Goal: Task Accomplishment & Management: Manage account settings

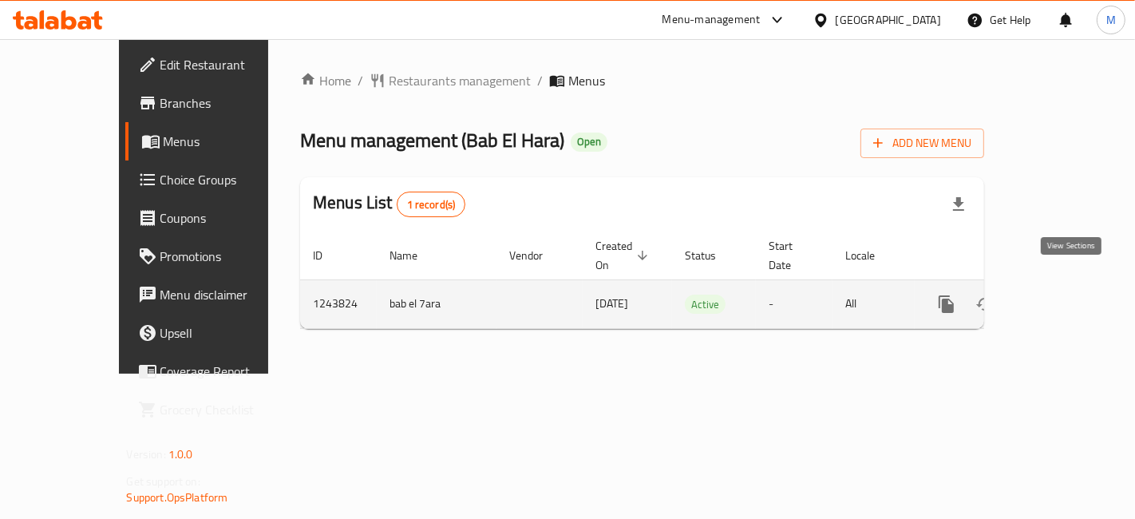
click at [1081, 293] on link "enhanced table" at bounding box center [1061, 304] width 38 height 38
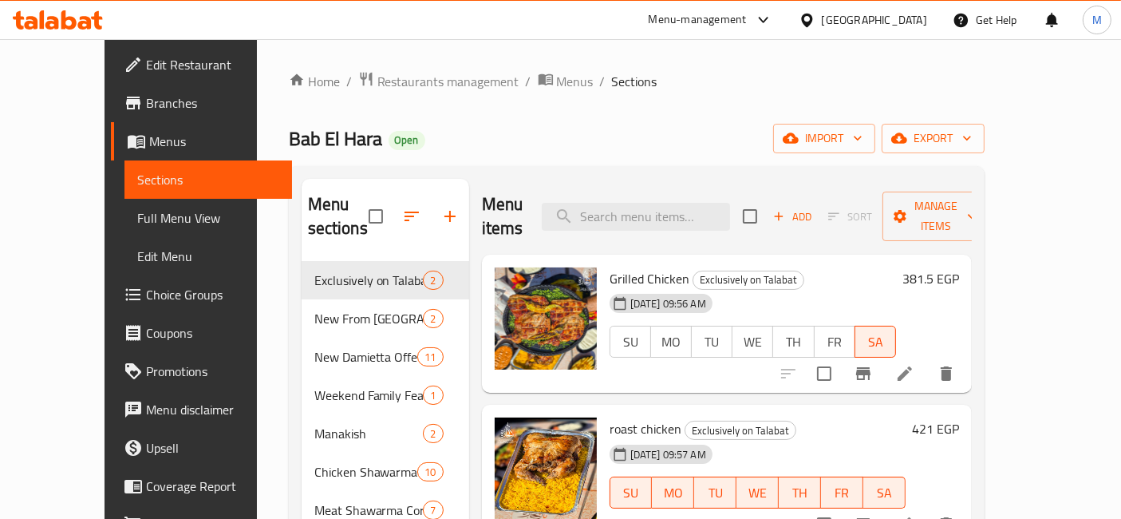
click at [685, 222] on div "Menu items Add Sort Manage items" at bounding box center [727, 217] width 490 height 76
click at [697, 204] on input "search" at bounding box center [636, 217] width 188 height 28
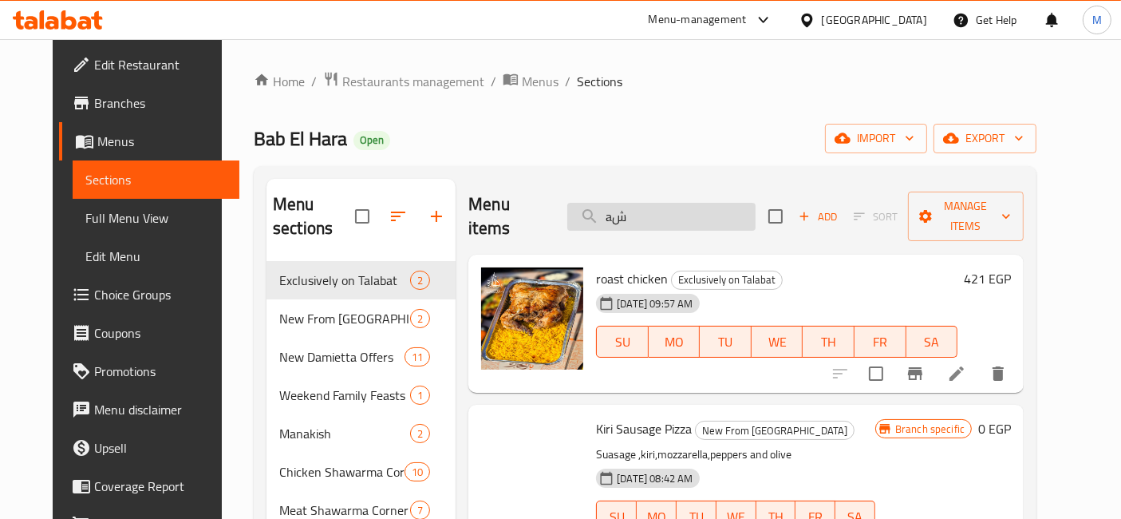
type input "a"
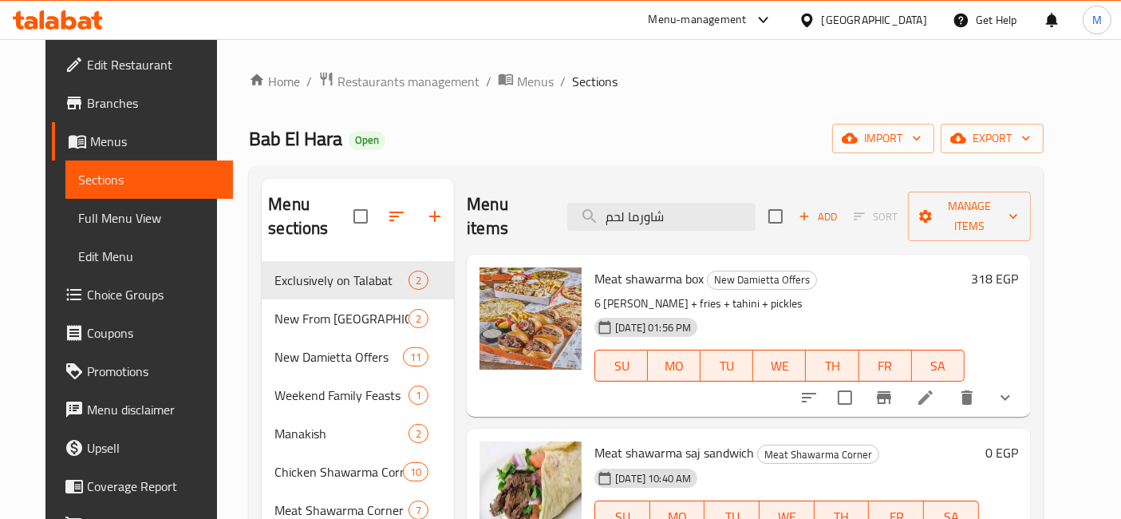
type input "شاورما لحم"
type button "0"
click at [595, 350] on button "SU" at bounding box center [621, 366] width 53 height 32
click at [639, 350] on button "SU" at bounding box center [621, 366] width 53 height 32
drag, startPoint x: 695, startPoint y: 217, endPoint x: 693, endPoint y: 205, distance: 12.2
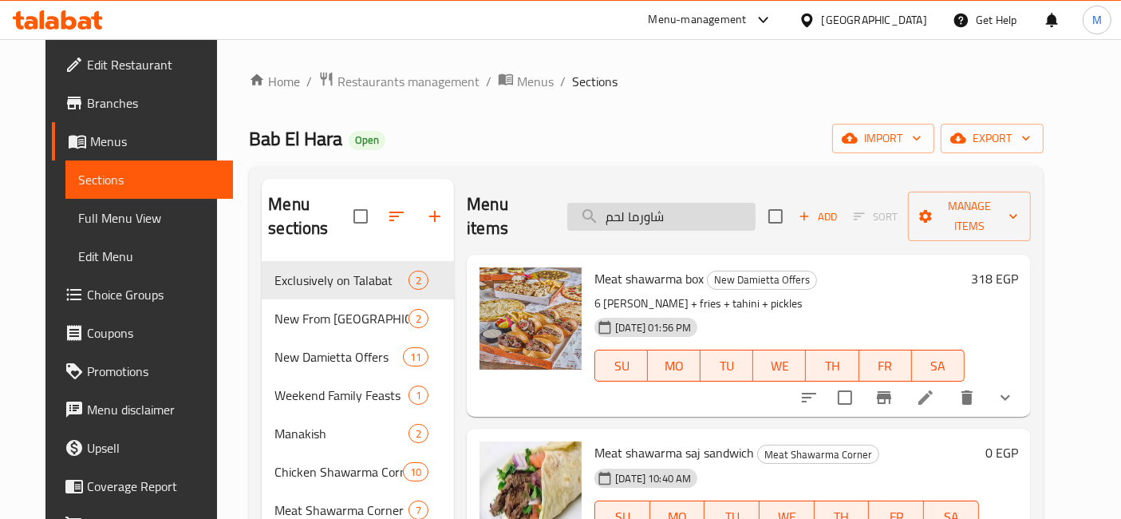
click at [694, 214] on input "شاورما لحم" at bounding box center [662, 217] width 188 height 28
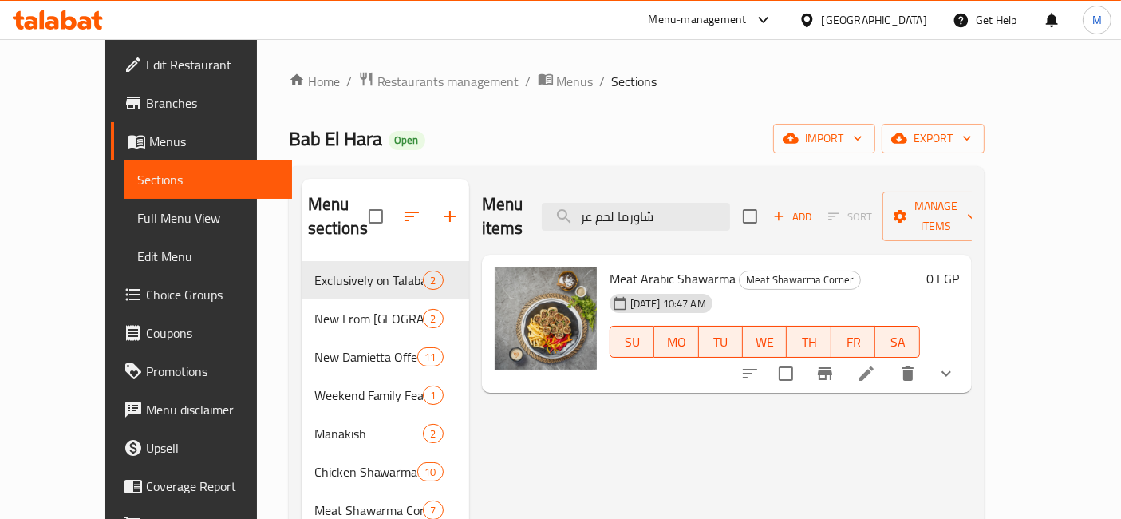
type input "شاورما لحم عر"
click at [956, 364] on icon "show more" at bounding box center [946, 373] width 19 height 19
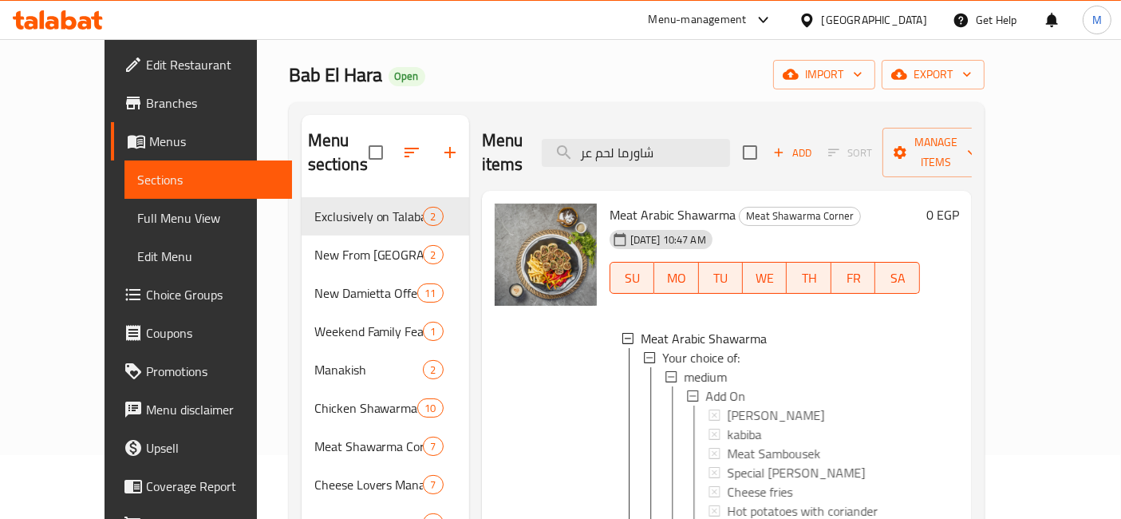
scroll to position [89, 0]
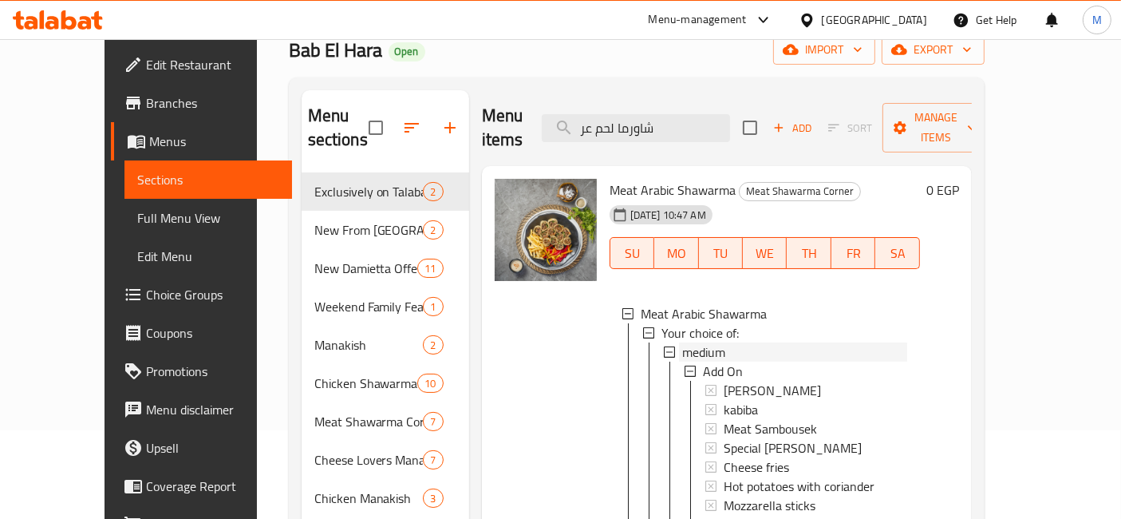
click at [692, 342] on span "medium" at bounding box center [703, 351] width 43 height 19
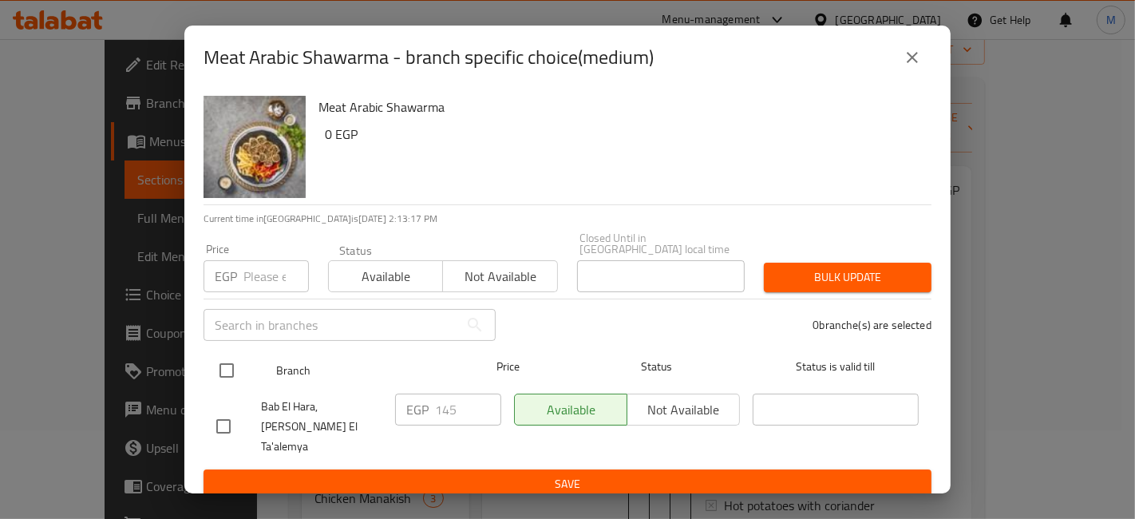
click at [232, 370] on input "checkbox" at bounding box center [227, 371] width 34 height 34
checkbox input "true"
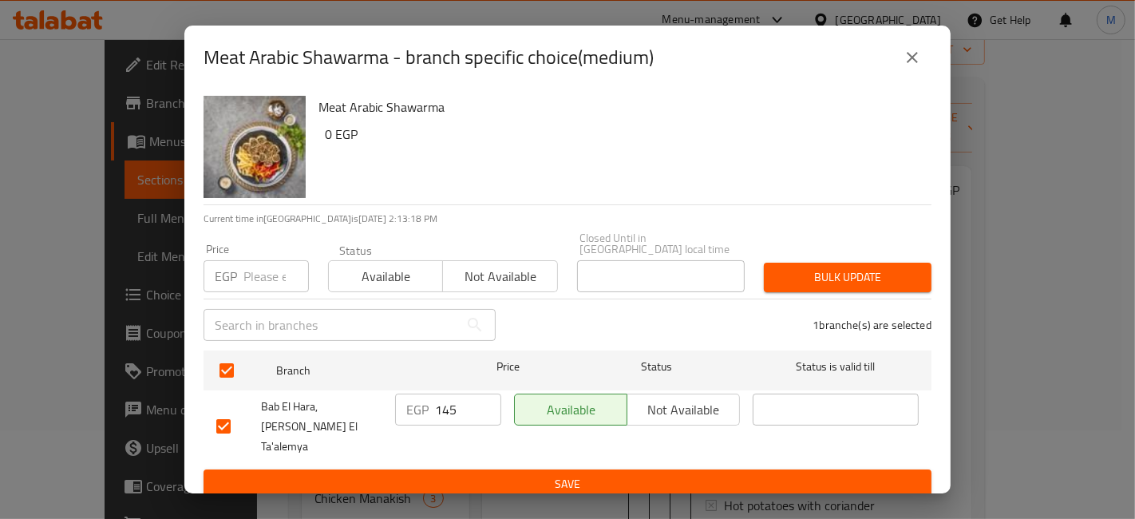
click at [447, 407] on input "145" at bounding box center [468, 410] width 66 height 32
type input "155"
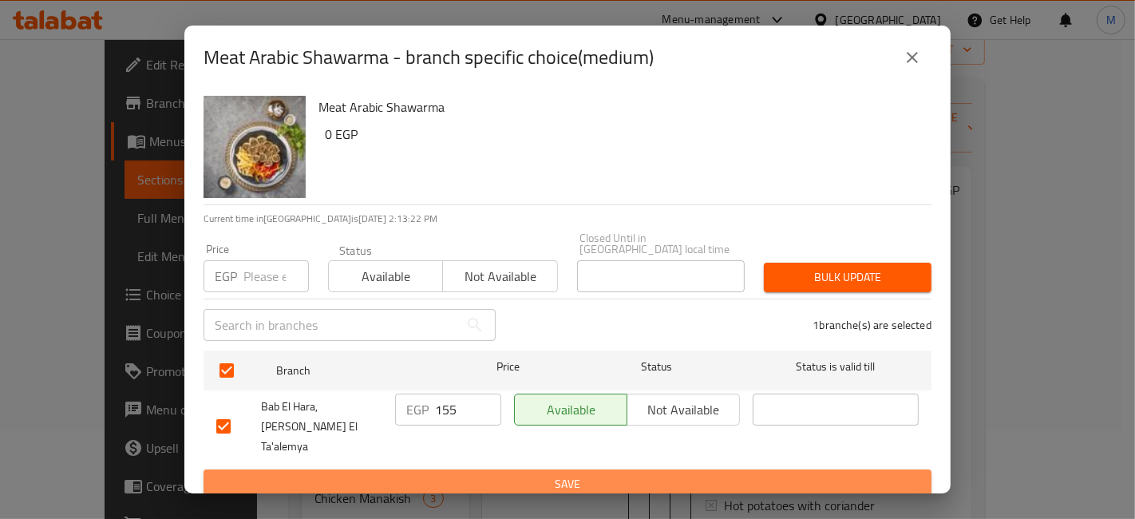
click at [693, 474] on span "Save" at bounding box center [567, 484] width 702 height 20
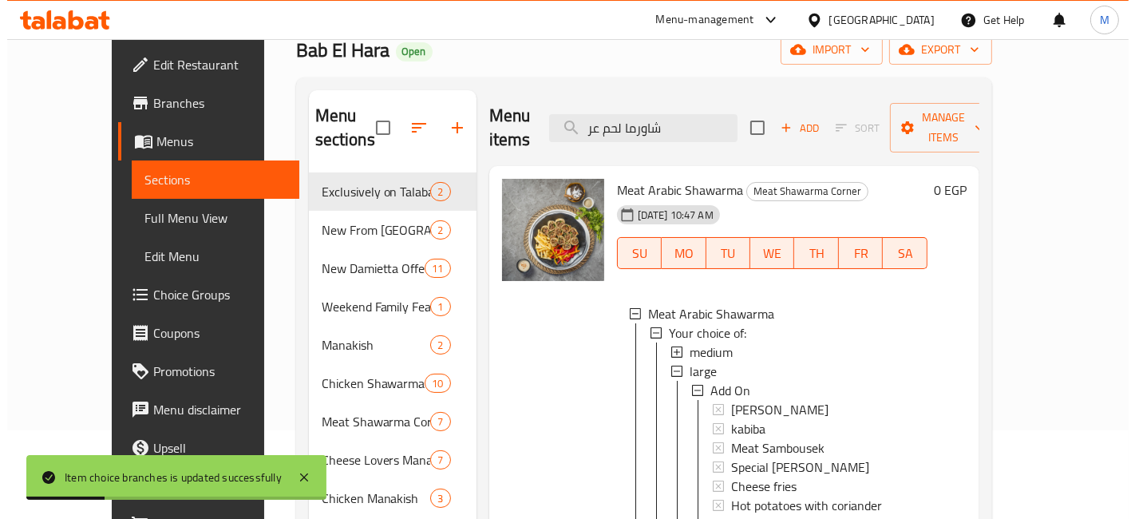
scroll to position [2, 0]
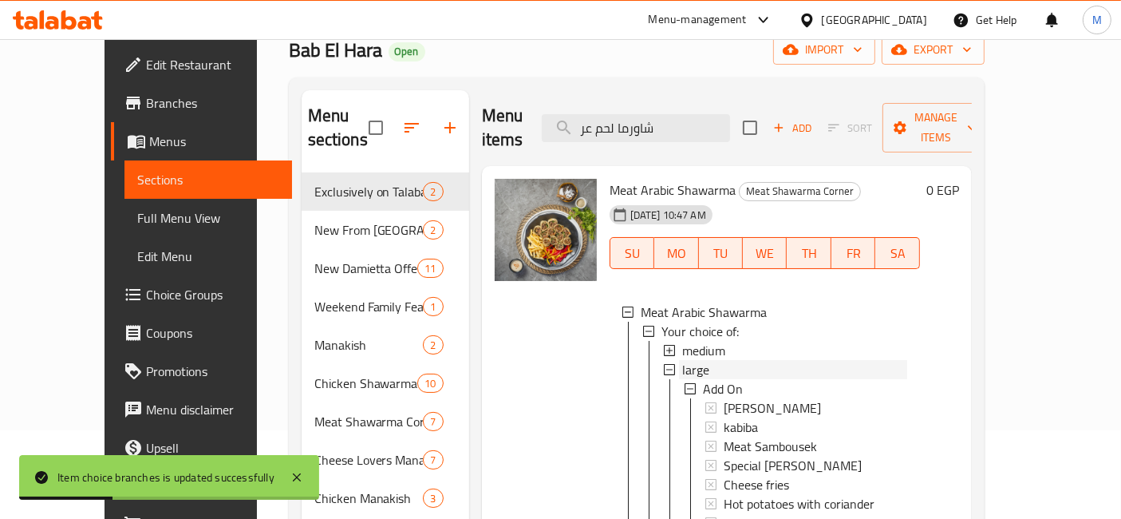
click at [702, 360] on div "large" at bounding box center [794, 369] width 225 height 19
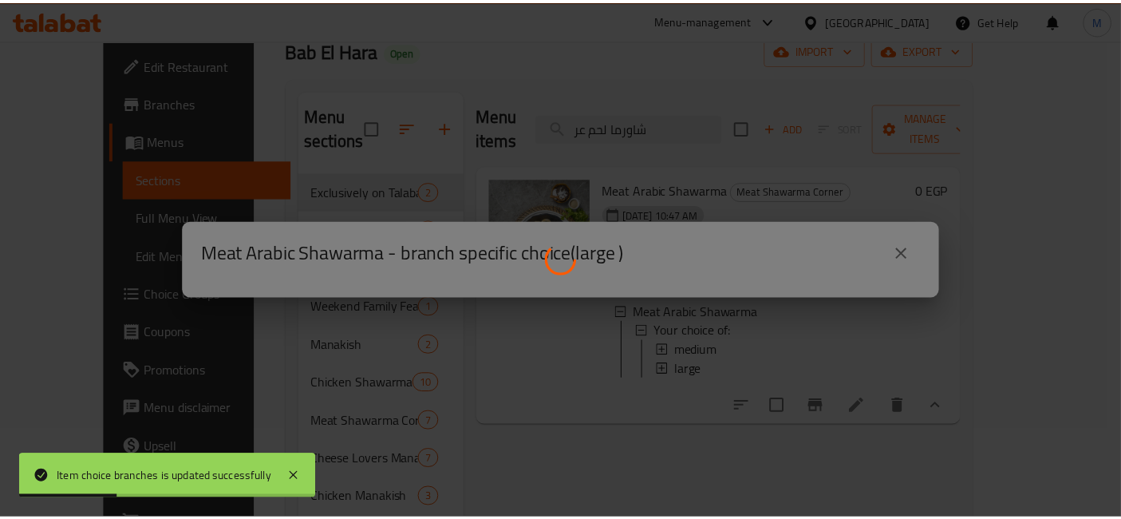
scroll to position [0, 0]
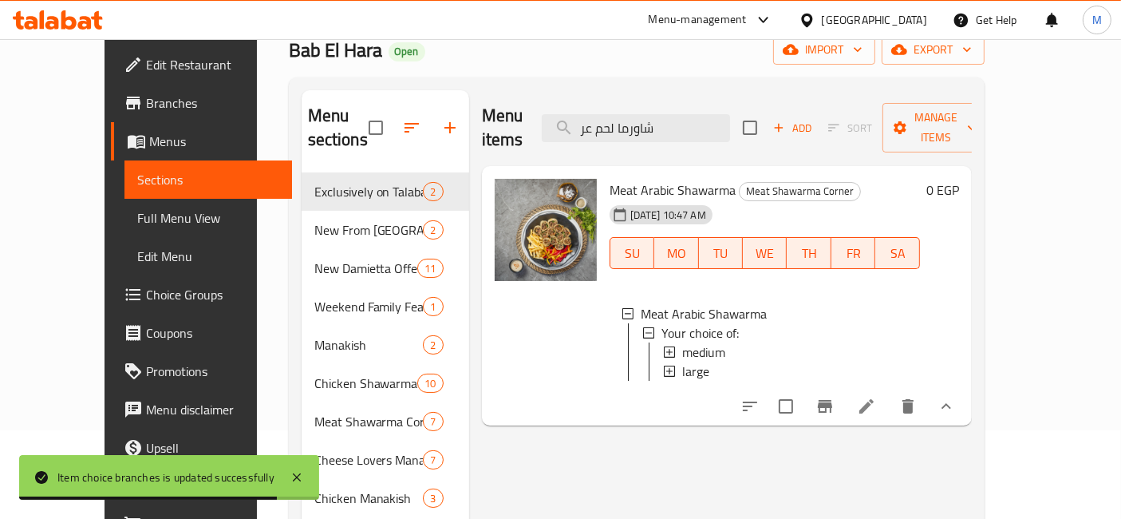
click at [34, 21] on icon at bounding box center [31, 23] width 14 height 14
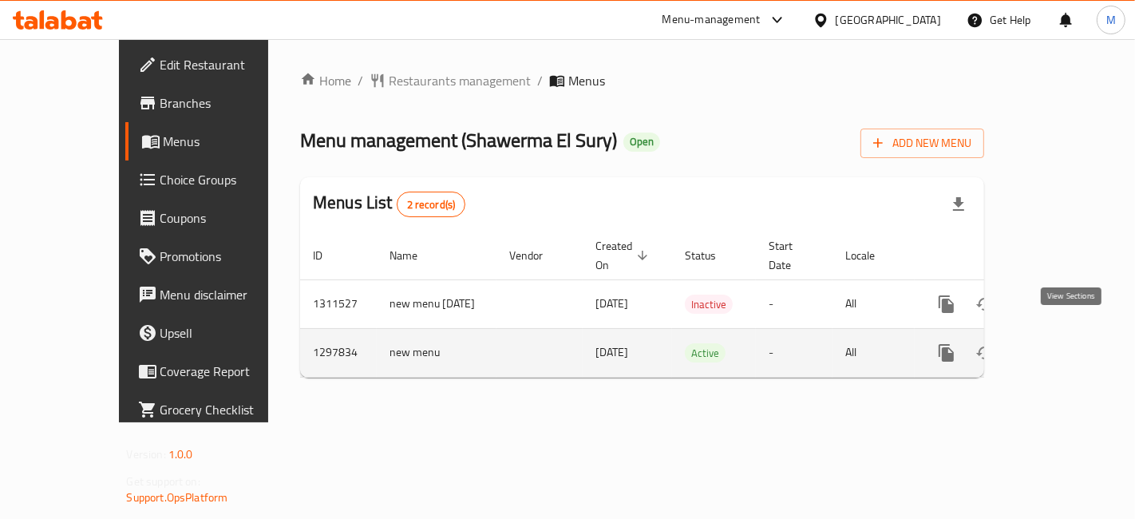
click at [1081, 338] on link "enhanced table" at bounding box center [1061, 353] width 38 height 38
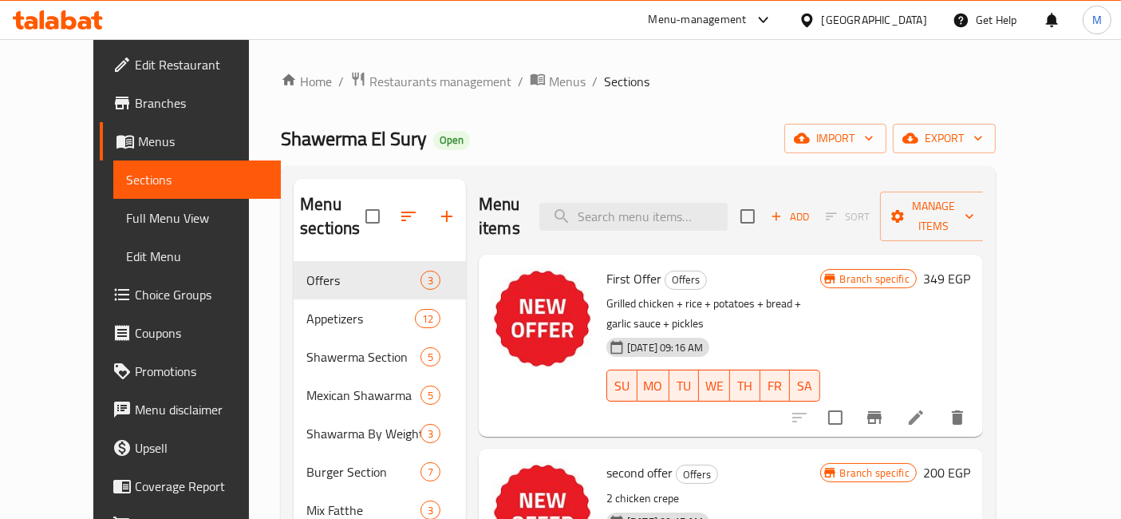
click at [138, 149] on span "Menus" at bounding box center [203, 141] width 130 height 19
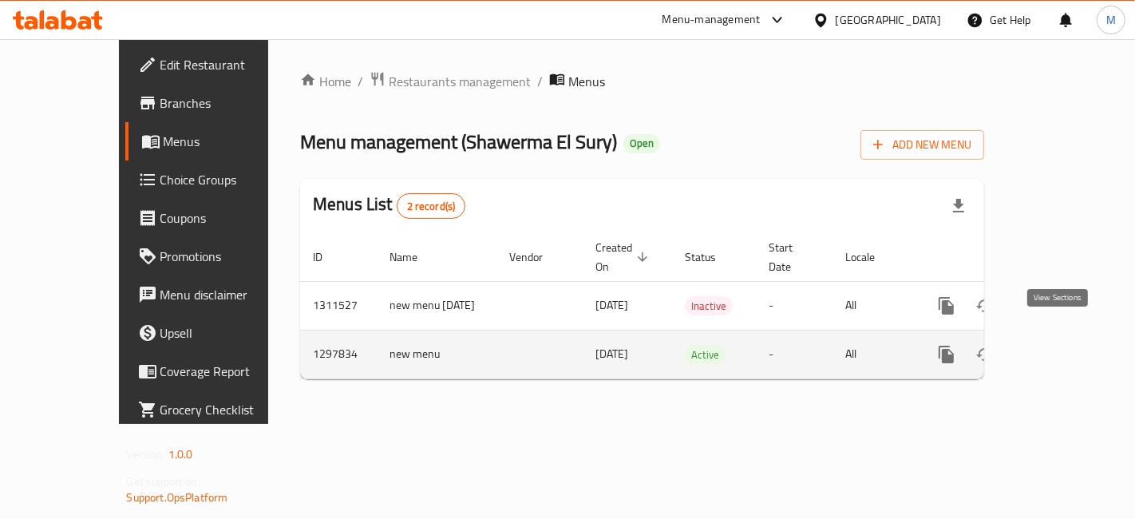
click at [1071, 345] on icon "enhanced table" at bounding box center [1061, 354] width 19 height 19
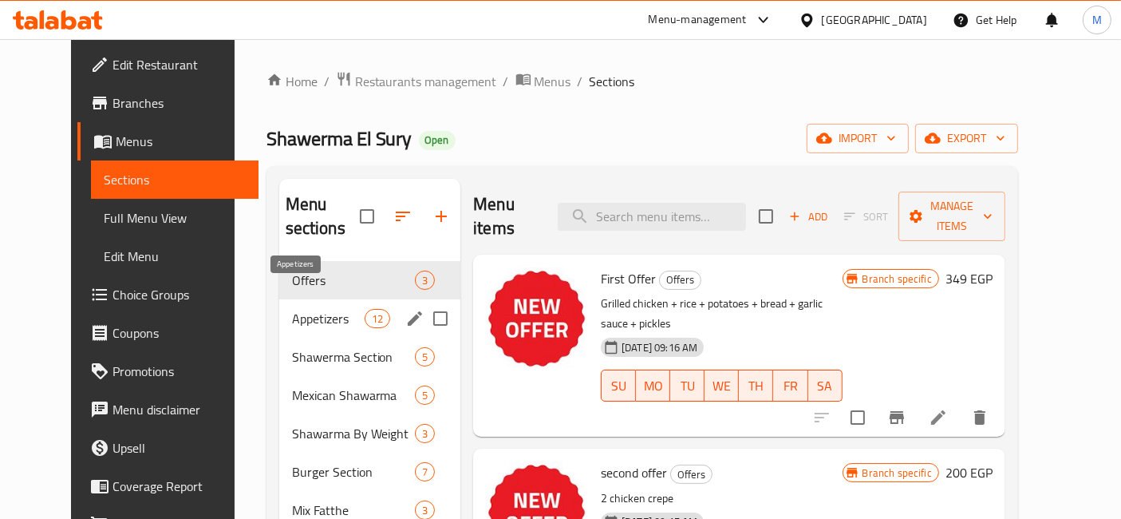
click at [298, 309] on span "Appetizers" at bounding box center [328, 318] width 73 height 19
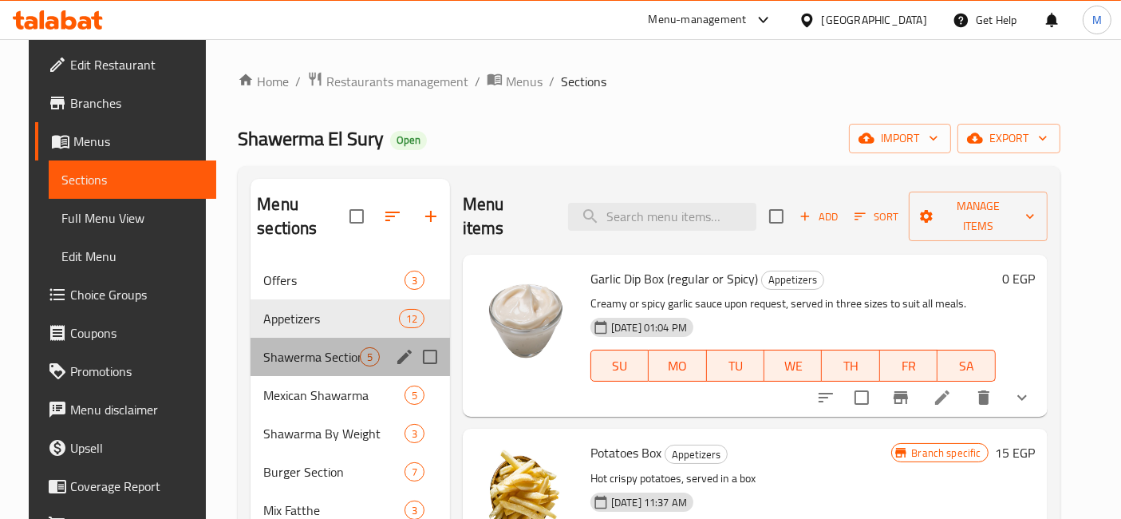
click at [273, 338] on div "Shawerma Section 5" at bounding box center [351, 357] width 200 height 38
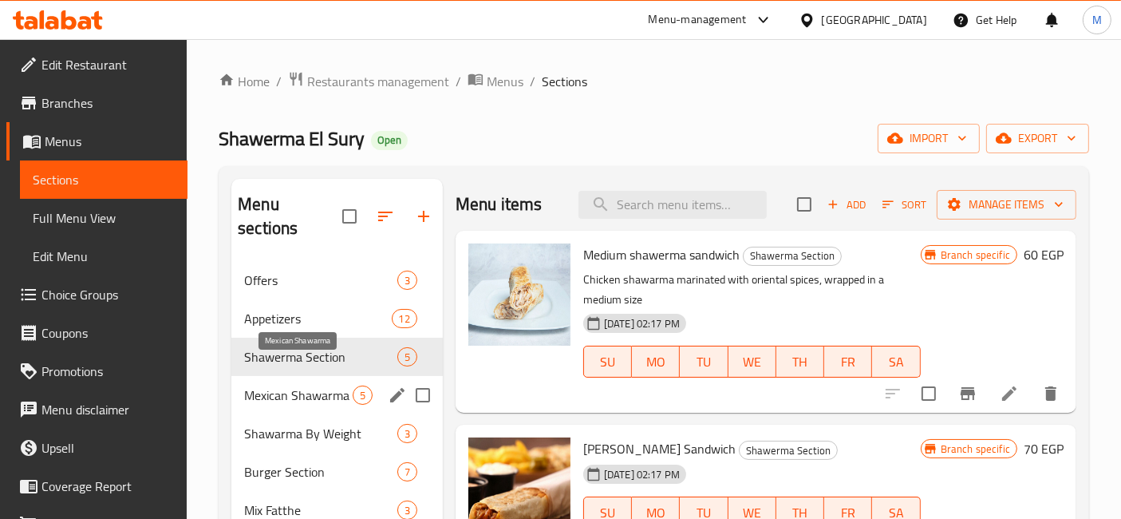
scroll to position [89, 0]
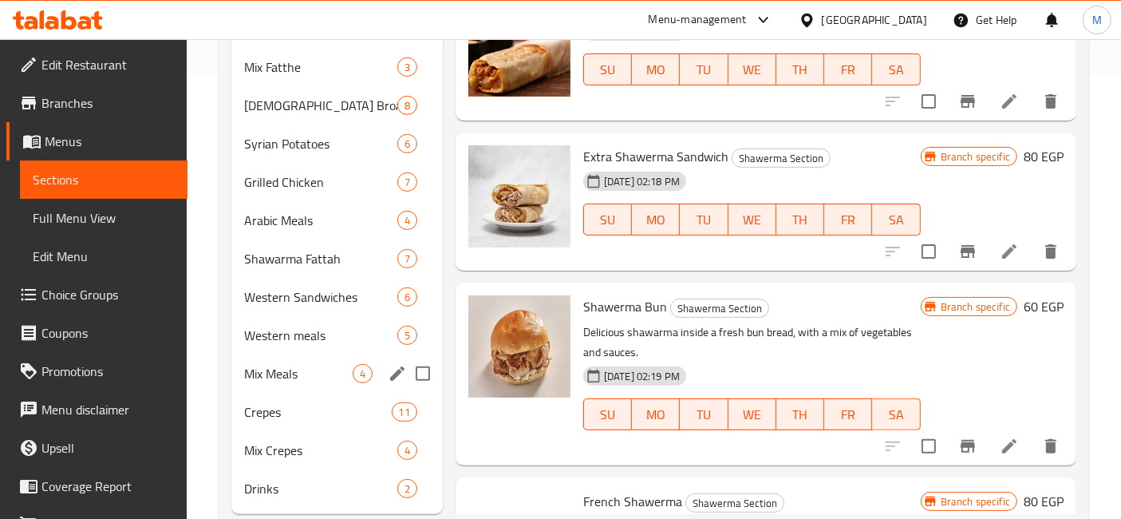
click at [319, 354] on div "Mix Meals 4" at bounding box center [337, 373] width 212 height 38
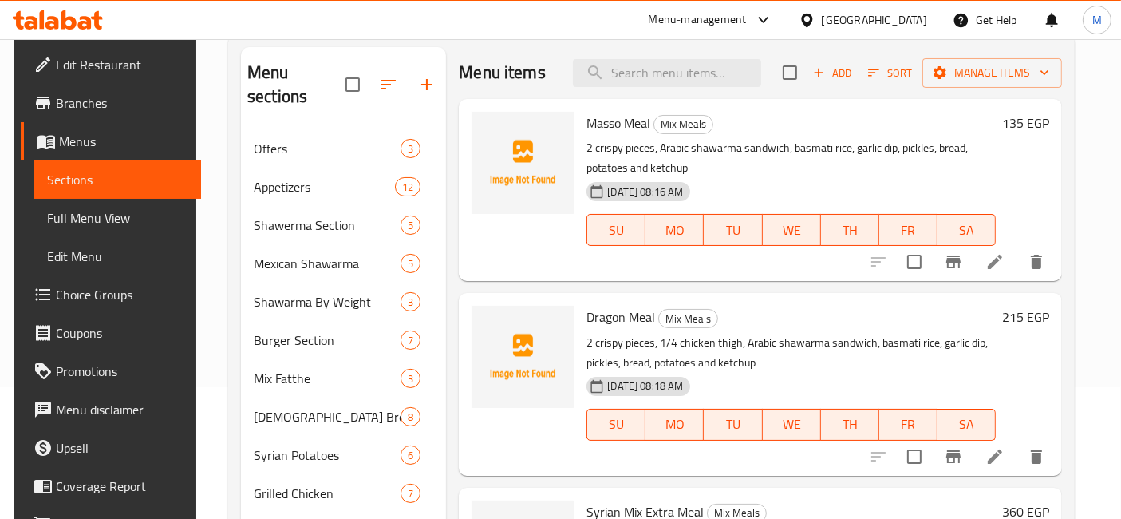
scroll to position [89, 0]
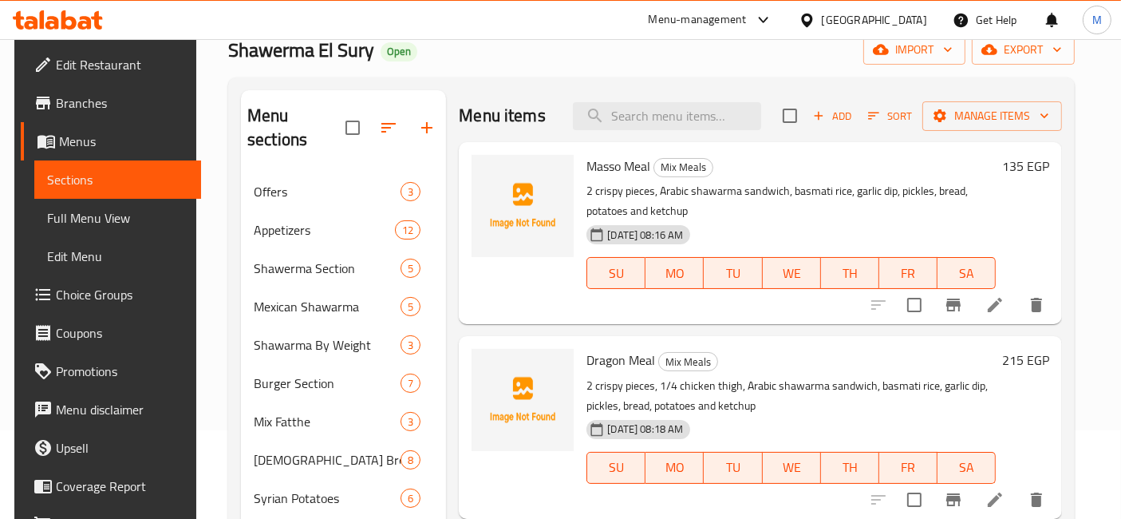
click at [59, 136] on span "Menus" at bounding box center [124, 141] width 130 height 19
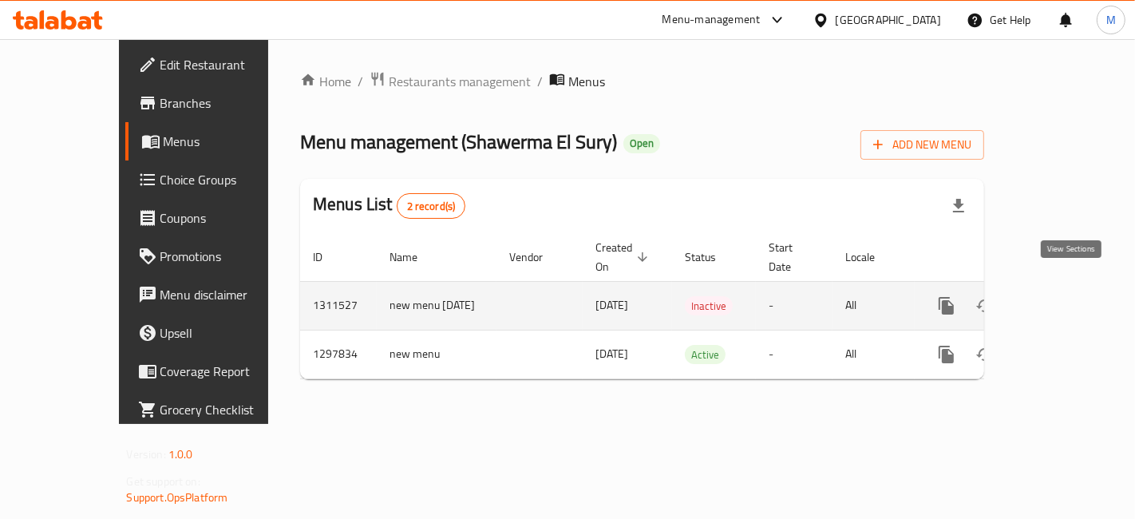
click at [1066, 296] on icon "enhanced table" at bounding box center [1061, 305] width 19 height 19
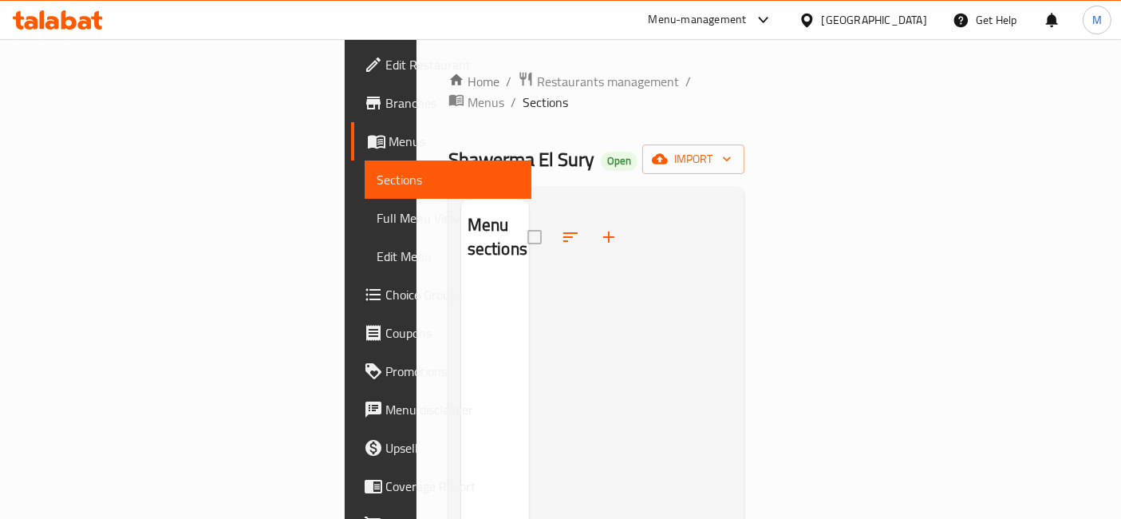
click at [461, 225] on div "Menu sections" at bounding box center [495, 238] width 68 height 76
click at [528, 218] on div at bounding box center [578, 237] width 101 height 38
drag, startPoint x: 62, startPoint y: 133, endPoint x: 30, endPoint y: 121, distance: 35.1
click at [390, 133] on span "Menus" at bounding box center [455, 141] width 130 height 19
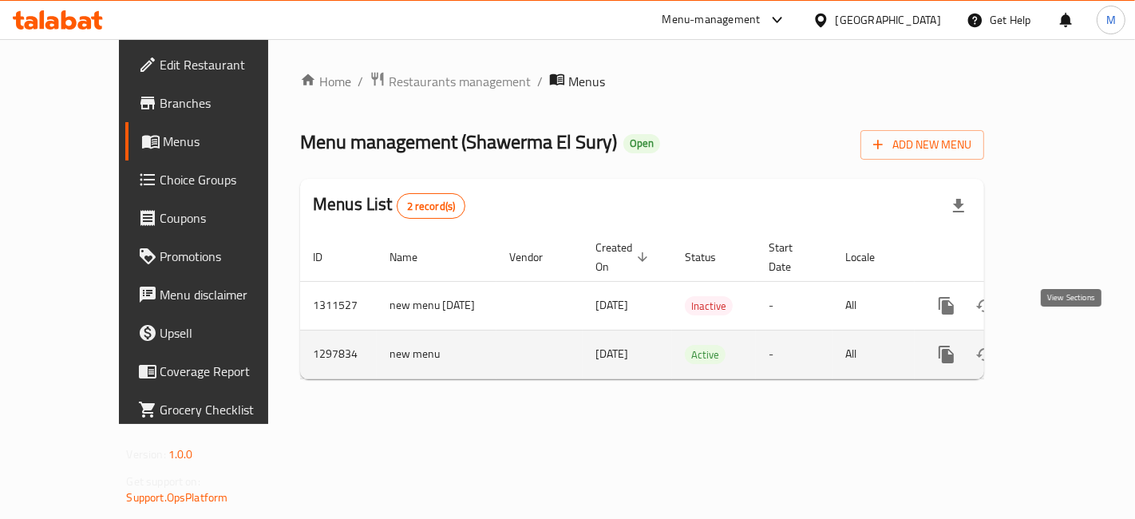
click at [1069, 345] on icon "enhanced table" at bounding box center [1061, 354] width 19 height 19
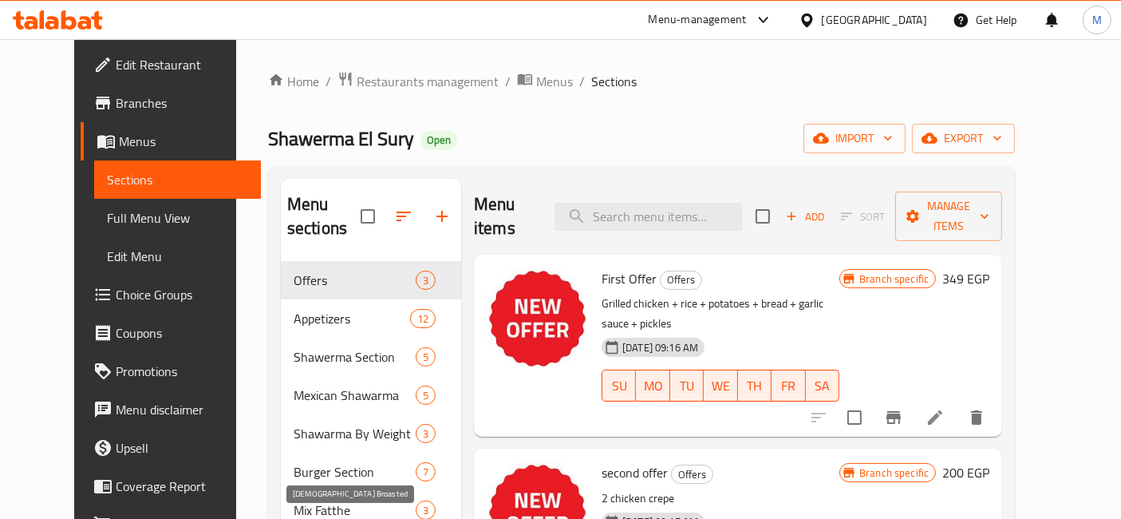
scroll to position [457, 0]
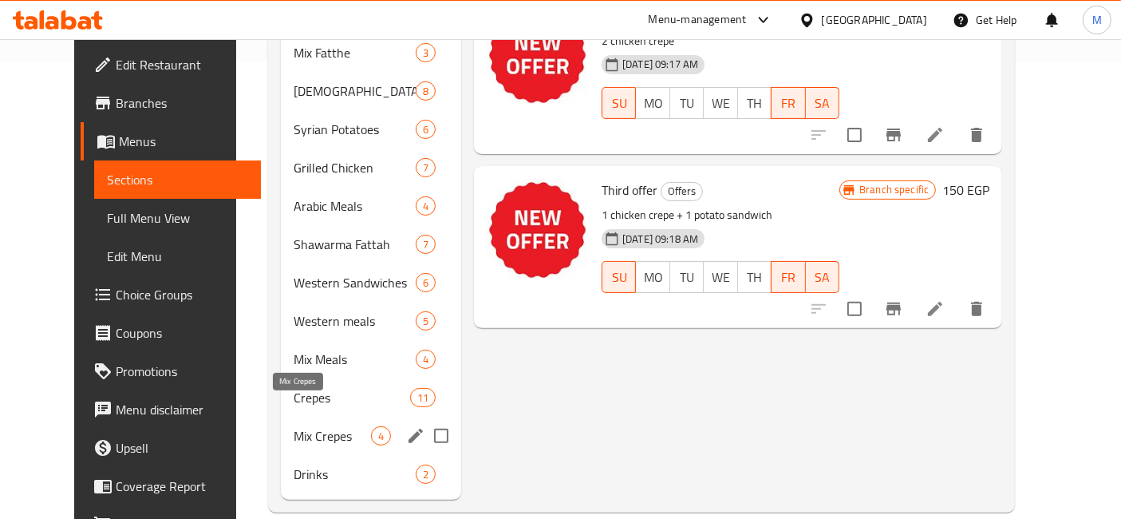
click at [309, 426] on span "Mix Crepes" at bounding box center [332, 435] width 77 height 19
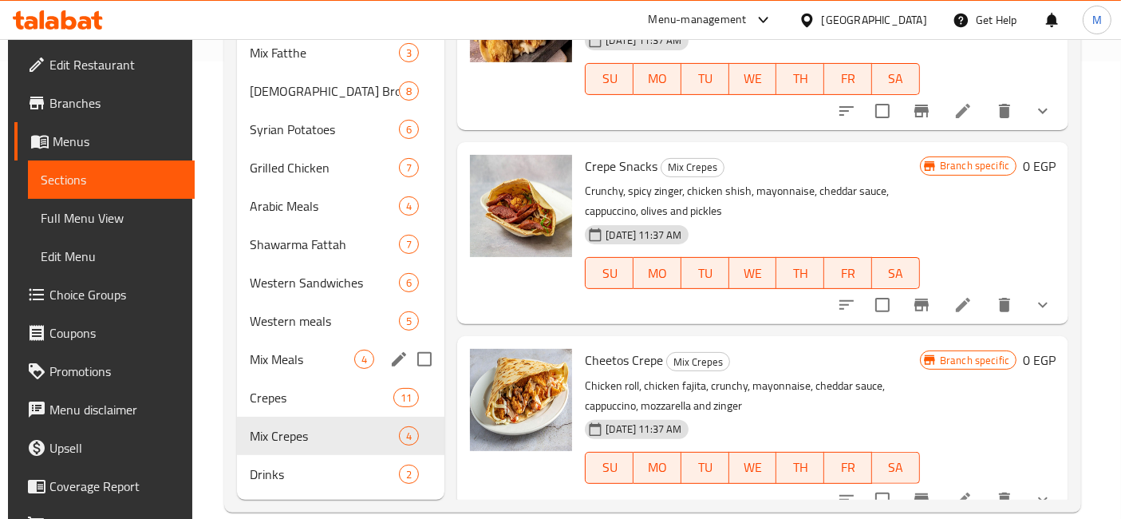
click at [342, 350] on span "Mix Meals" at bounding box center [302, 359] width 105 height 19
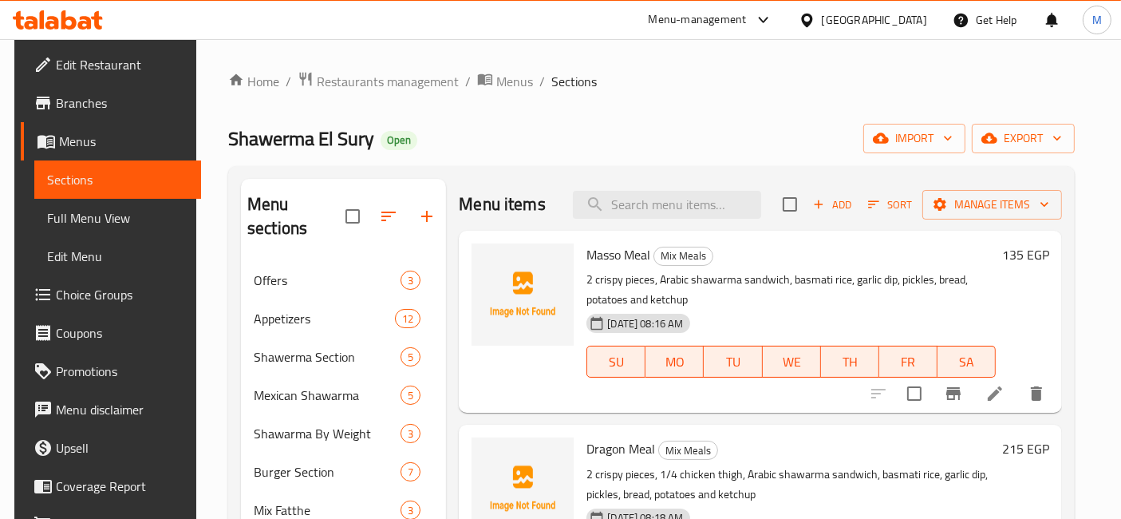
click at [1023, 263] on h6 "135 EGP" at bounding box center [1026, 254] width 47 height 22
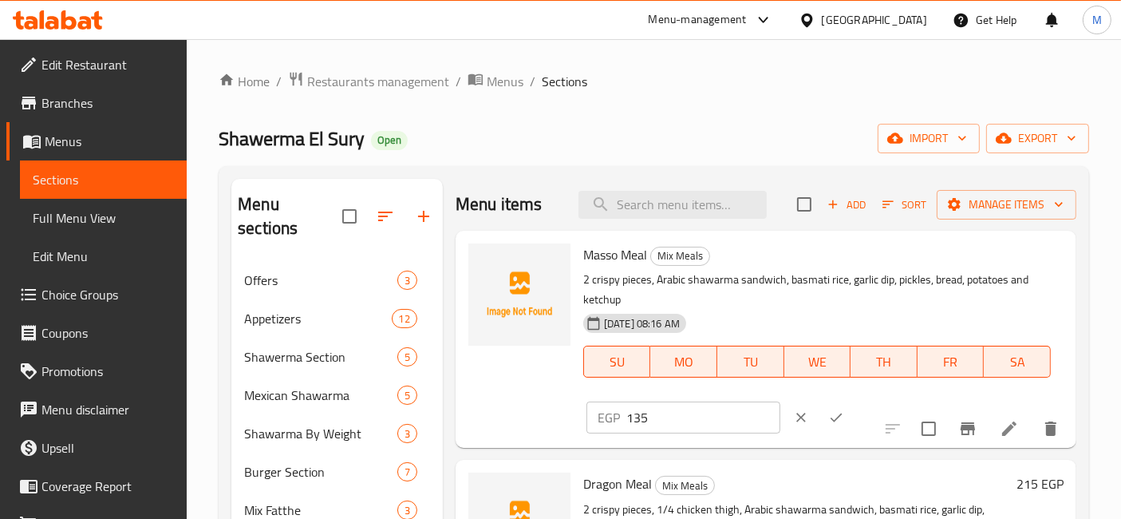
click at [781, 401] on input "135" at bounding box center [704, 417] width 154 height 32
type input "169"
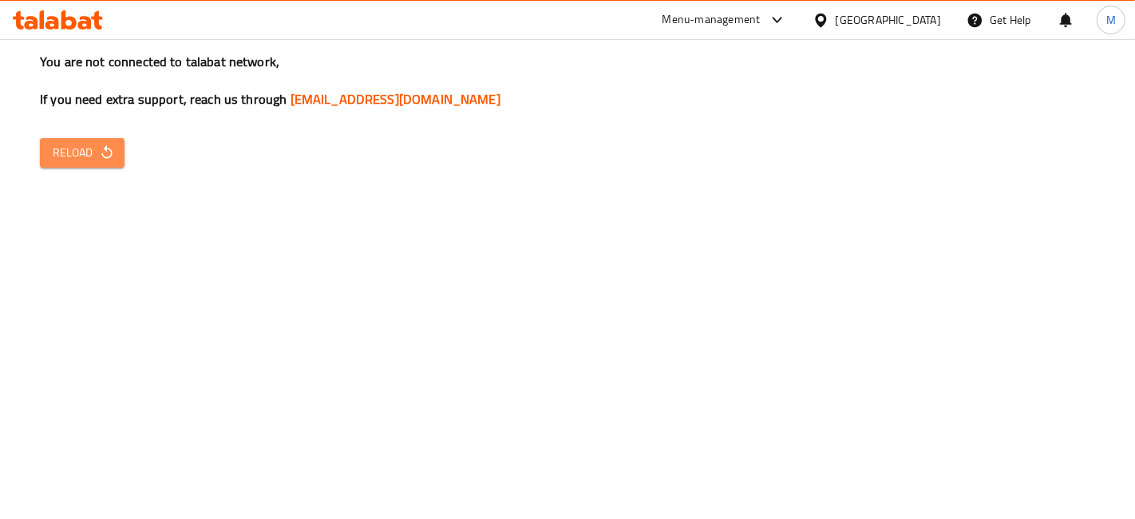
click at [84, 160] on span "Reload" at bounding box center [82, 153] width 59 height 20
click at [107, 176] on div "You are not connected to talabat network, If you need extra support, reach us t…" at bounding box center [567, 259] width 1135 height 519
click at [105, 156] on icon "button" at bounding box center [107, 152] width 16 height 16
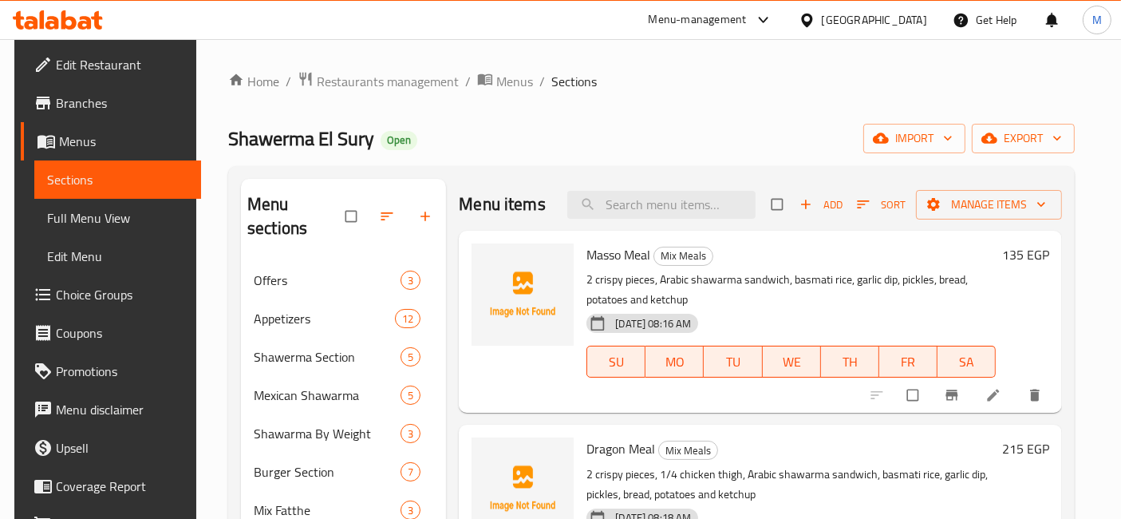
click at [1029, 250] on h6 "135 EGP" at bounding box center [1026, 254] width 47 height 22
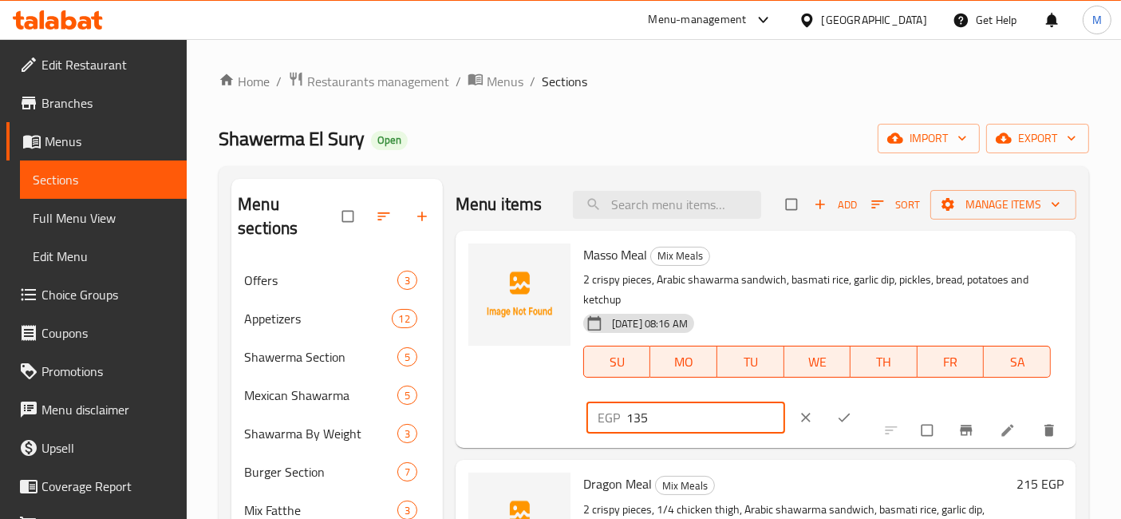
click at [696, 418] on input "135" at bounding box center [706, 417] width 159 height 32
click at [695, 418] on input "135" at bounding box center [706, 417] width 159 height 32
click at [695, 418] on input "1351" at bounding box center [706, 417] width 159 height 32
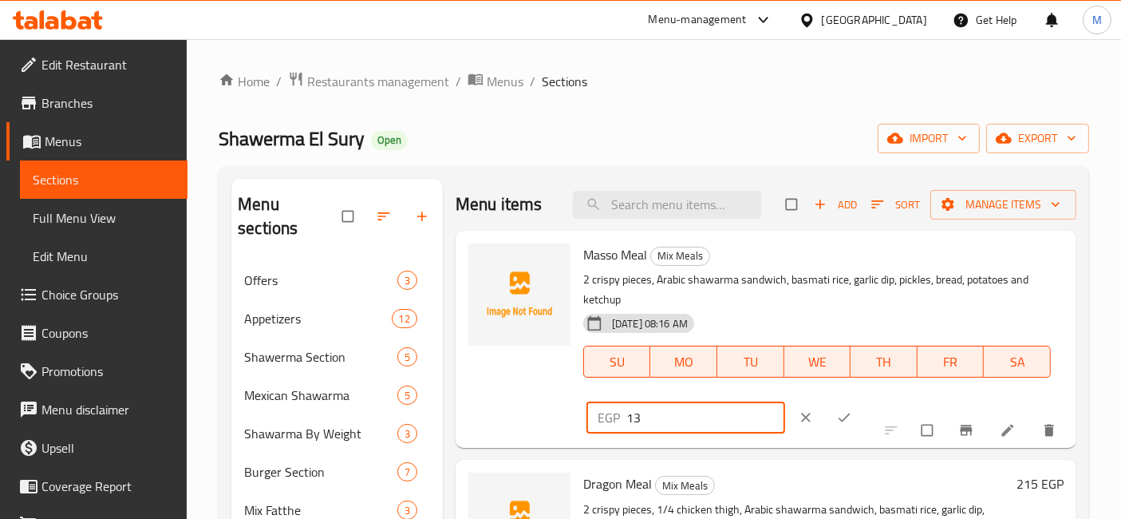
type input "1"
type input "169.99"
click at [837, 413] on span "ok" at bounding box center [846, 417] width 19 height 16
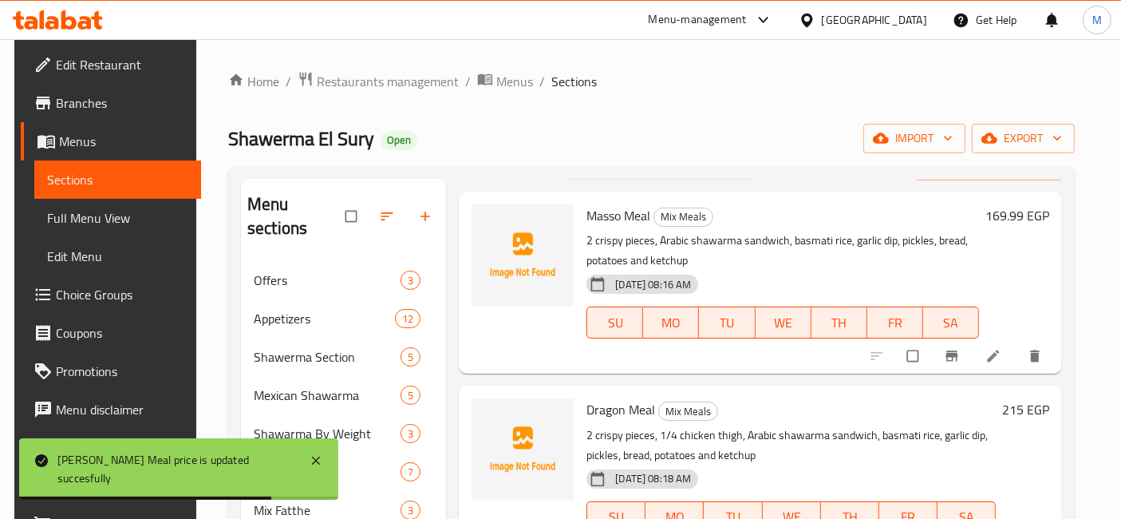
scroll to position [63, 0]
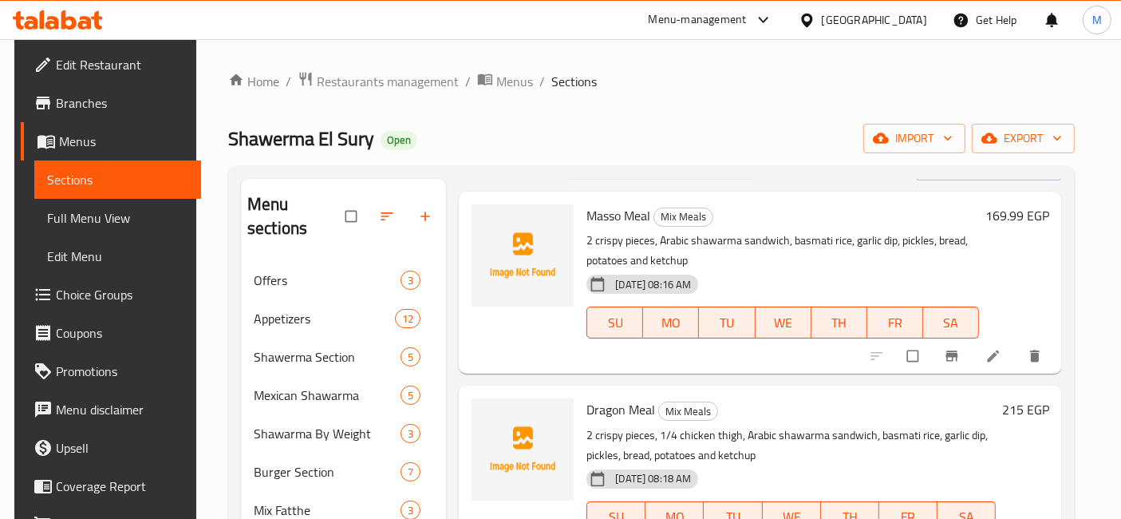
click at [1024, 398] on h6 "215 EGP" at bounding box center [1026, 409] width 47 height 22
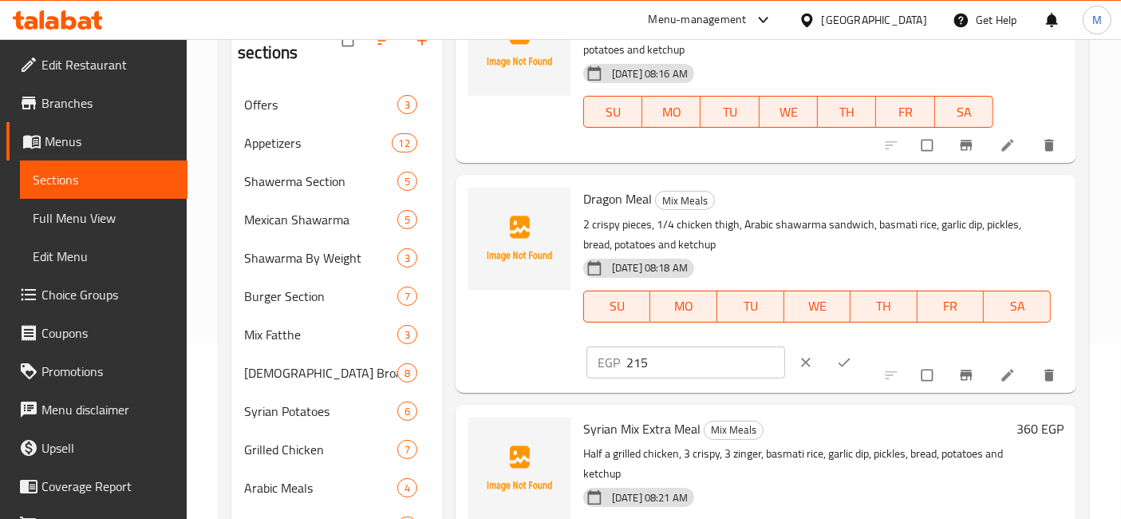
scroll to position [177, 0]
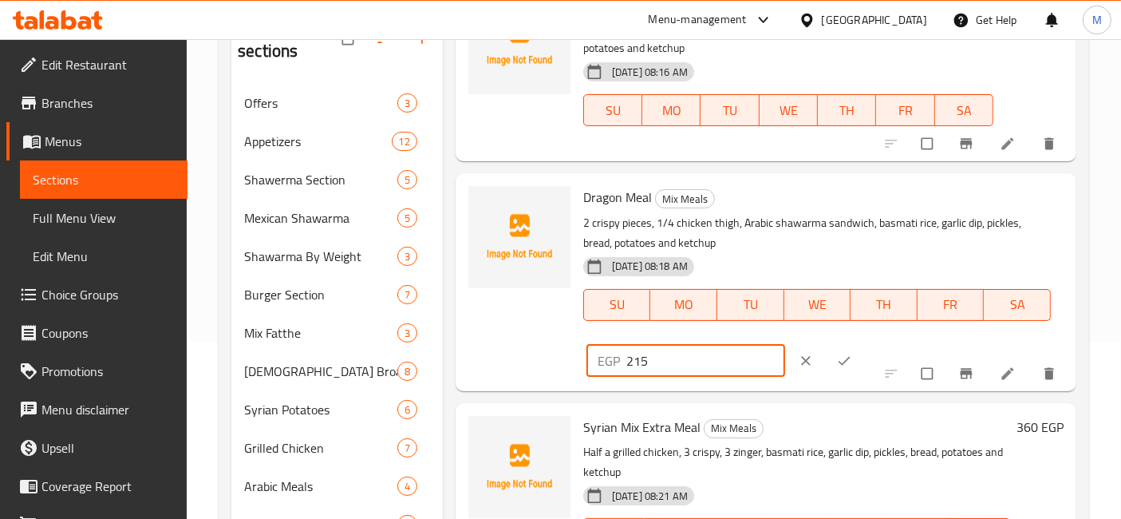
click at [642, 345] on input "215" at bounding box center [706, 361] width 159 height 32
type input "269.99"
click at [837, 353] on icon "ok" at bounding box center [845, 361] width 16 height 16
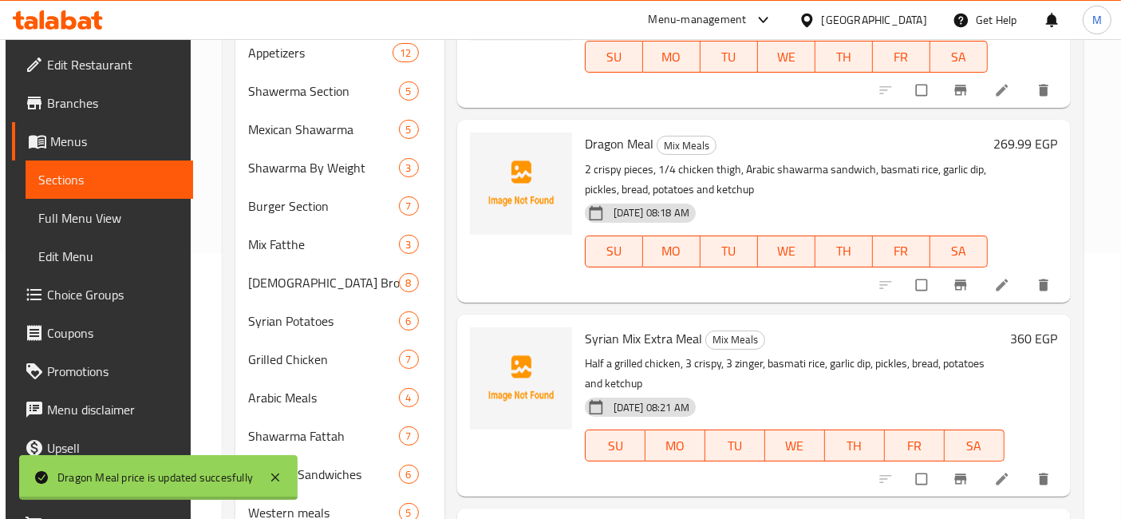
scroll to position [63, 0]
click at [1012, 327] on h6 "360 EGP" at bounding box center [1034, 338] width 47 height 22
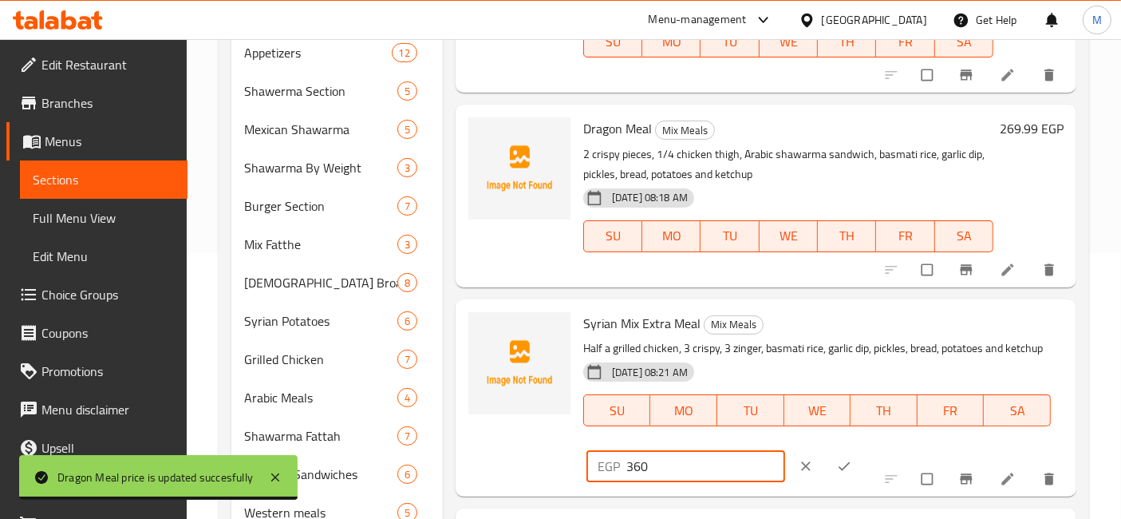
click at [637, 450] on input "360" at bounding box center [706, 466] width 159 height 32
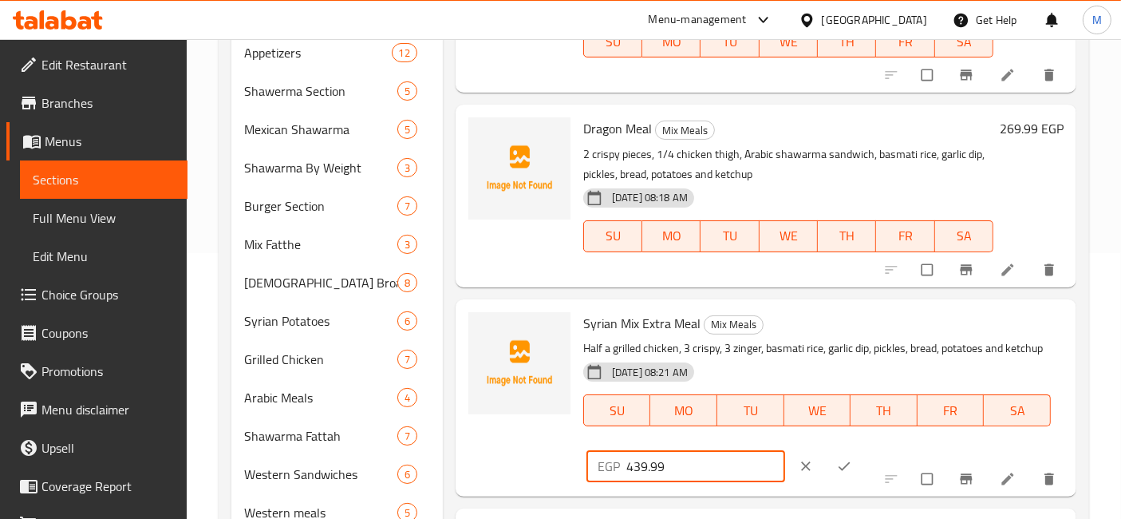
type input "439.99"
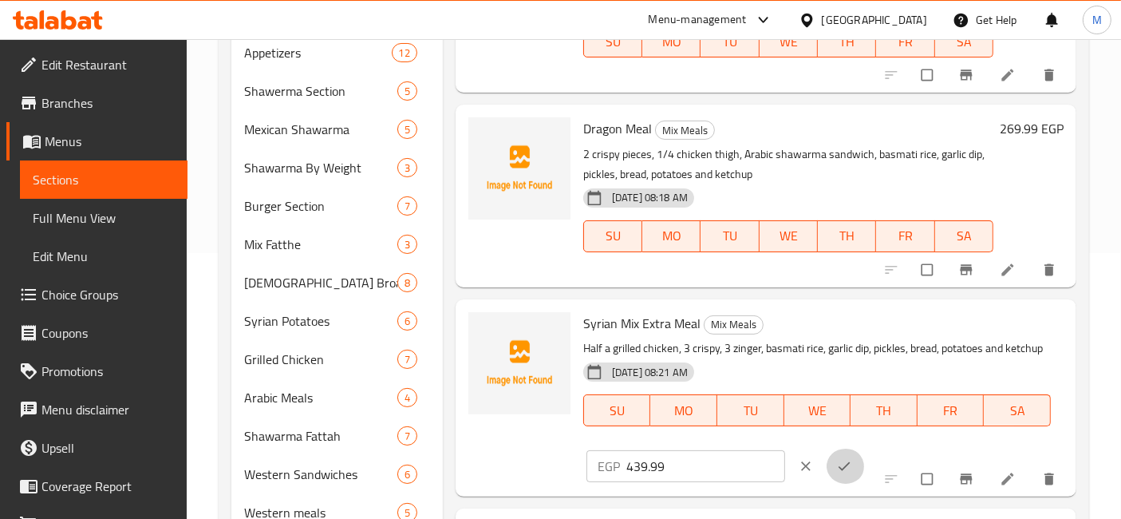
click at [837, 458] on icon "ok" at bounding box center [845, 466] width 16 height 16
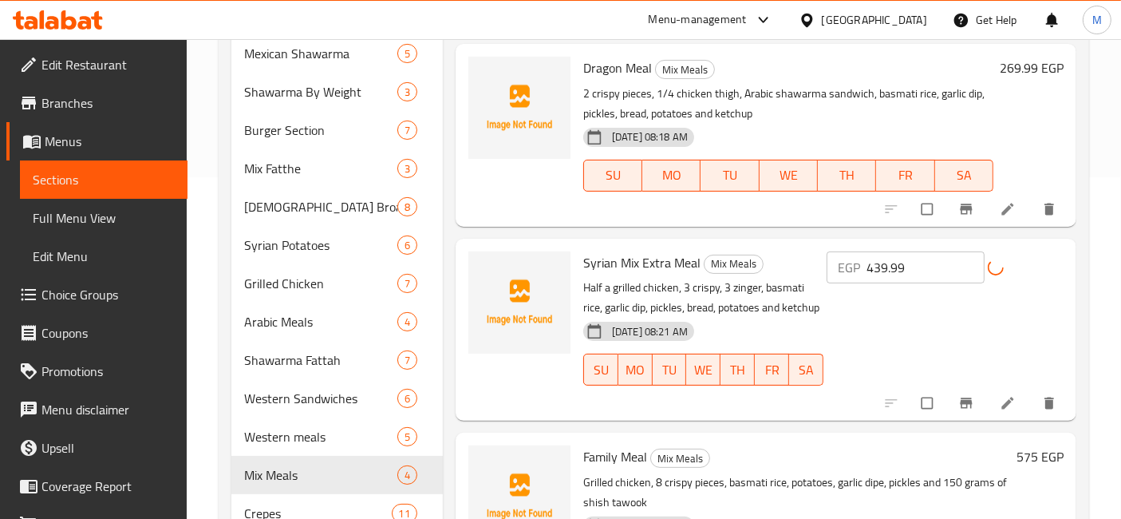
scroll to position [443, 0]
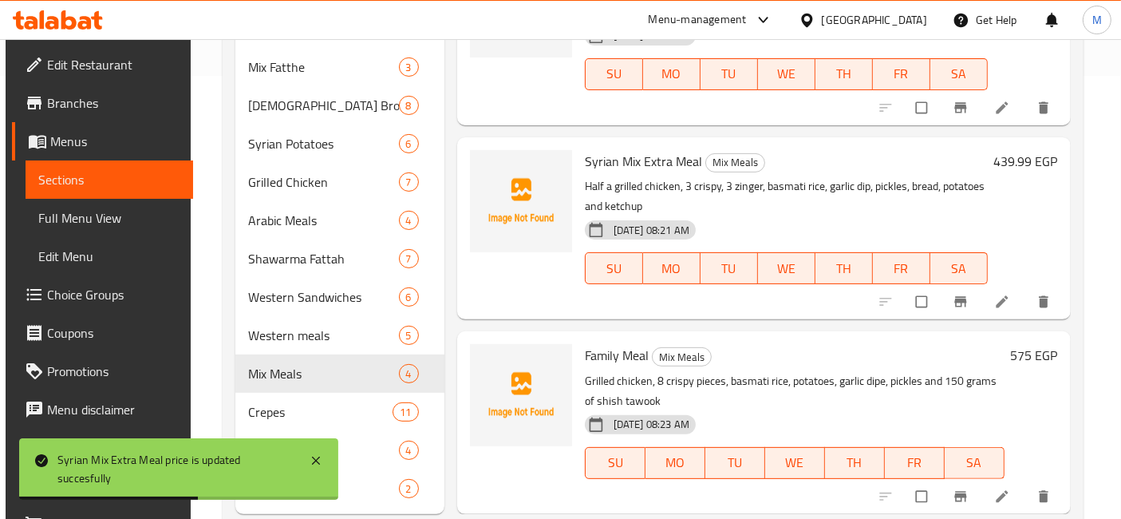
click at [1011, 344] on h6 "575 EGP" at bounding box center [1034, 355] width 47 height 22
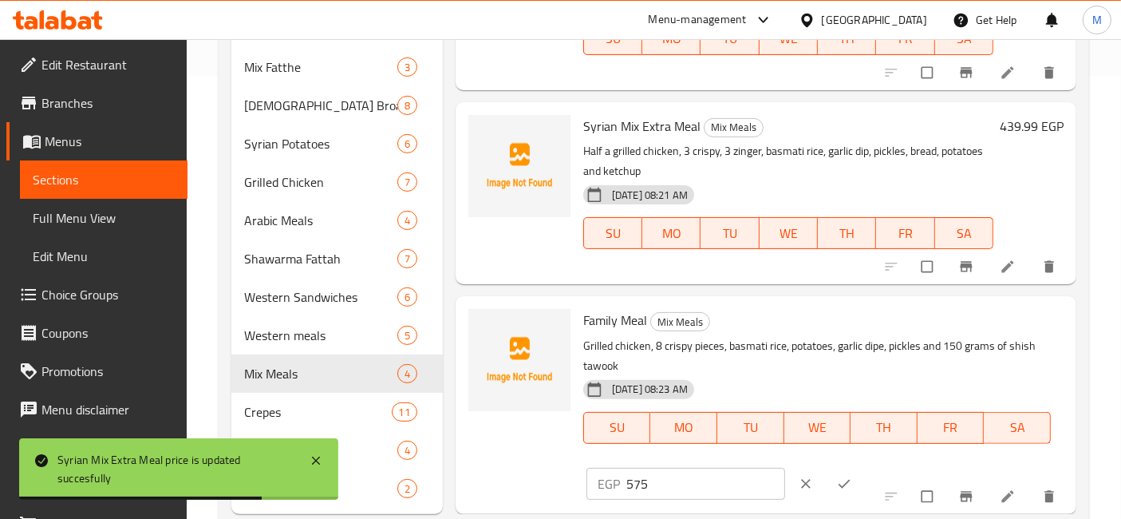
click at [635, 468] on input "575" at bounding box center [706, 484] width 159 height 32
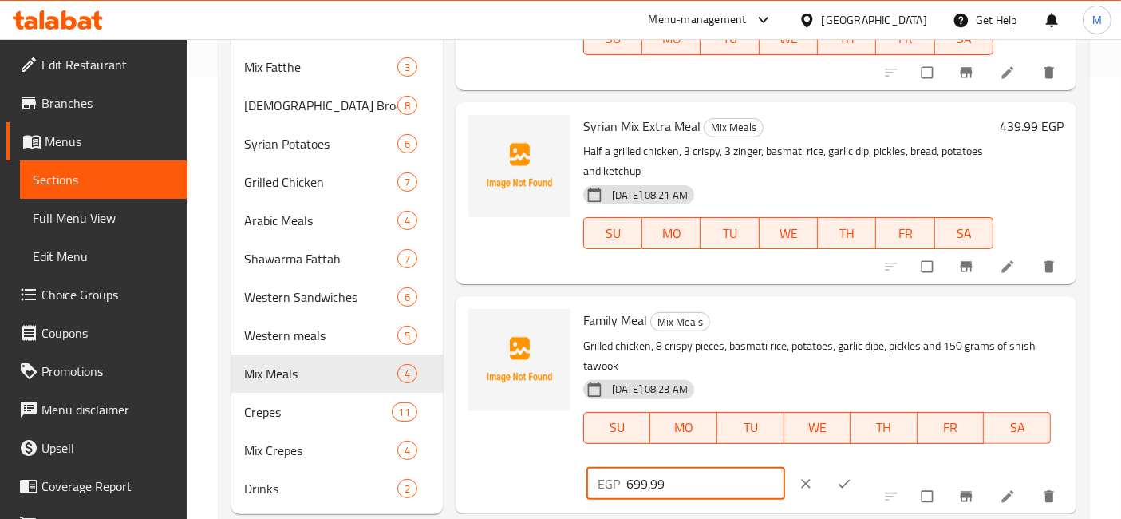
type input "699.99"
click at [837, 476] on icon "ok" at bounding box center [845, 484] width 16 height 16
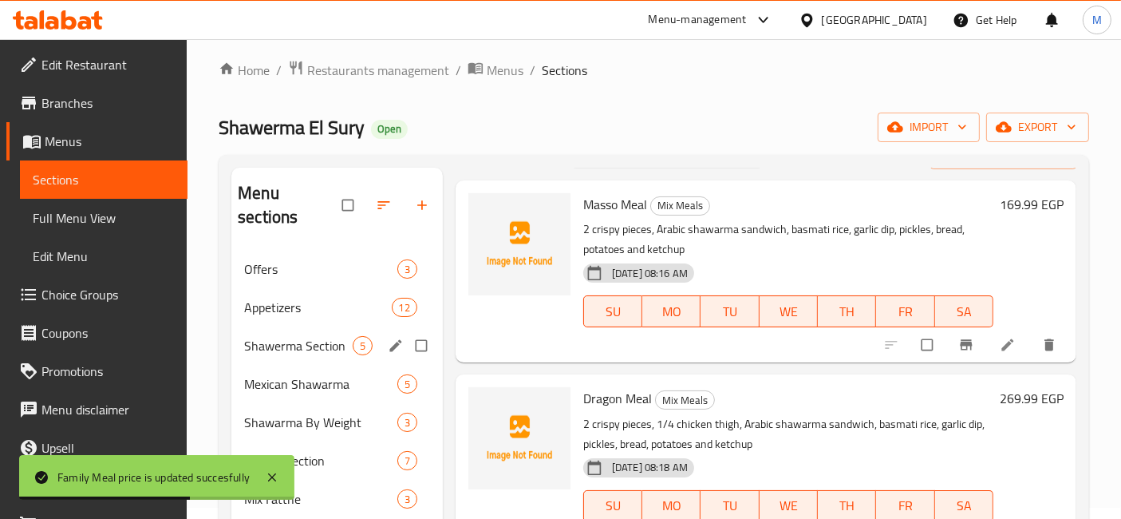
scroll to position [0, 0]
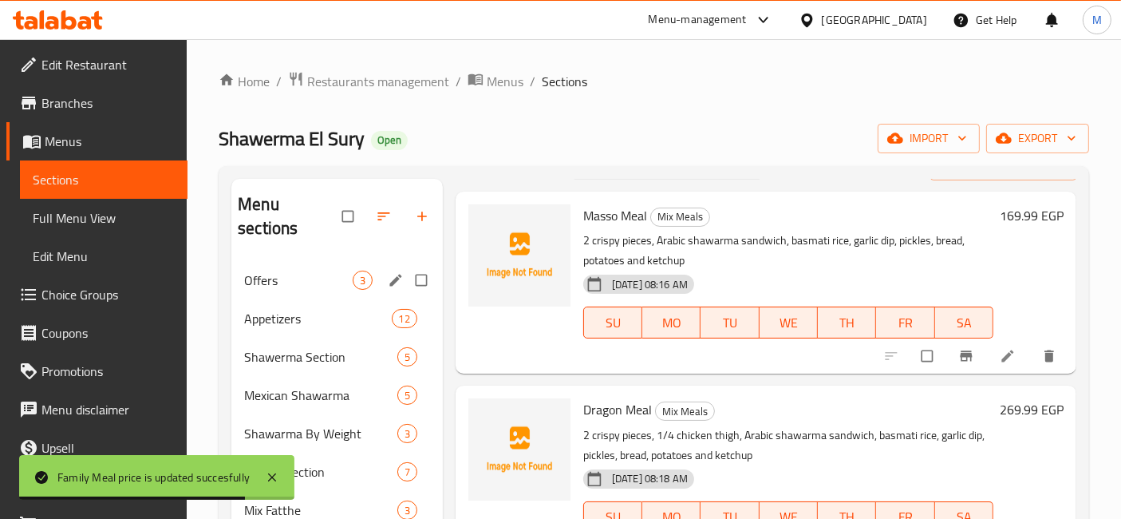
click at [435, 265] on input "Menu sections" at bounding box center [423, 280] width 34 height 30
checkbox input "true"
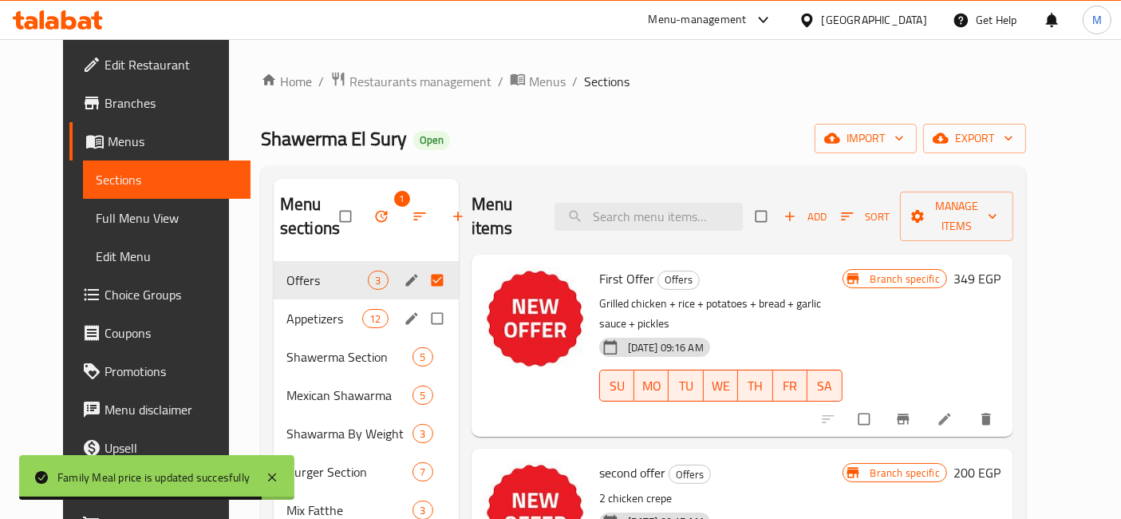
click at [436, 303] on input "Menu sections" at bounding box center [439, 318] width 34 height 30
checkbox input "true"
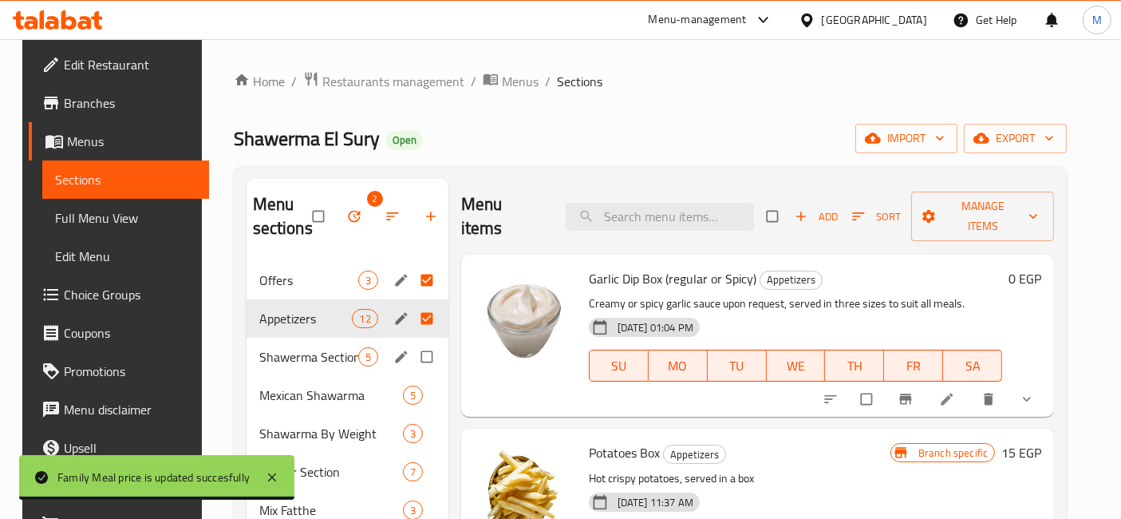
click at [421, 357] on input "Menu sections" at bounding box center [429, 357] width 34 height 30
checkbox input "true"
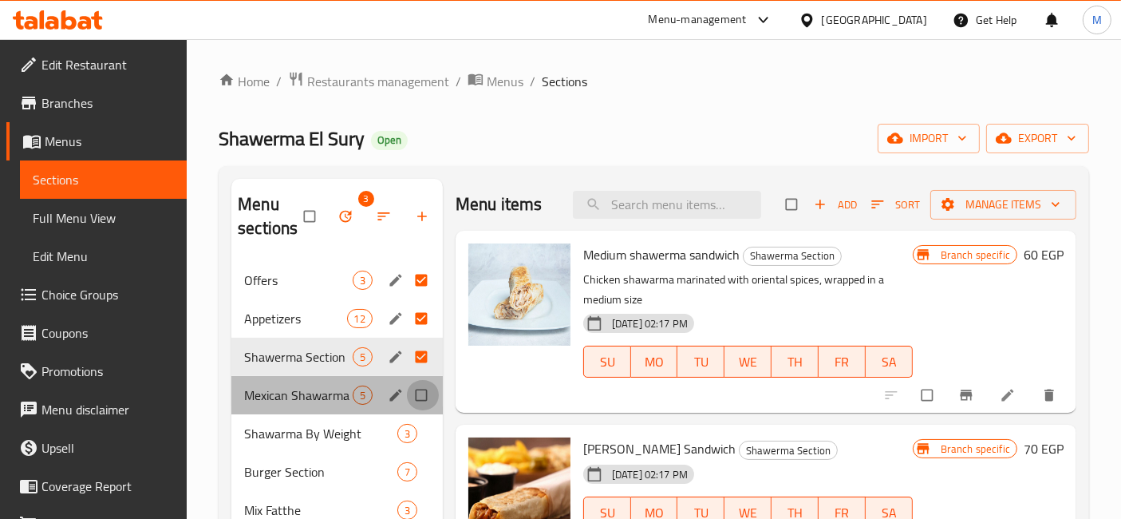
click at [424, 387] on input "Menu sections" at bounding box center [423, 395] width 34 height 30
checkbox input "true"
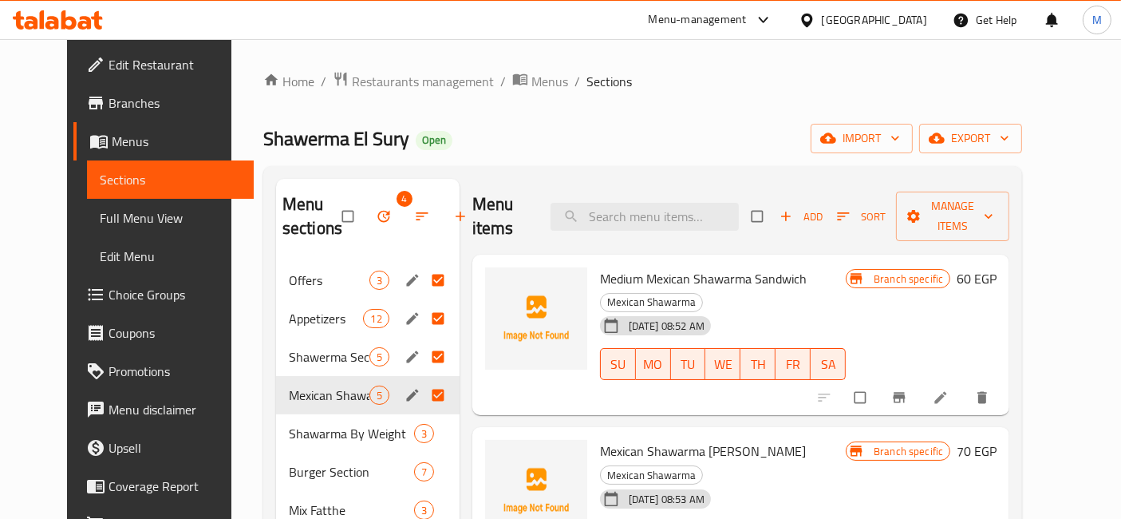
drag, startPoint x: 420, startPoint y: 282, endPoint x: 452, endPoint y: 331, distance: 58.9
click at [423, 281] on input "Menu sections" at bounding box center [440, 280] width 34 height 30
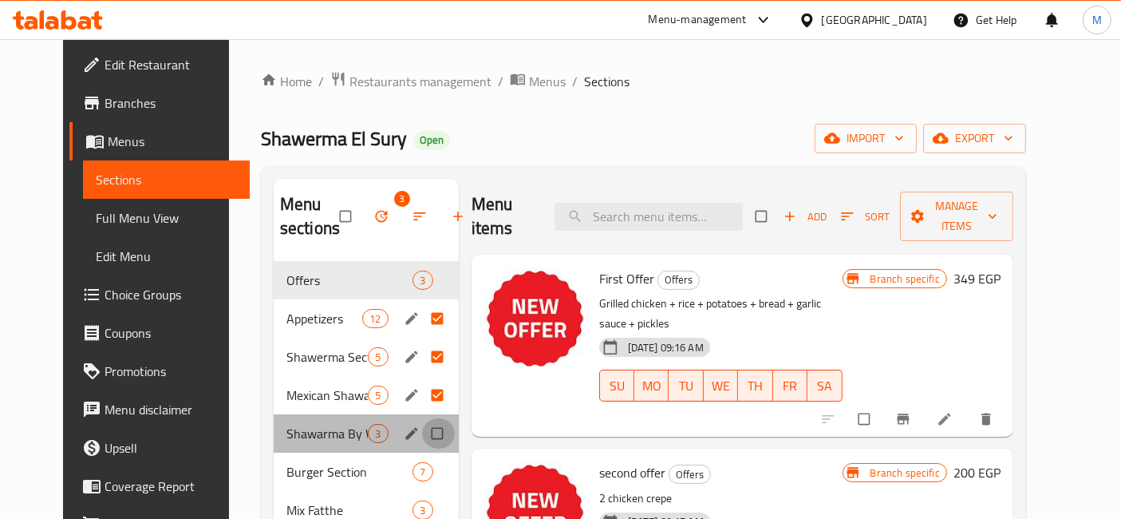
click at [422, 439] on input "Menu sections" at bounding box center [439, 433] width 34 height 30
checkbox input "true"
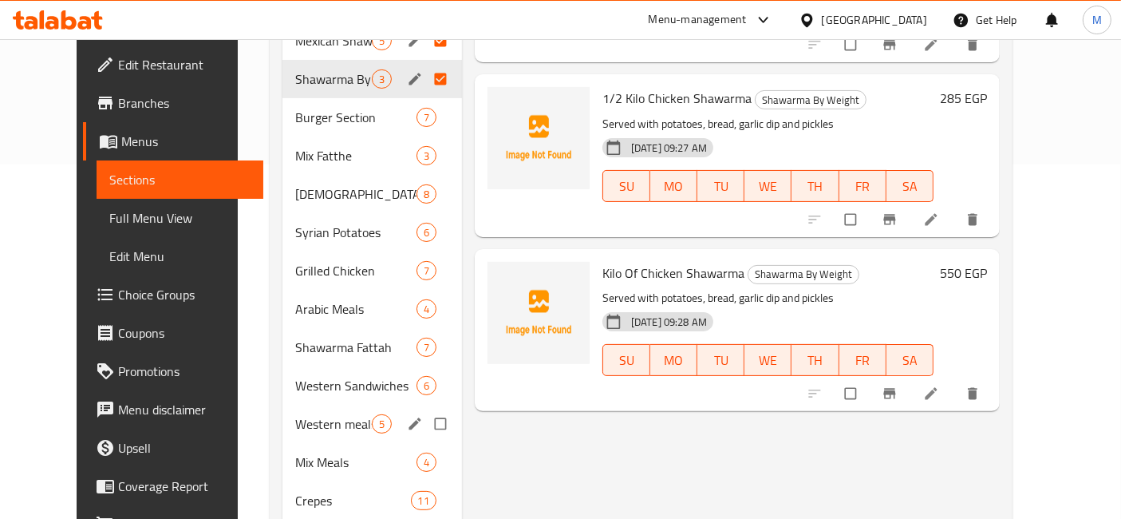
scroll to position [481, 0]
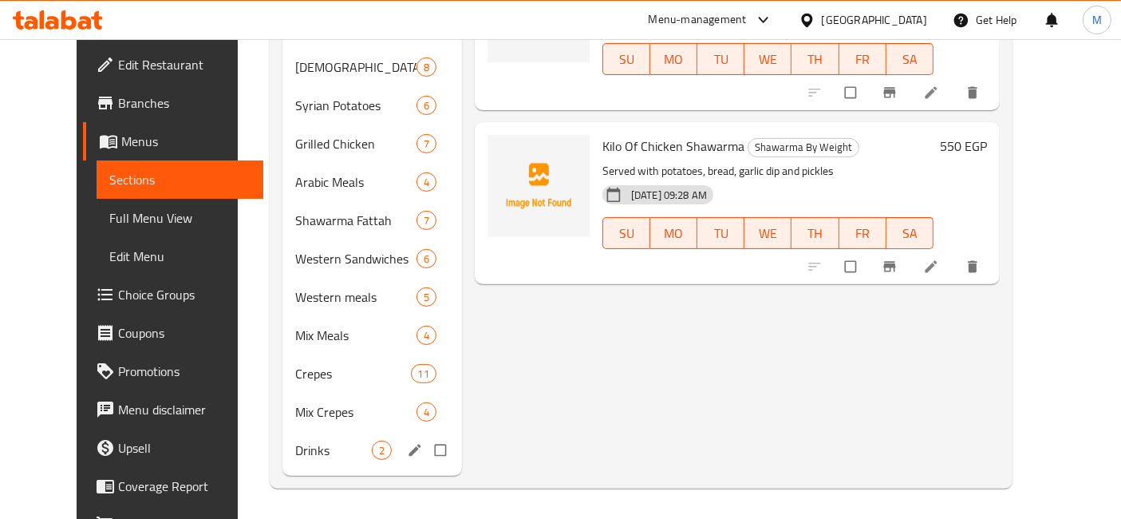
click at [426, 458] on input "Menu sections" at bounding box center [442, 450] width 34 height 30
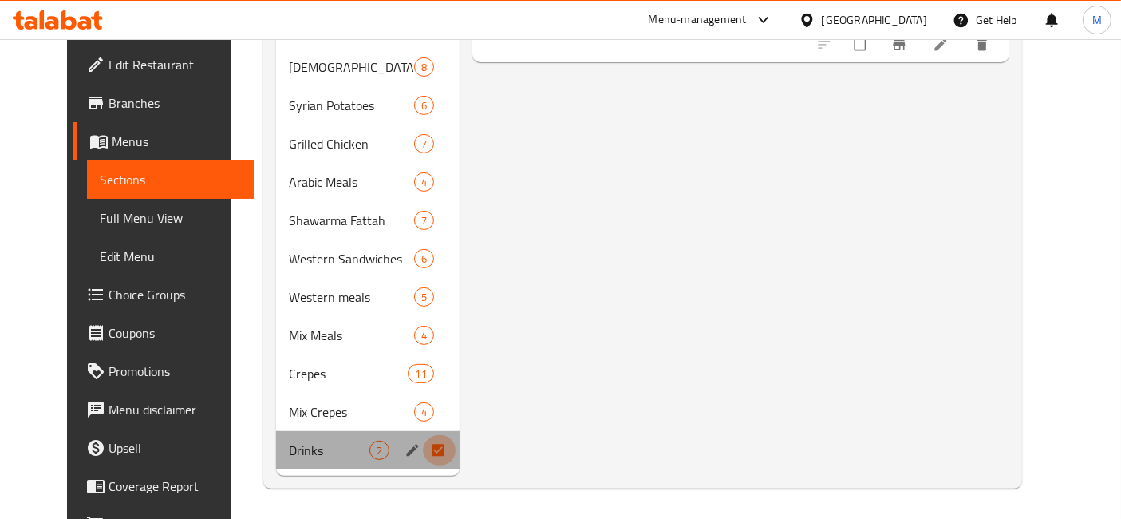
click at [429, 441] on input "Menu sections" at bounding box center [440, 450] width 34 height 30
checkbox input "false"
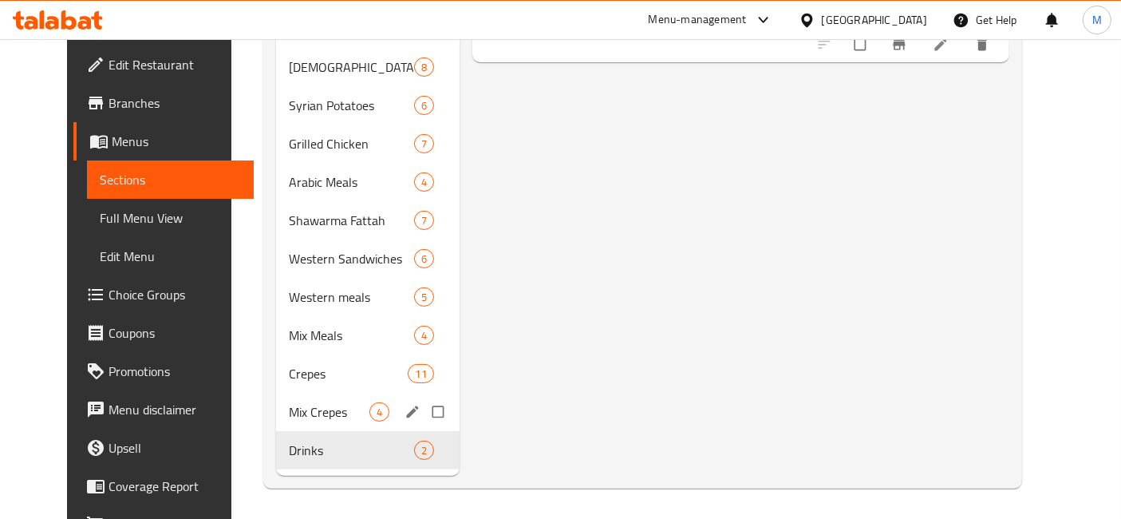
click at [425, 409] on input "Menu sections" at bounding box center [440, 412] width 34 height 30
checkbox input "true"
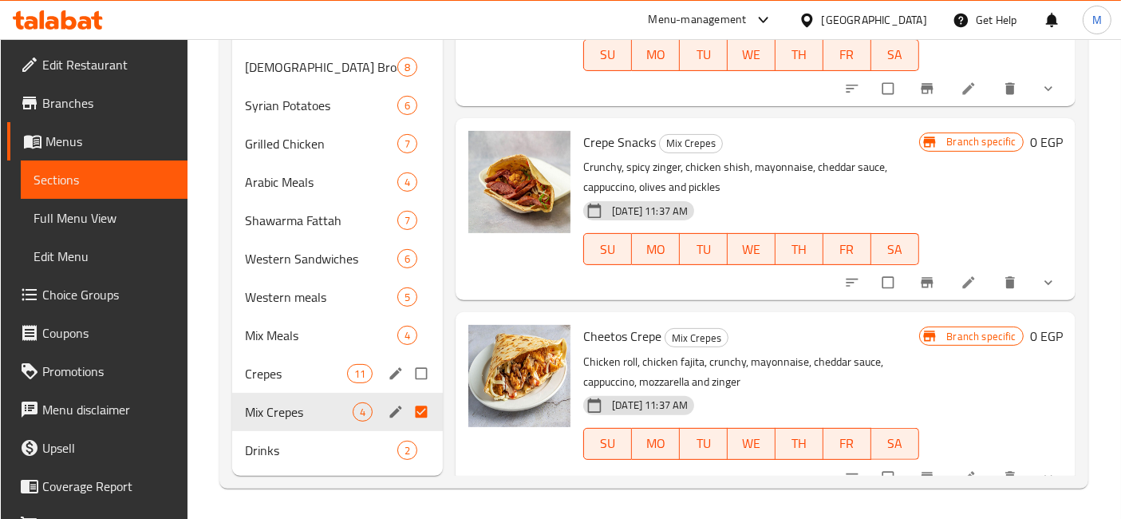
click at [424, 378] on input "Menu sections" at bounding box center [423, 373] width 34 height 30
checkbox input "true"
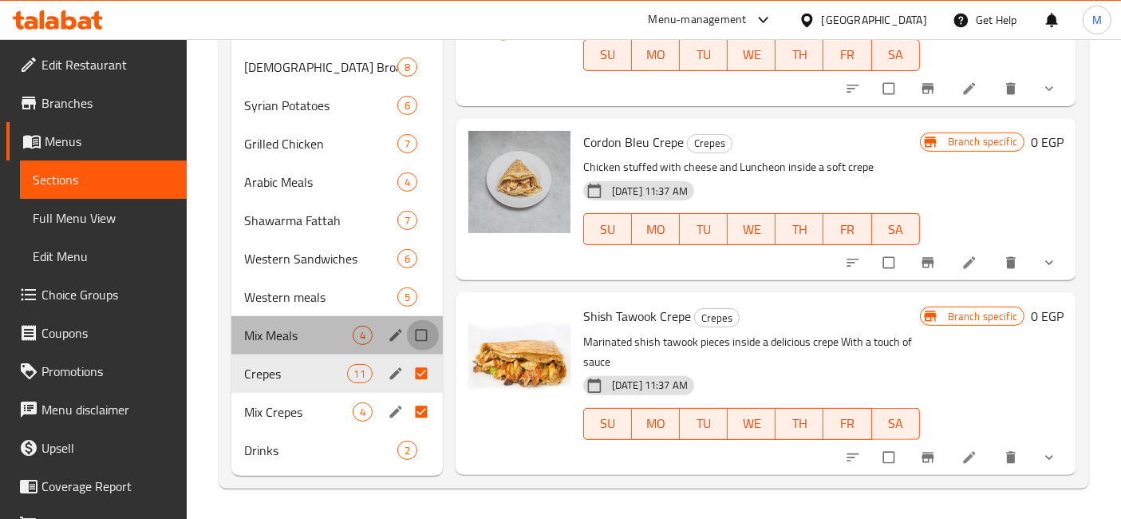
click at [434, 333] on input "Menu sections" at bounding box center [423, 335] width 34 height 30
checkbox input "true"
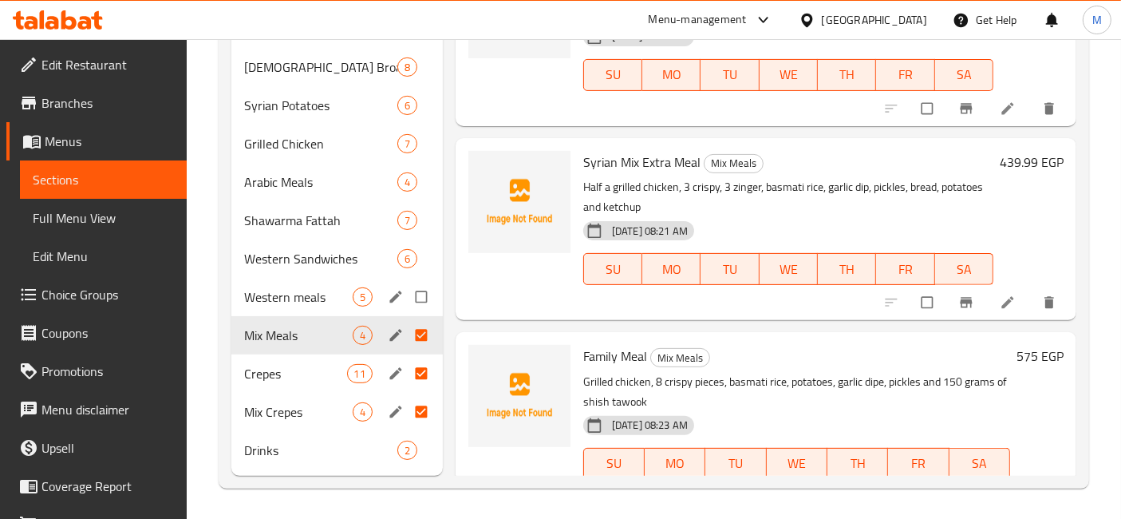
click at [424, 307] on input "Menu sections" at bounding box center [423, 297] width 34 height 30
checkbox input "true"
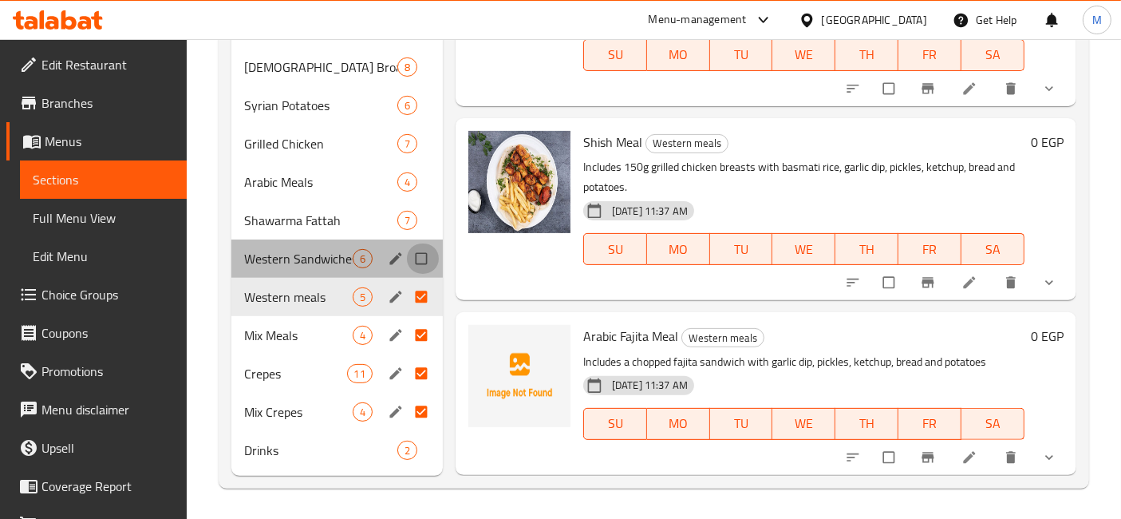
click at [429, 255] on input "Menu sections" at bounding box center [423, 258] width 34 height 30
checkbox input "true"
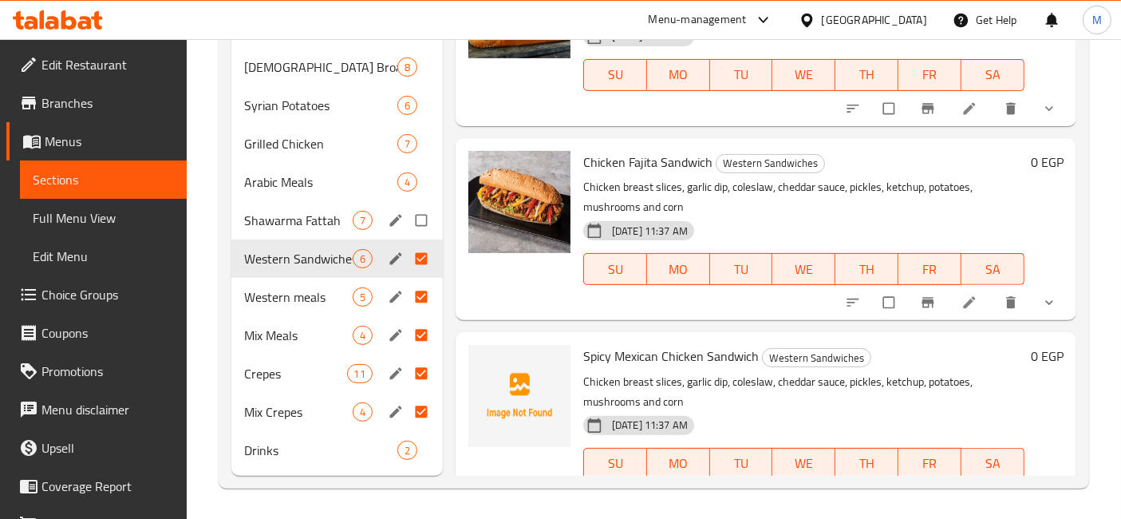
click at [431, 212] on input "Menu sections" at bounding box center [423, 220] width 34 height 30
checkbox input "true"
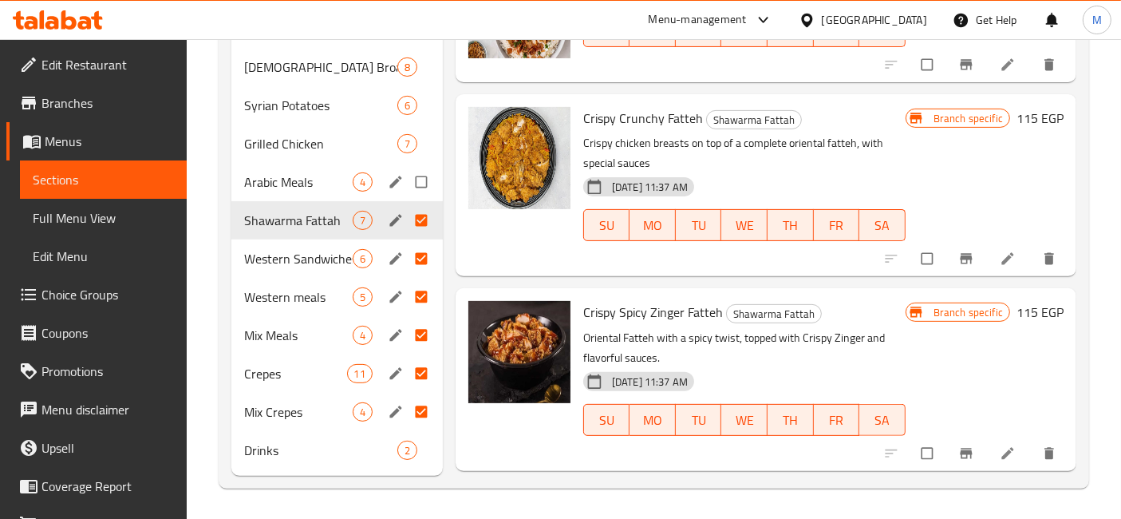
click at [430, 163] on div "Arabic Meals 4" at bounding box center [337, 182] width 212 height 38
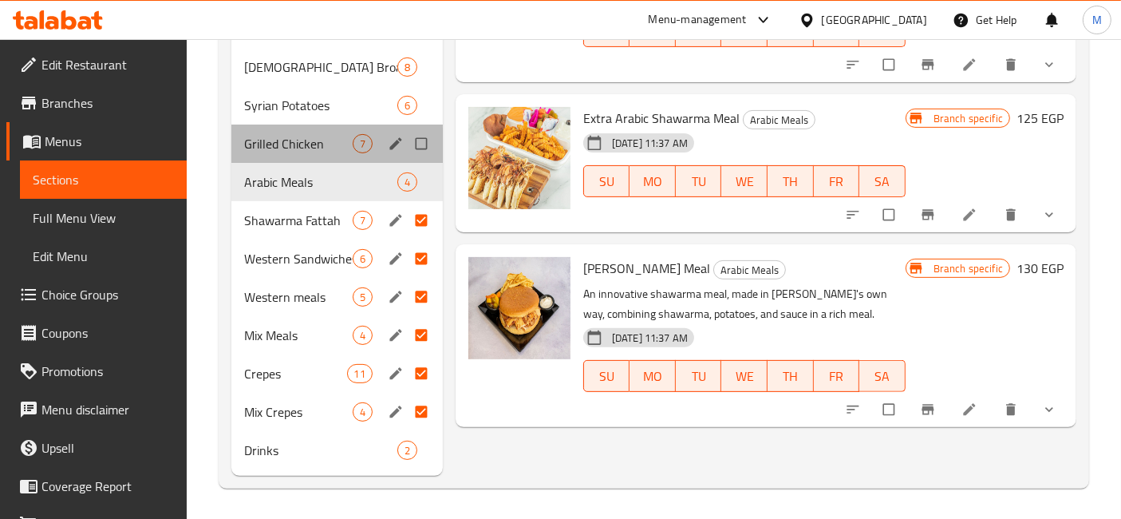
click at [425, 125] on div "Grilled Chicken 7" at bounding box center [337, 144] width 212 height 38
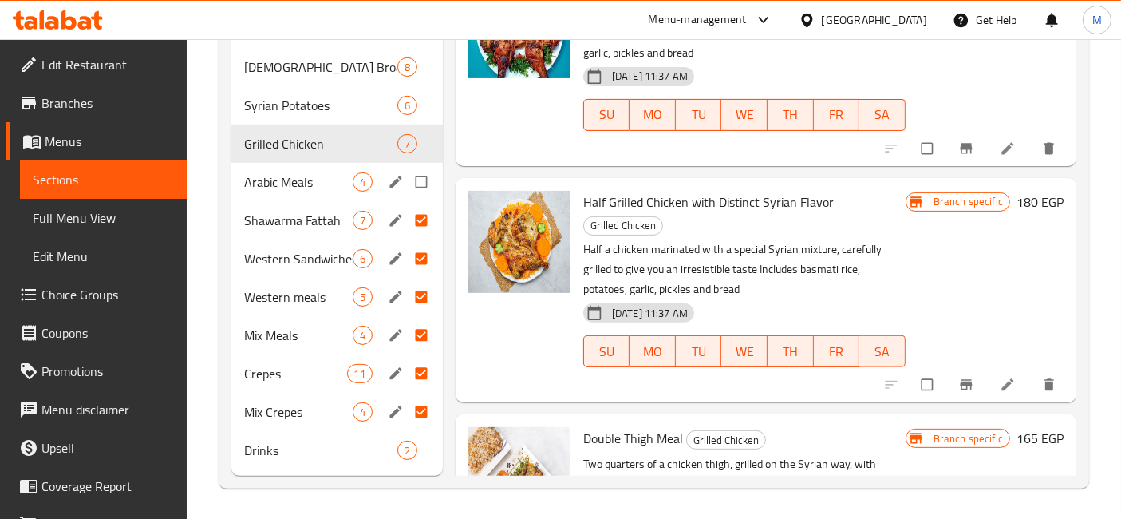
click at [425, 179] on input "Menu sections" at bounding box center [423, 182] width 34 height 30
checkbox input "true"
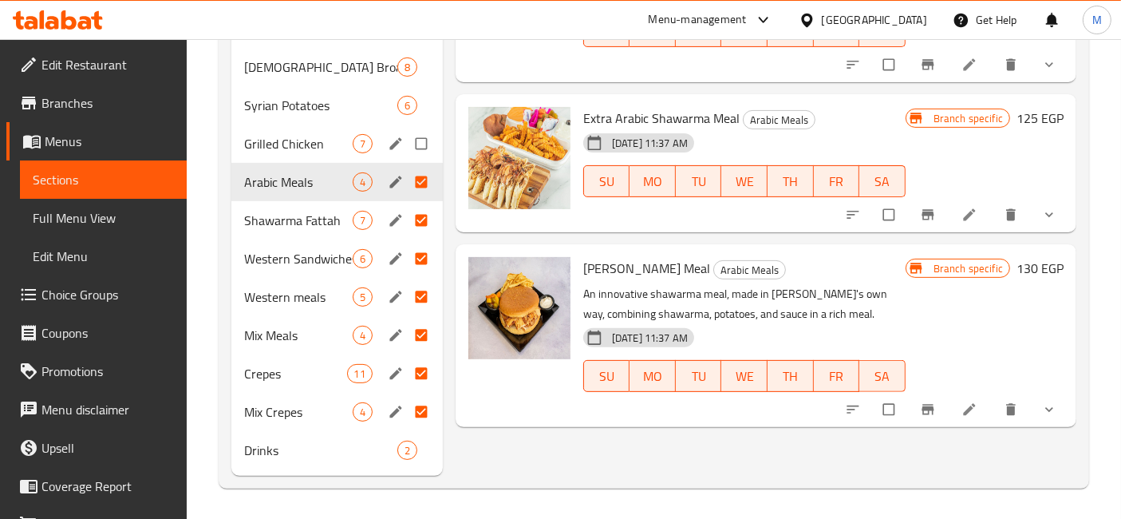
click at [429, 142] on input "Menu sections" at bounding box center [423, 144] width 34 height 30
checkbox input "true"
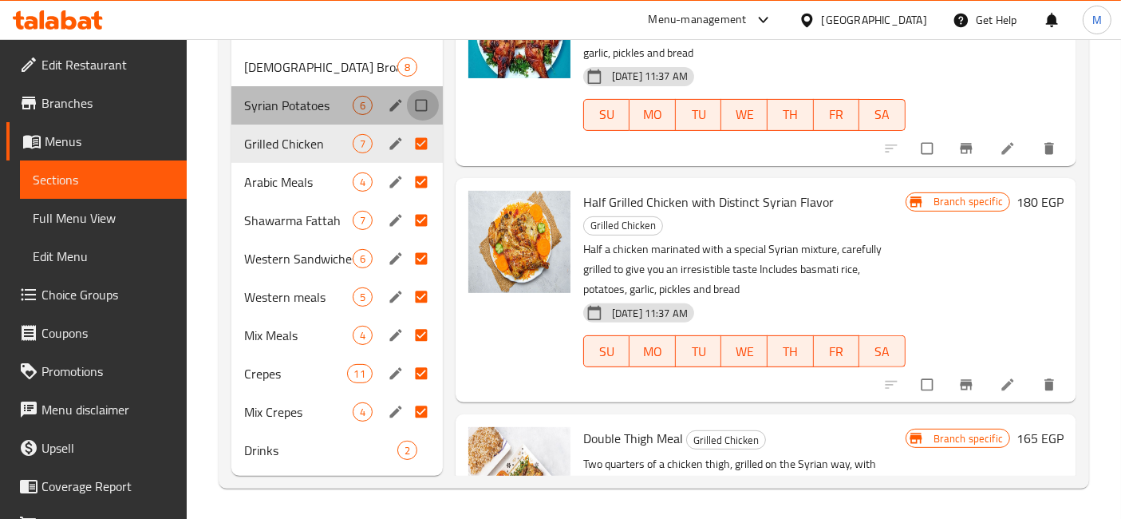
click at [422, 100] on input "Menu sections" at bounding box center [423, 105] width 34 height 30
checkbox input "true"
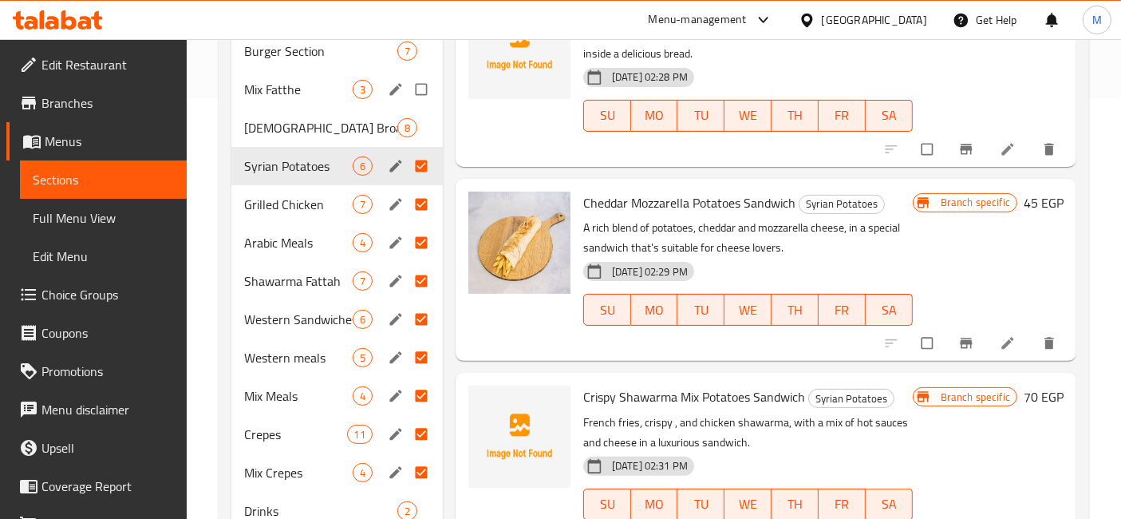
scroll to position [393, 0]
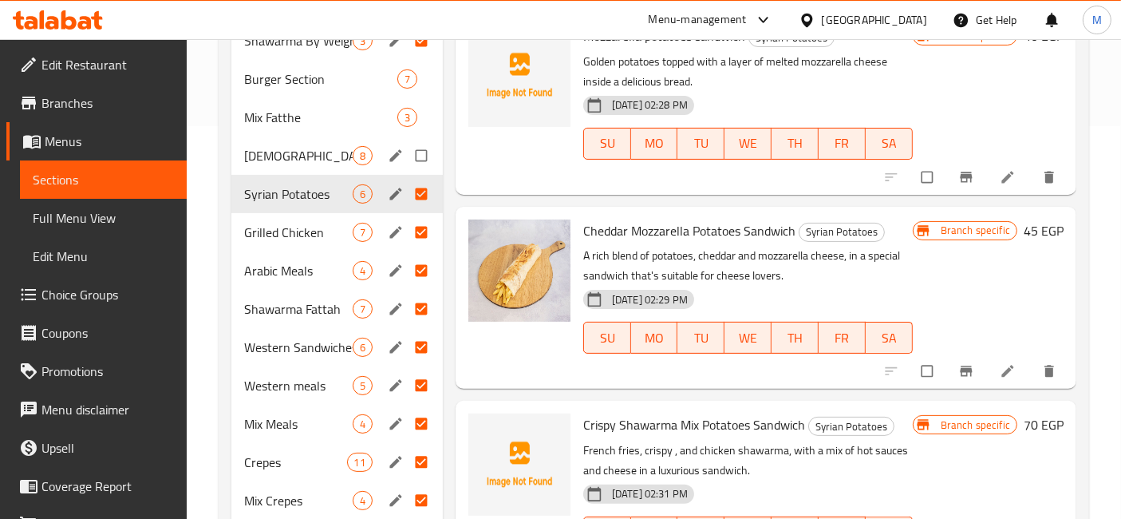
click at [426, 152] on input "Menu sections" at bounding box center [423, 155] width 34 height 30
checkbox input "true"
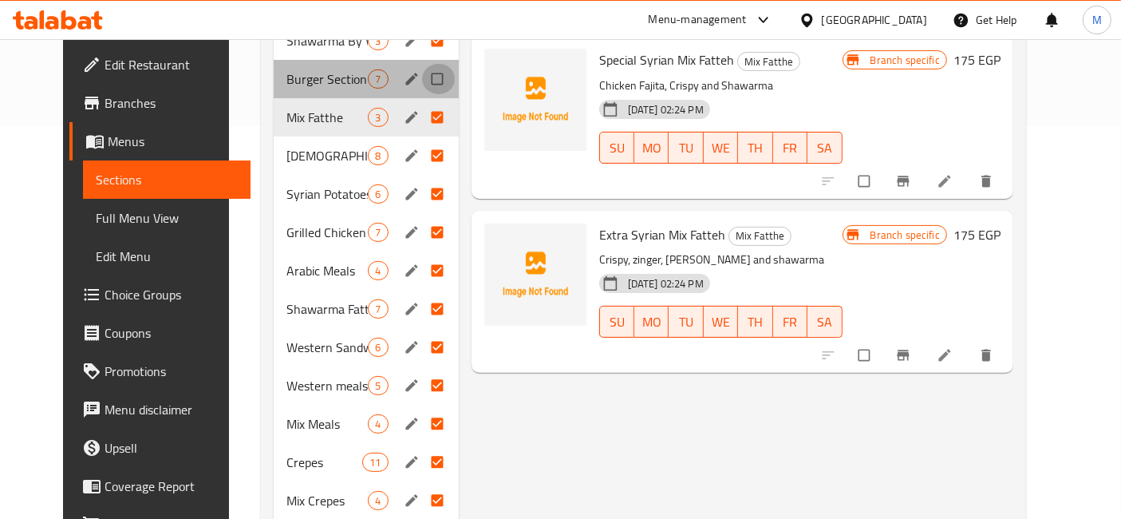
click at [424, 72] on input "Menu sections" at bounding box center [439, 79] width 34 height 30
click at [422, 80] on input "Menu sections" at bounding box center [439, 79] width 34 height 30
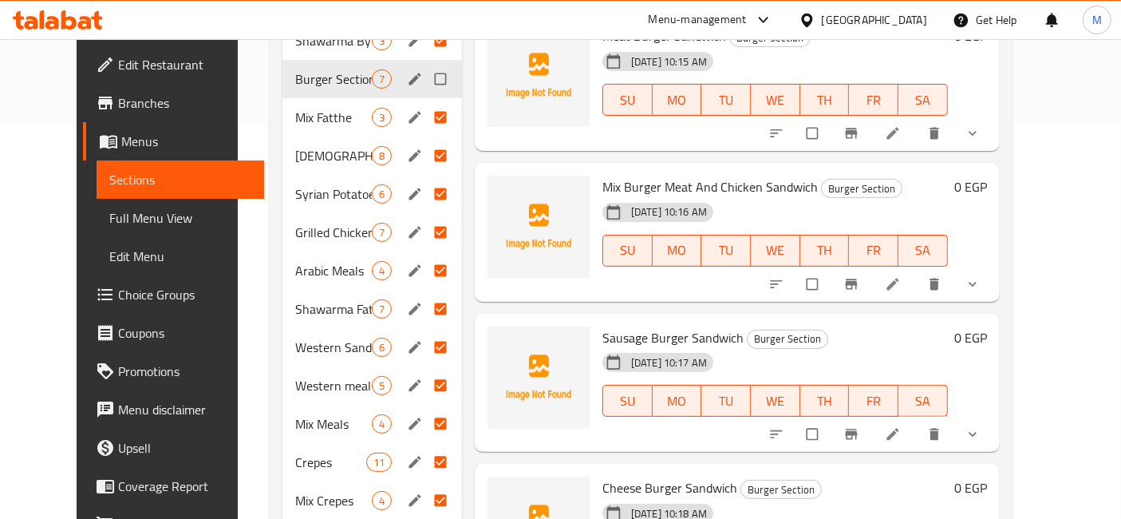
click at [425, 78] on input "Menu sections" at bounding box center [442, 79] width 34 height 30
checkbox input "true"
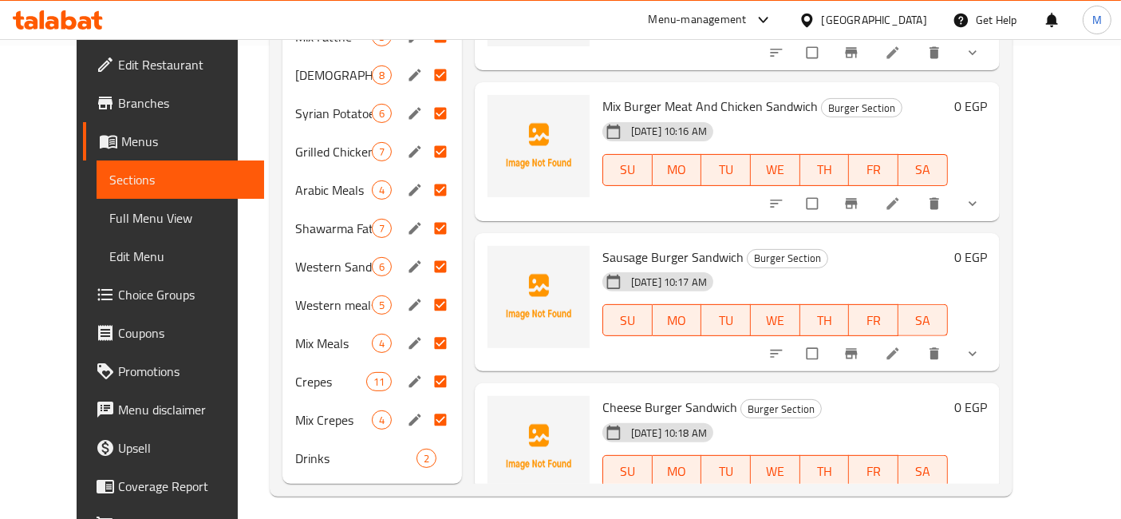
scroll to position [481, 0]
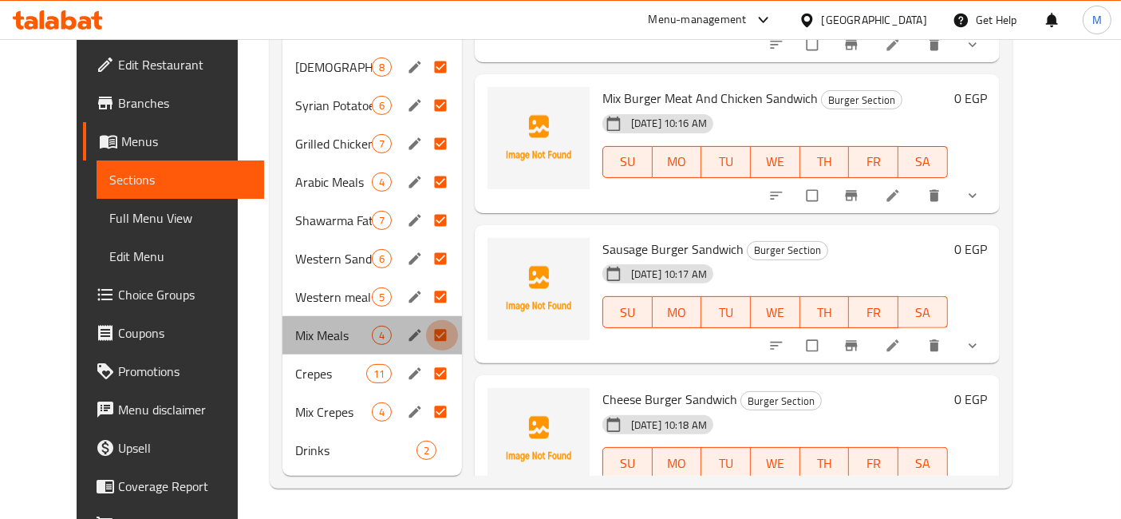
click at [425, 330] on input "Menu sections" at bounding box center [442, 335] width 34 height 30
checkbox input "false"
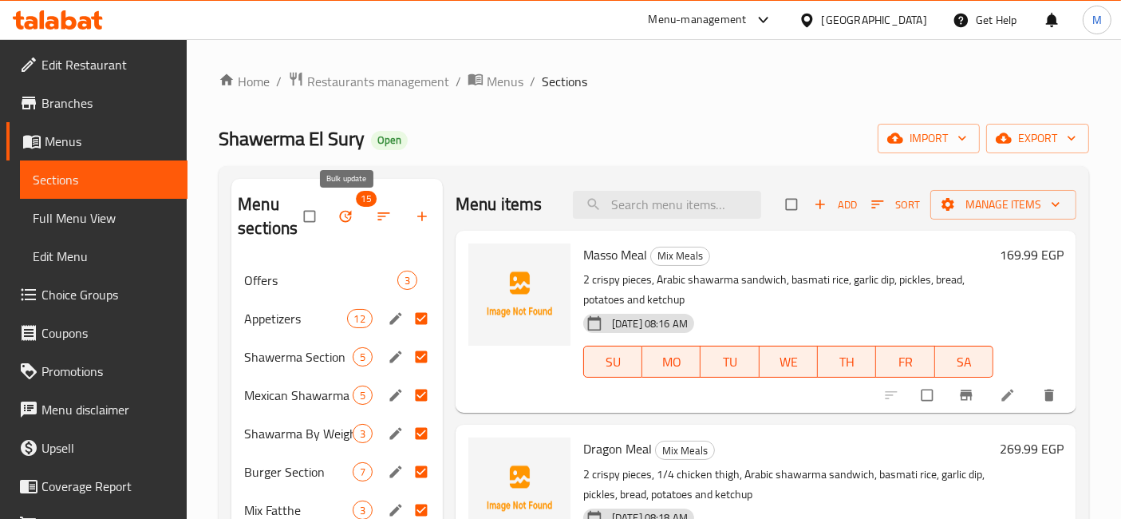
click at [334, 222] on button "button" at bounding box center [347, 216] width 38 height 35
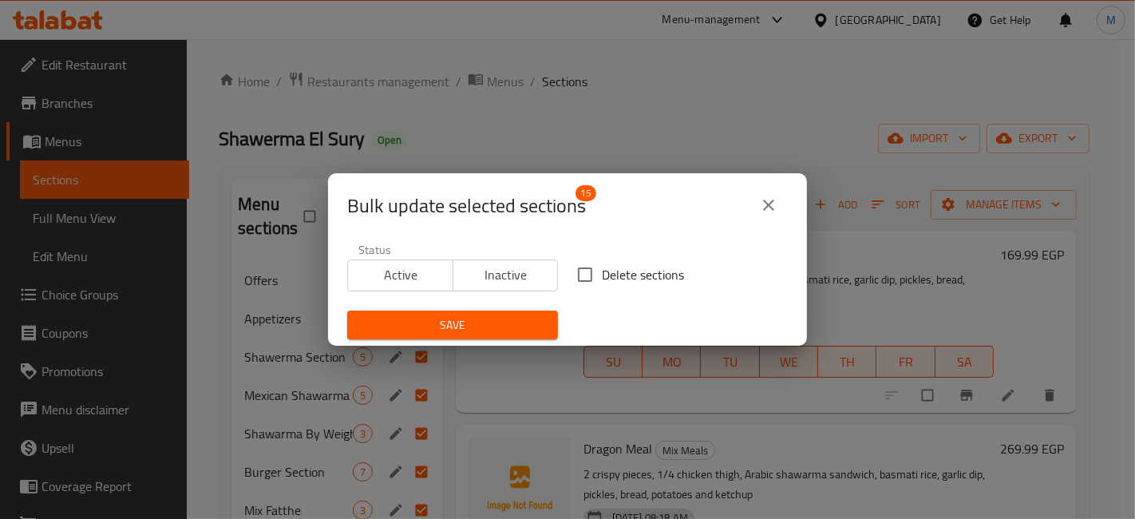
click at [468, 268] on span "Inactive" at bounding box center [506, 274] width 93 height 23
click at [461, 315] on span "Save" at bounding box center [452, 325] width 185 height 20
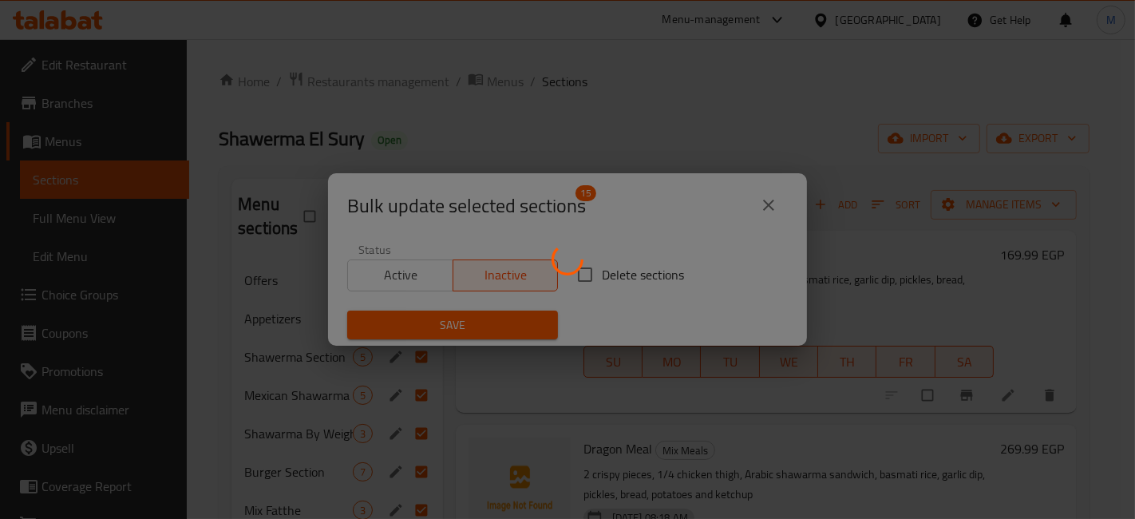
drag, startPoint x: 1030, startPoint y: 338, endPoint x: 670, endPoint y: 334, distance: 359.2
click at [1030, 338] on div at bounding box center [567, 259] width 1135 height 519
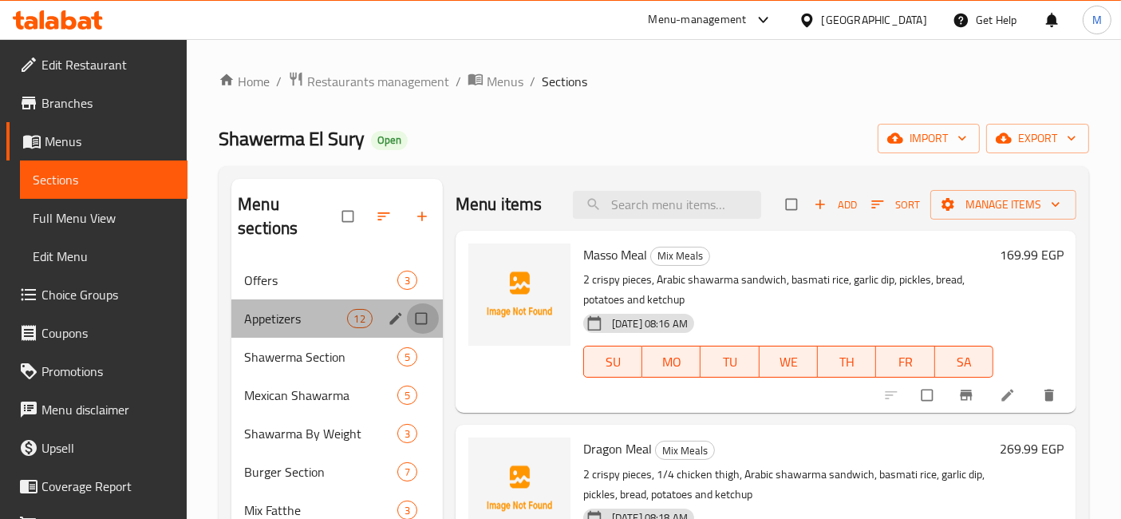
click at [426, 303] on input "Menu sections" at bounding box center [423, 318] width 34 height 30
checkbox input "true"
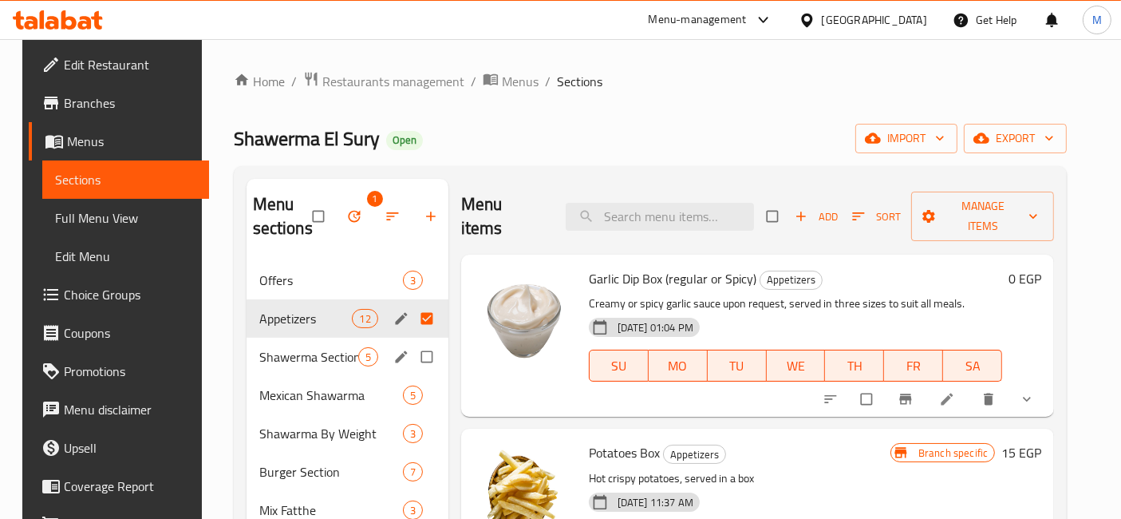
drag, startPoint x: 429, startPoint y: 337, endPoint x: 426, endPoint y: 353, distance: 16.1
click at [426, 353] on input "Menu sections" at bounding box center [429, 357] width 34 height 30
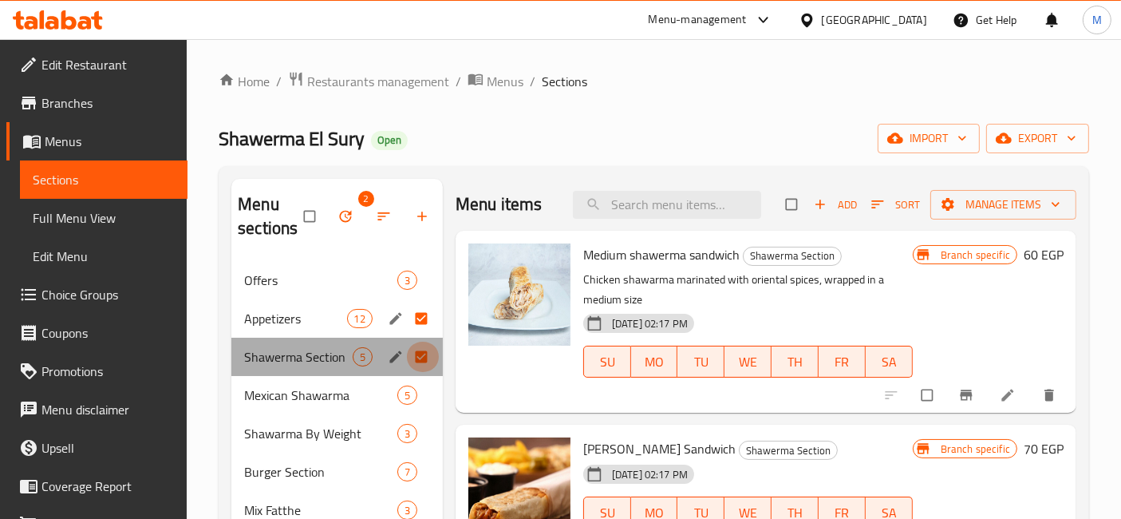
click at [426, 352] on input "Menu sections" at bounding box center [423, 357] width 34 height 30
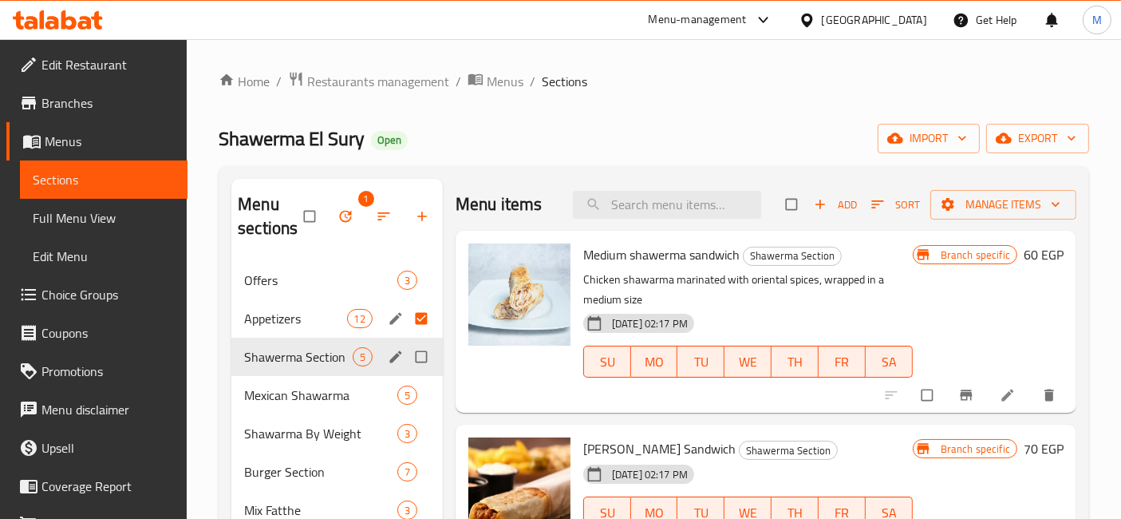
click at [426, 352] on input "Menu sections" at bounding box center [423, 357] width 34 height 30
checkbox input "true"
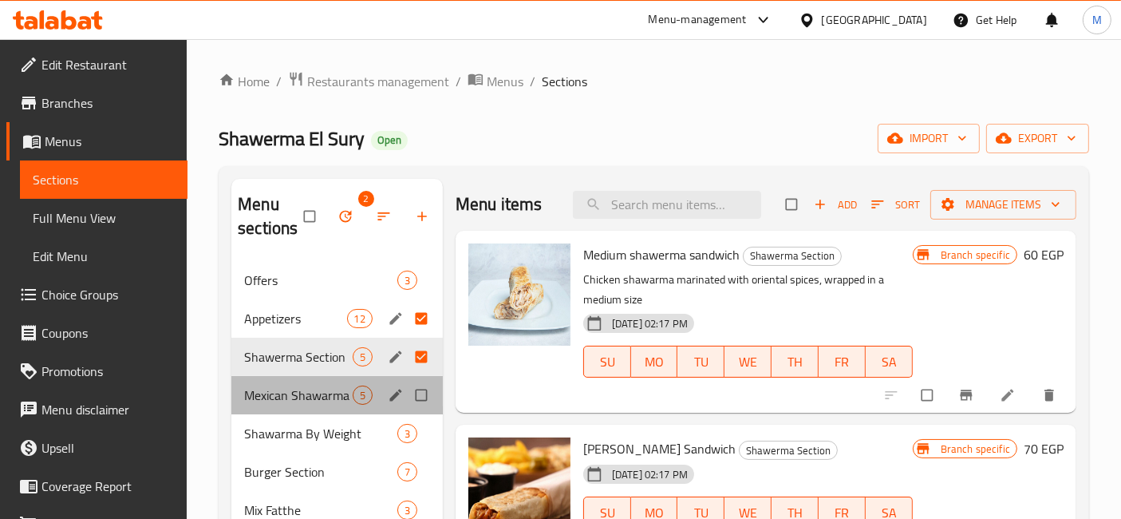
drag, startPoint x: 429, startPoint y: 378, endPoint x: 430, endPoint y: 386, distance: 8.9
click at [429, 380] on div "Mexican Shawarma 5" at bounding box center [337, 395] width 212 height 38
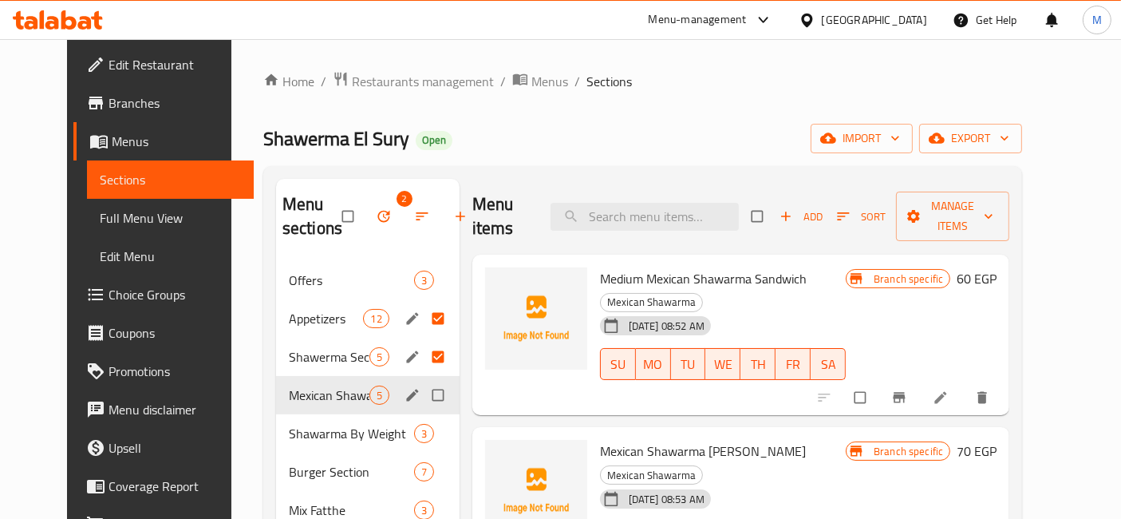
click at [424, 394] on input "Menu sections" at bounding box center [440, 395] width 34 height 30
checkbox input "true"
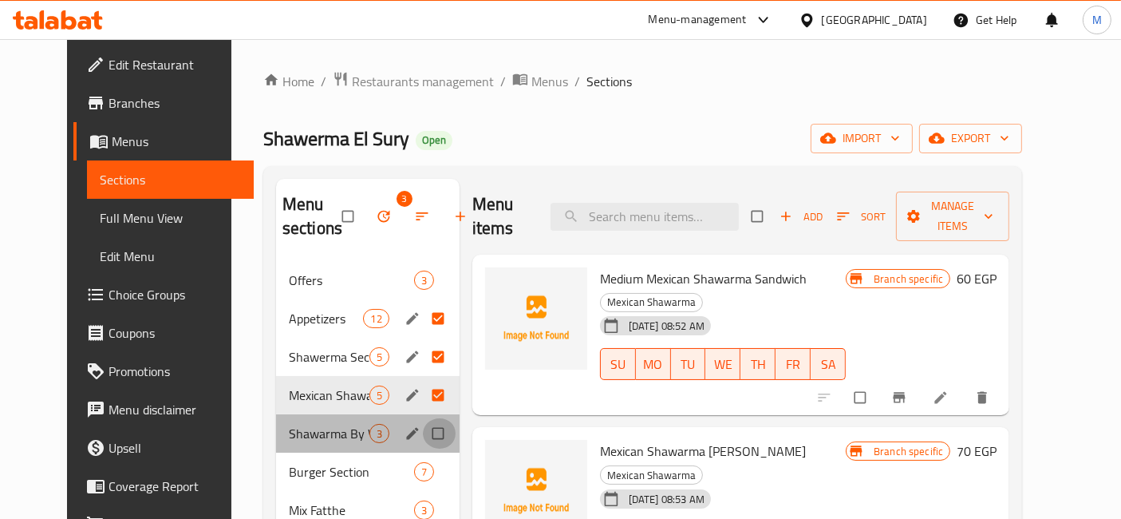
click at [429, 433] on input "Menu sections" at bounding box center [440, 433] width 34 height 30
checkbox input "true"
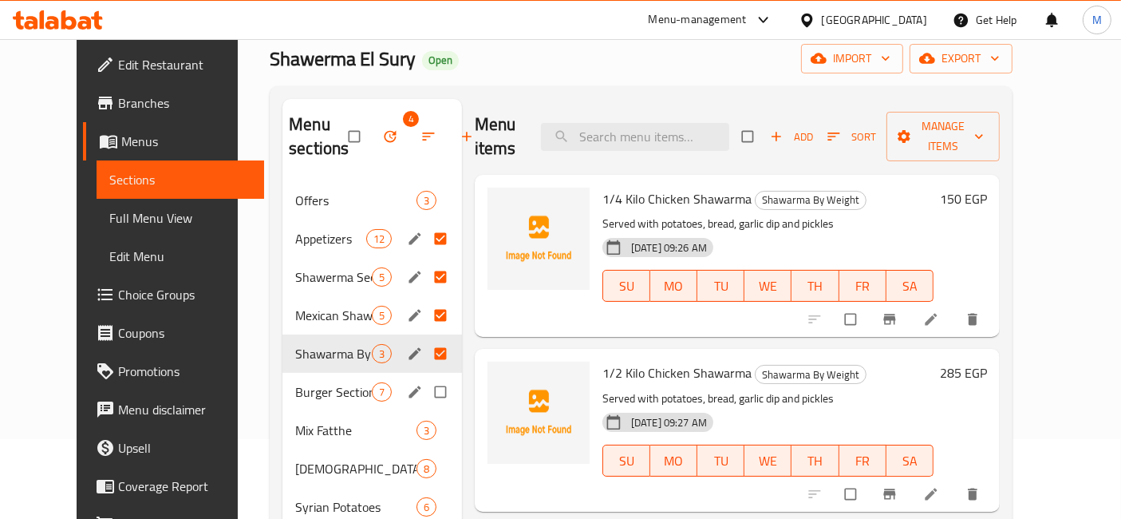
scroll to position [89, 0]
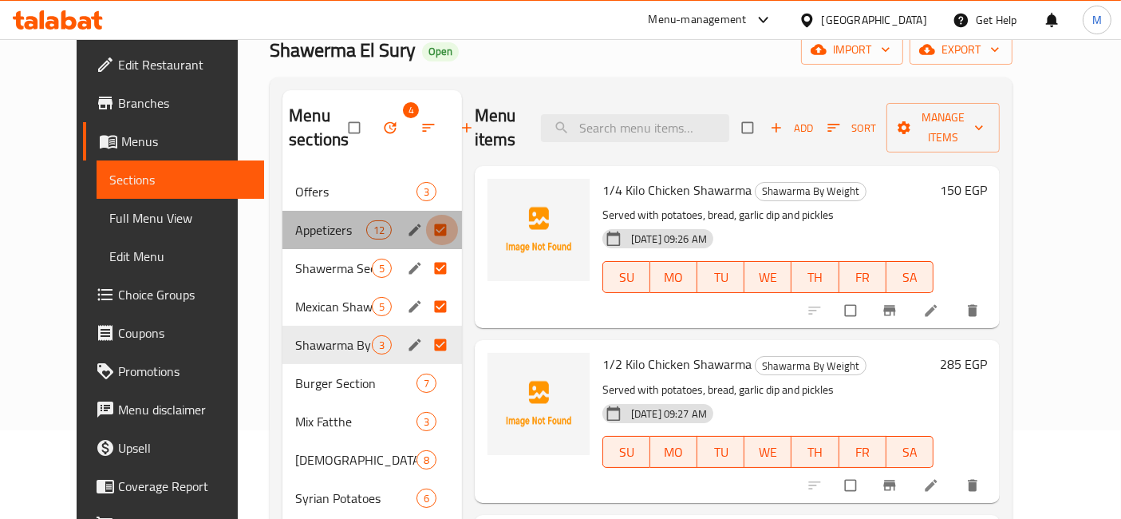
click at [425, 229] on input "Menu sections" at bounding box center [442, 230] width 34 height 30
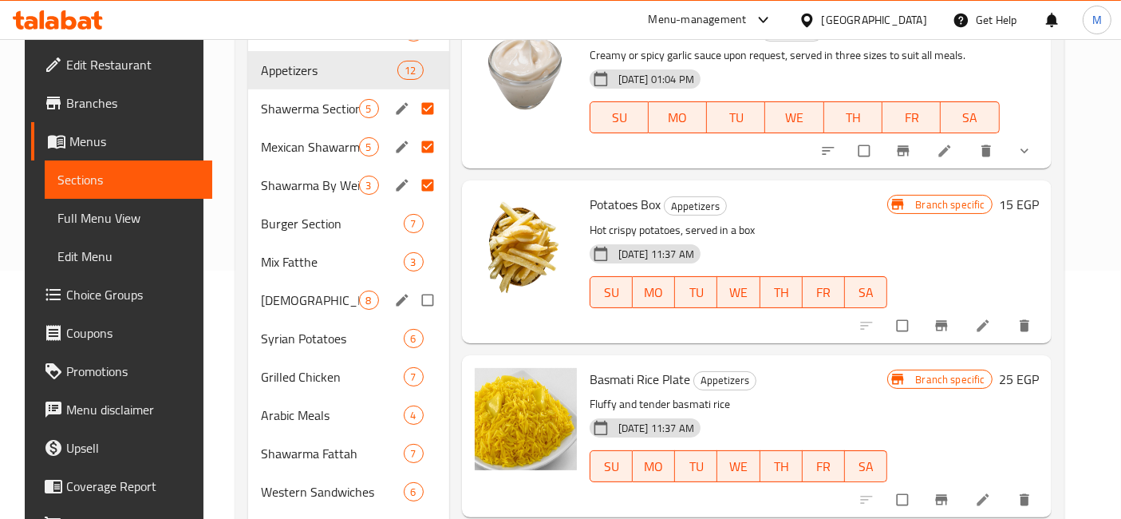
scroll to position [266, 0]
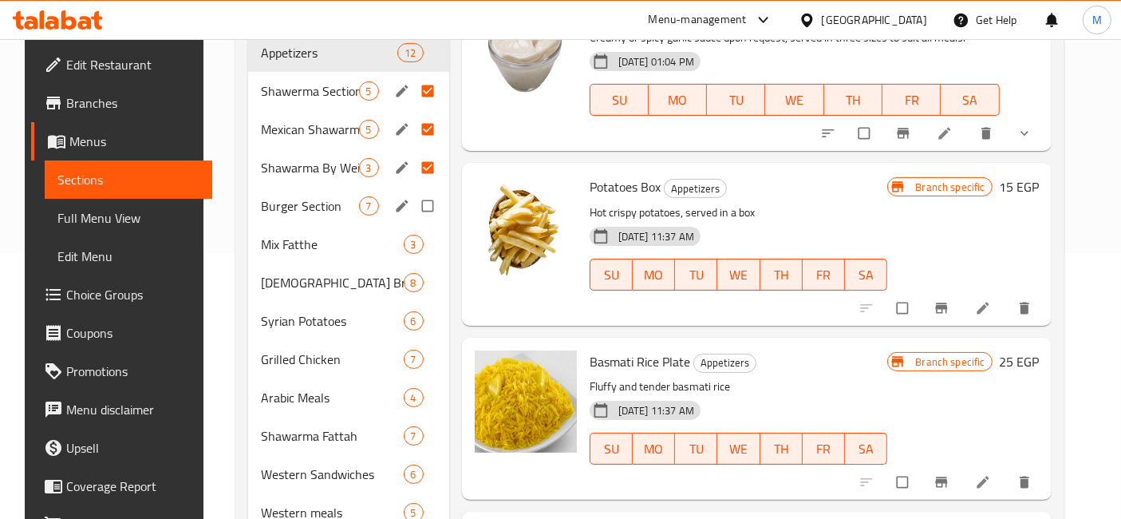
click at [417, 206] on input "Menu sections" at bounding box center [430, 206] width 34 height 30
checkbox input "true"
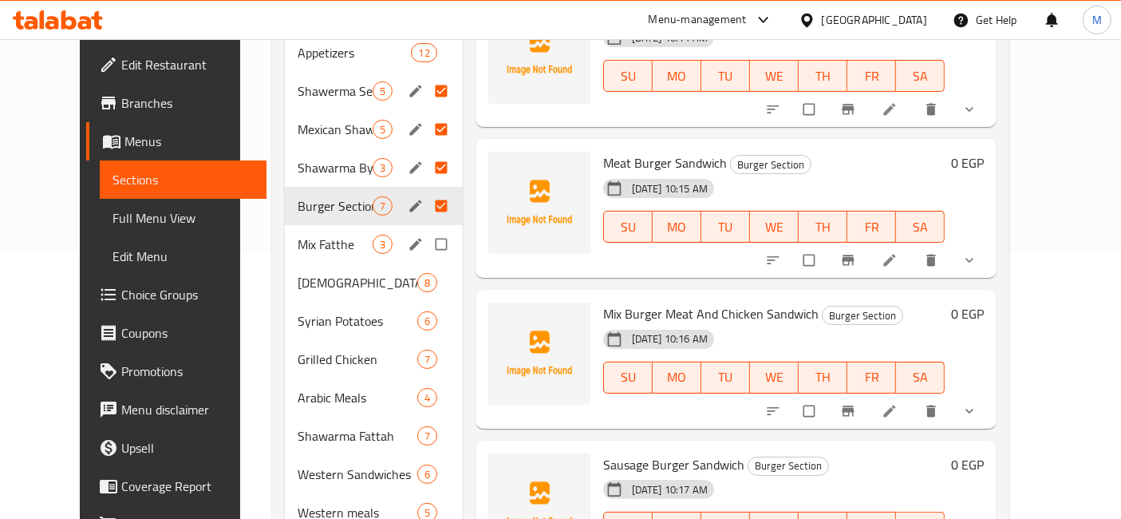
click at [426, 249] on input "Menu sections" at bounding box center [443, 244] width 34 height 30
checkbox input "true"
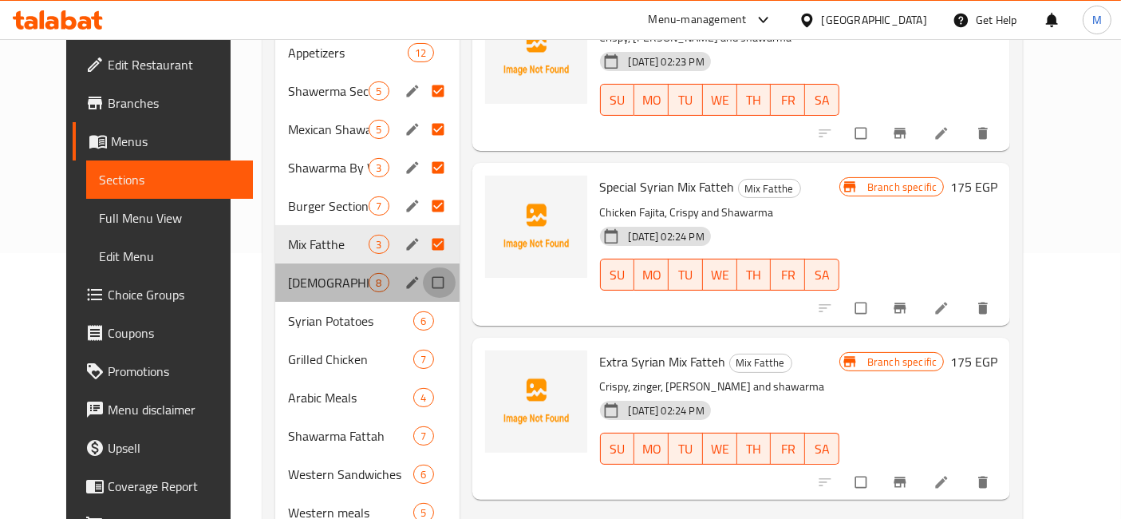
click at [423, 287] on input "Menu sections" at bounding box center [440, 282] width 34 height 30
checkbox input "true"
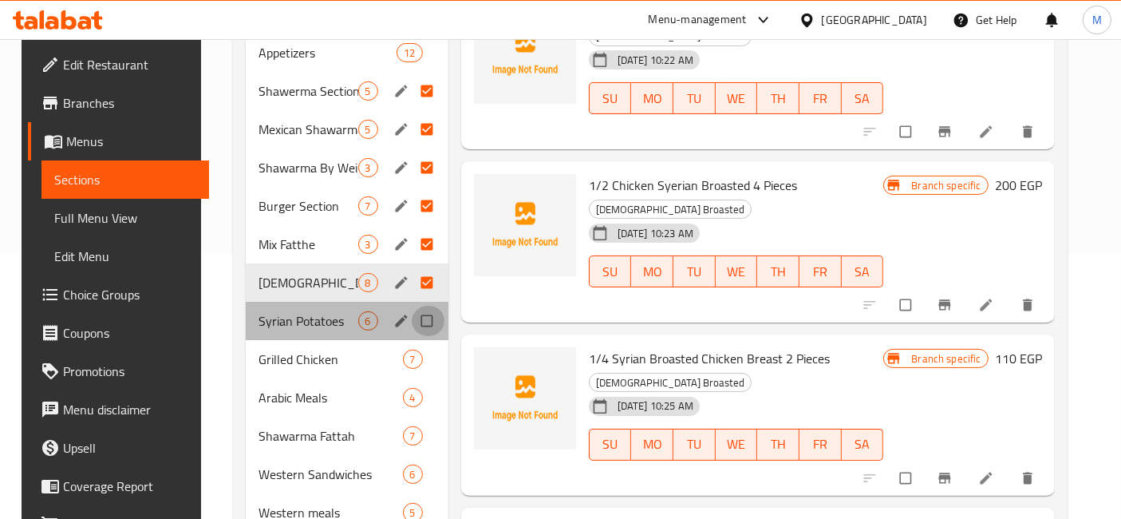
click at [421, 311] on input "Menu sections" at bounding box center [429, 321] width 34 height 30
checkbox input "true"
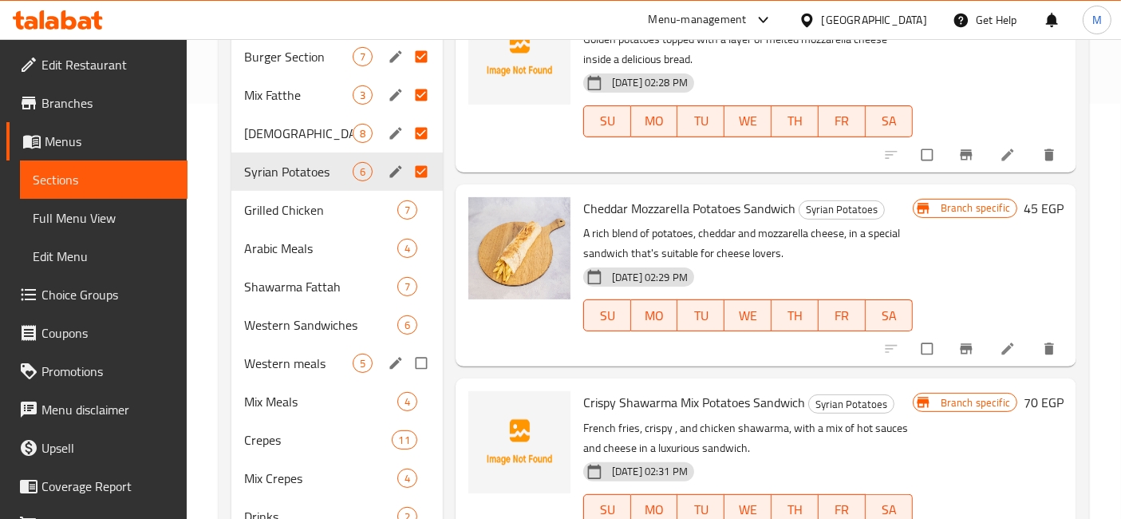
scroll to position [443, 0]
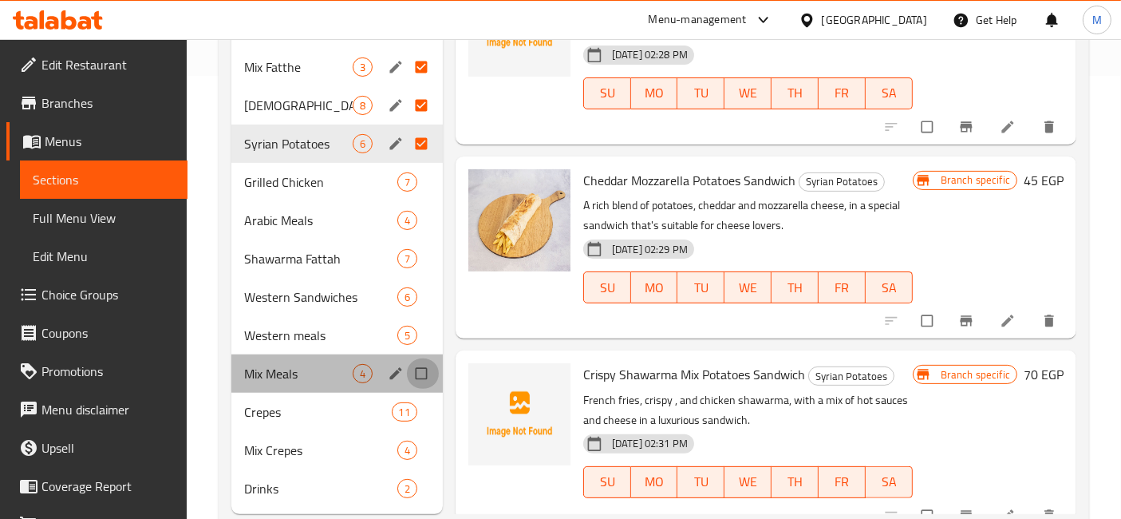
click at [424, 370] on input "Menu sections" at bounding box center [423, 373] width 34 height 30
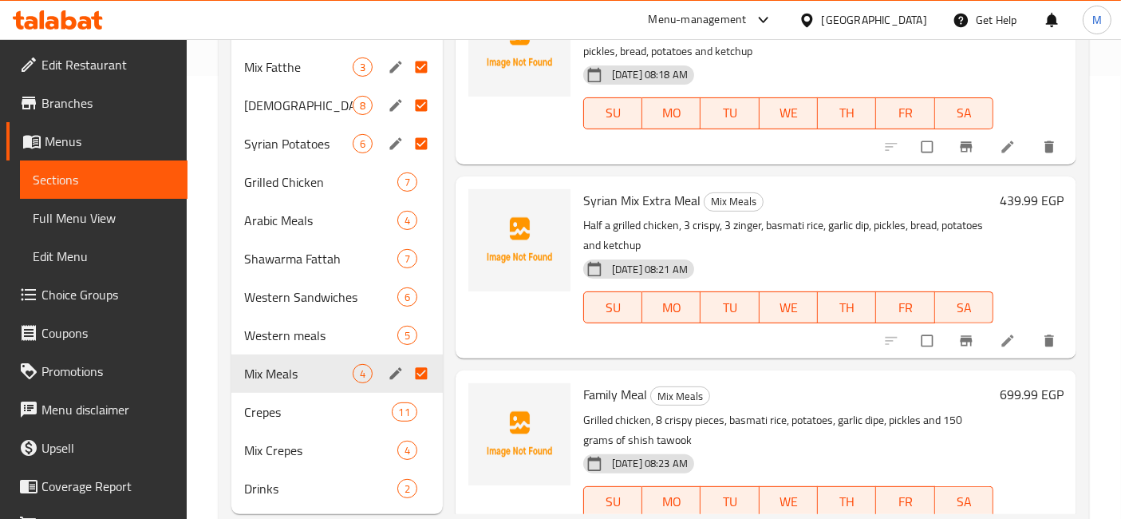
click at [417, 364] on input "Menu sections" at bounding box center [423, 373] width 34 height 30
checkbox input "false"
click at [420, 222] on input "Menu sections" at bounding box center [423, 220] width 34 height 30
checkbox input "true"
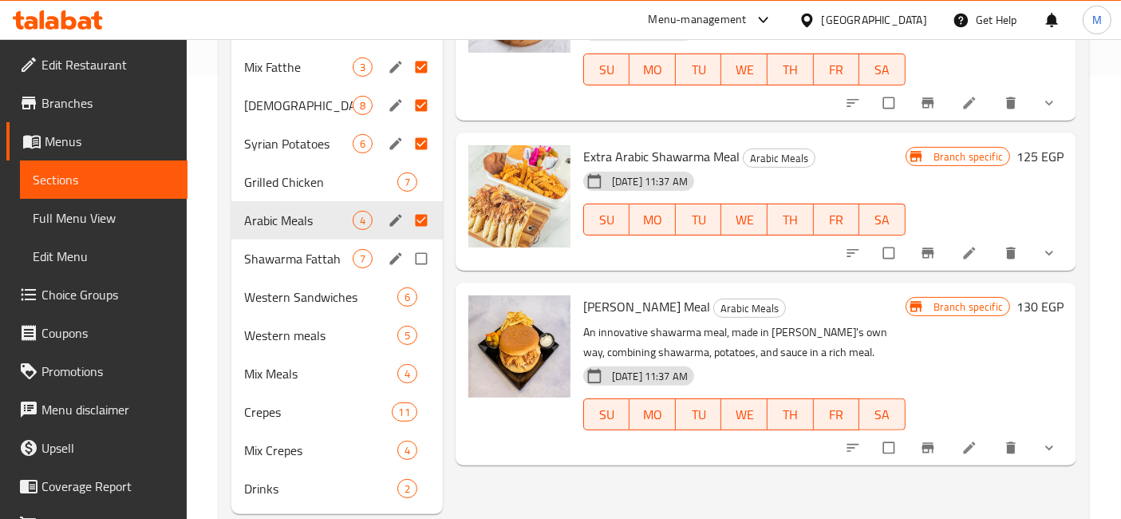
click at [420, 256] on input "Menu sections" at bounding box center [423, 258] width 34 height 30
checkbox input "true"
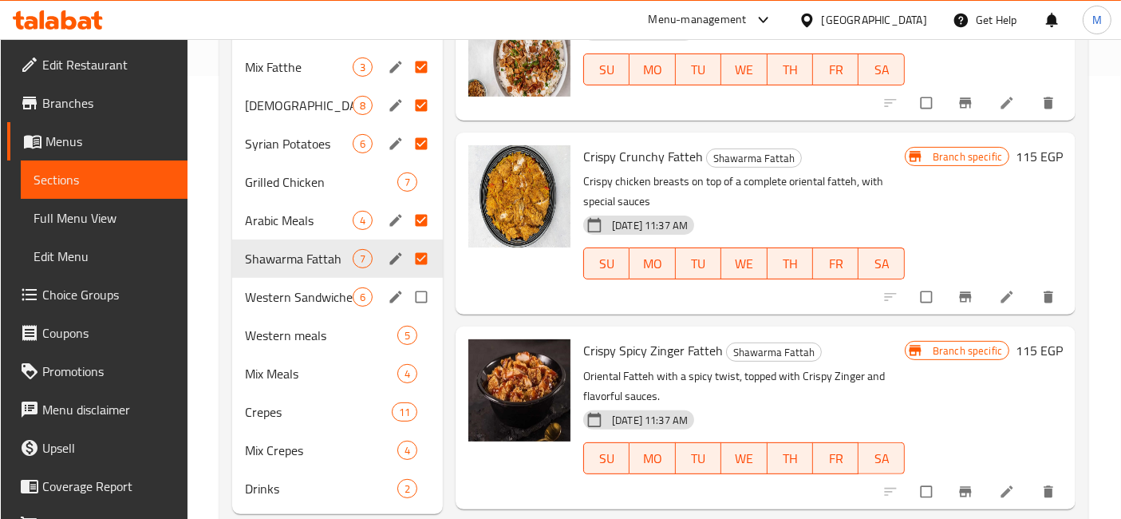
click at [413, 297] on input "Menu sections" at bounding box center [423, 297] width 34 height 30
checkbox input "true"
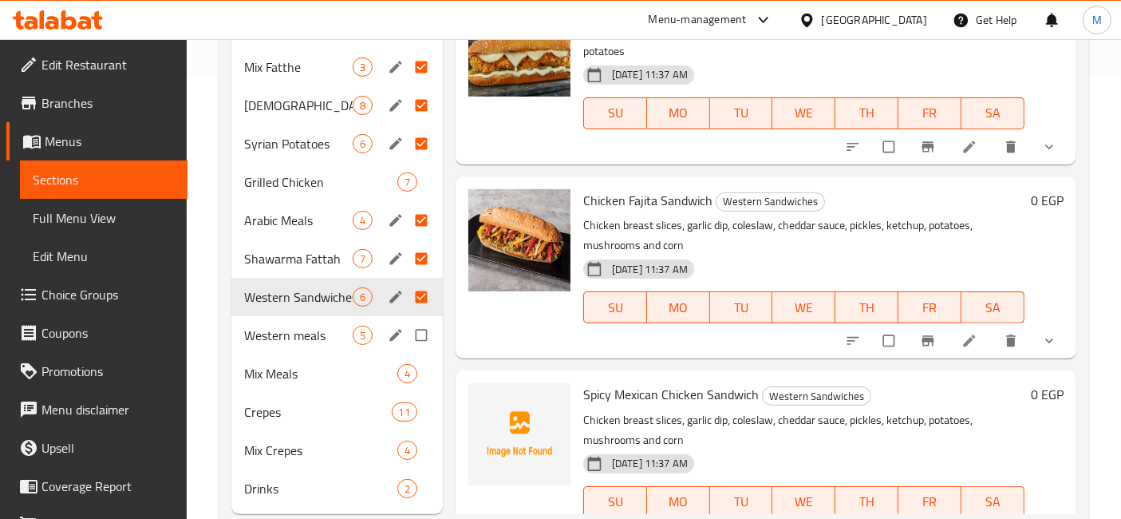
click at [420, 337] on input "Menu sections" at bounding box center [423, 335] width 34 height 30
checkbox input "true"
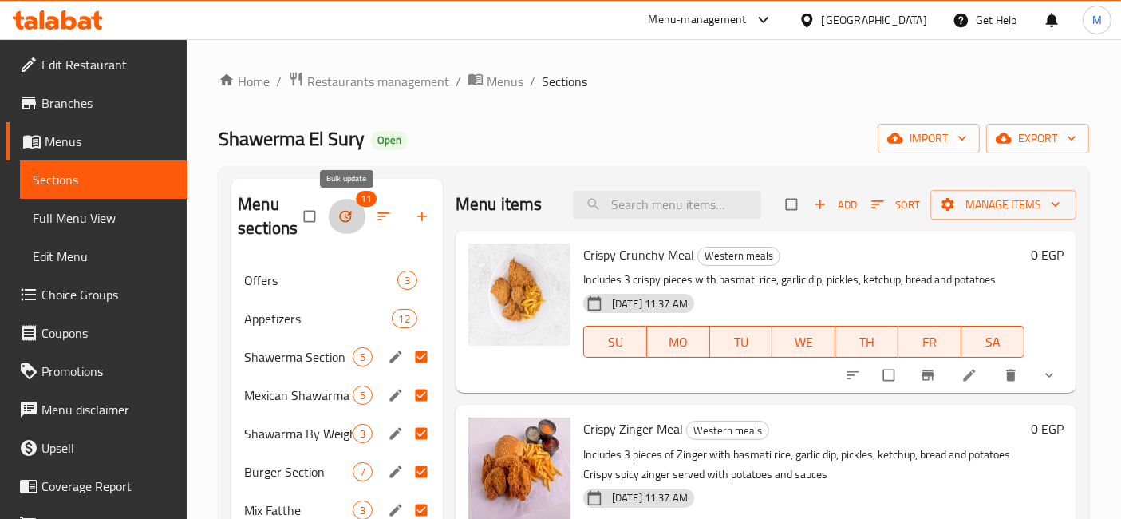
click at [346, 217] on icon "button" at bounding box center [345, 217] width 12 height 12
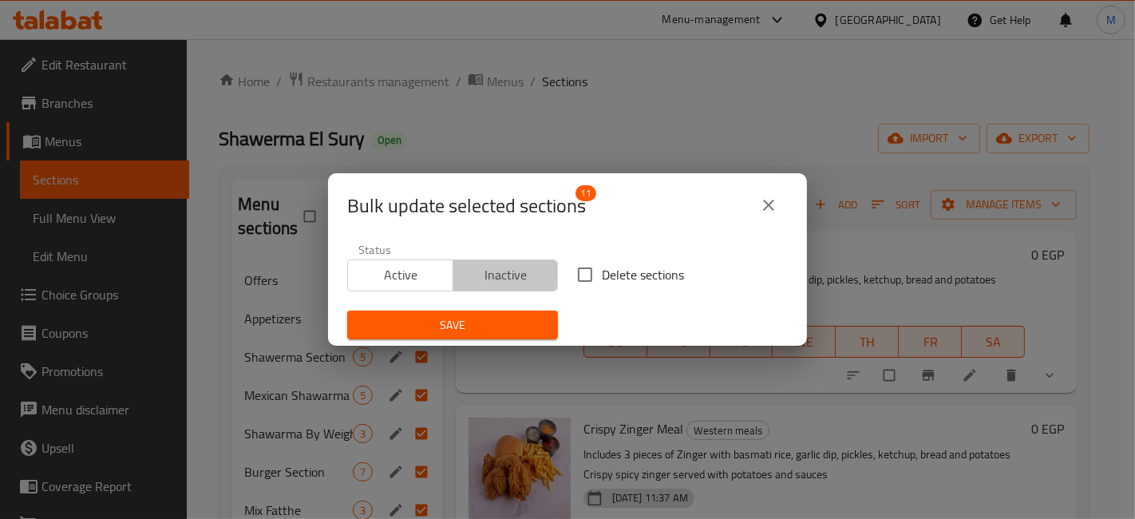
click at [504, 275] on span "Inactive" at bounding box center [506, 274] width 93 height 23
click at [421, 325] on span "Save" at bounding box center [452, 325] width 185 height 20
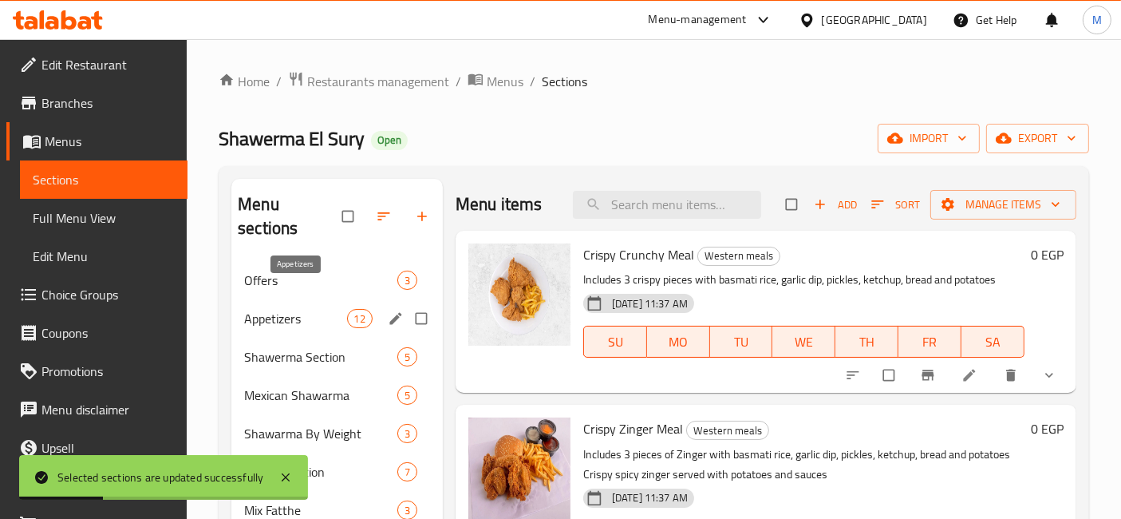
click at [326, 309] on span "Appetizers" at bounding box center [295, 318] width 102 height 19
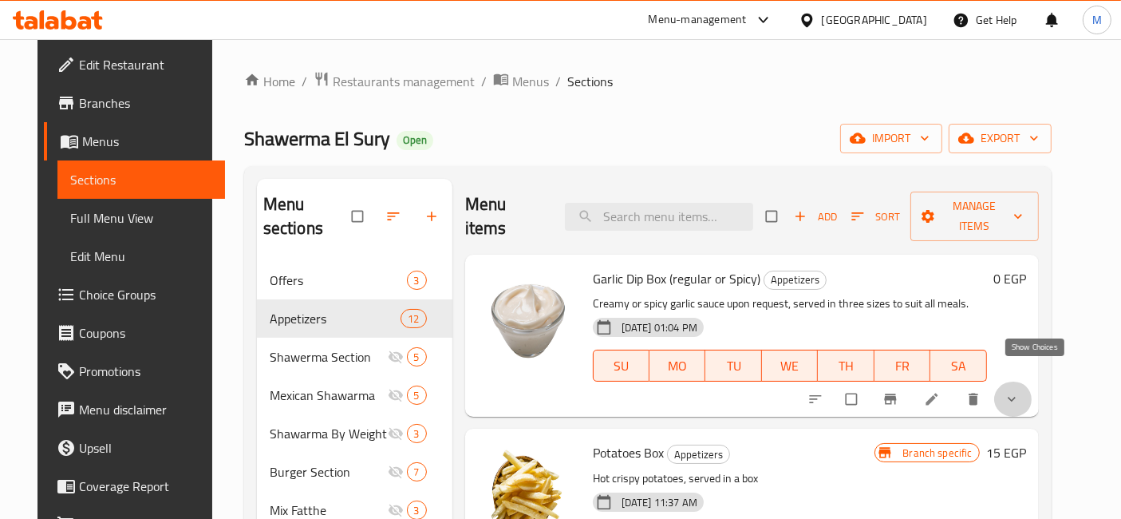
click at [1020, 391] on icon "show more" at bounding box center [1012, 399] width 16 height 16
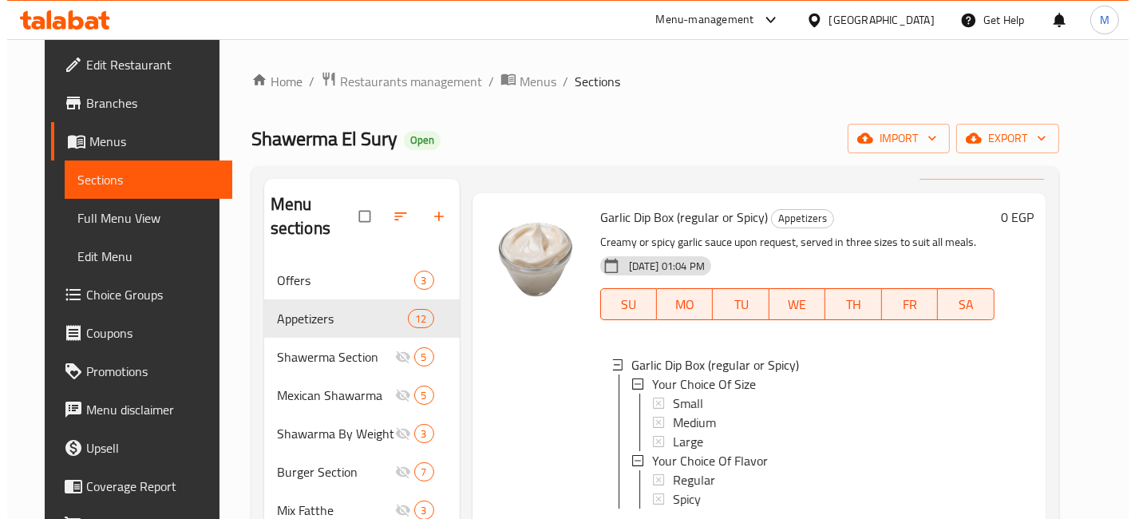
scroll to position [89, 0]
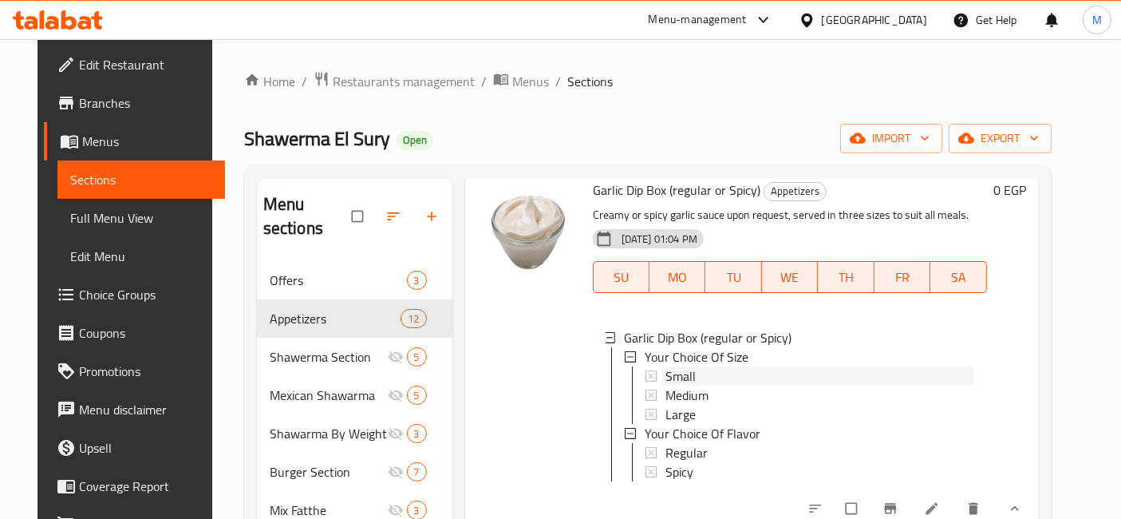
click at [697, 366] on div "Small" at bounding box center [820, 375] width 309 height 19
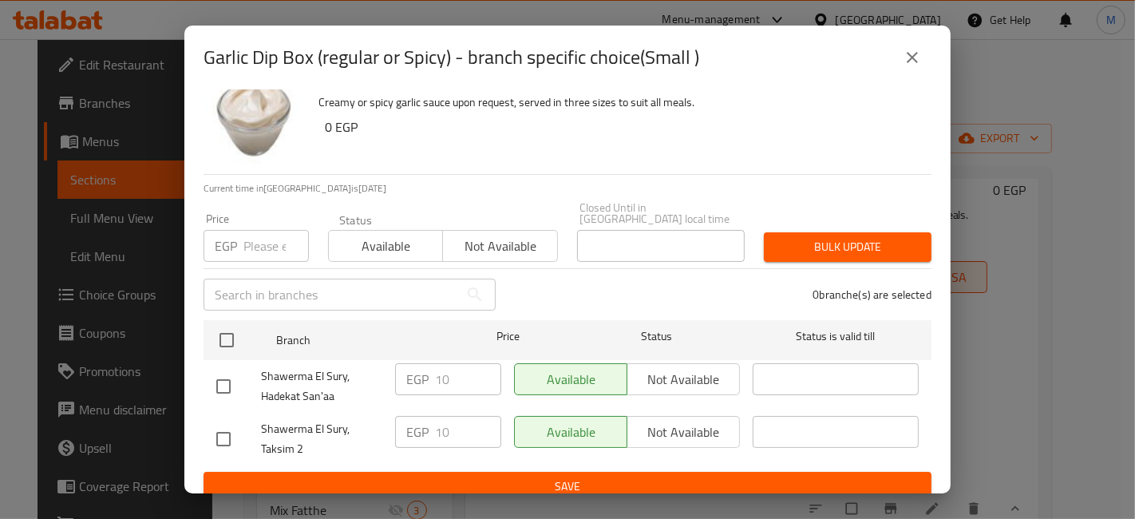
scroll to position [33, 0]
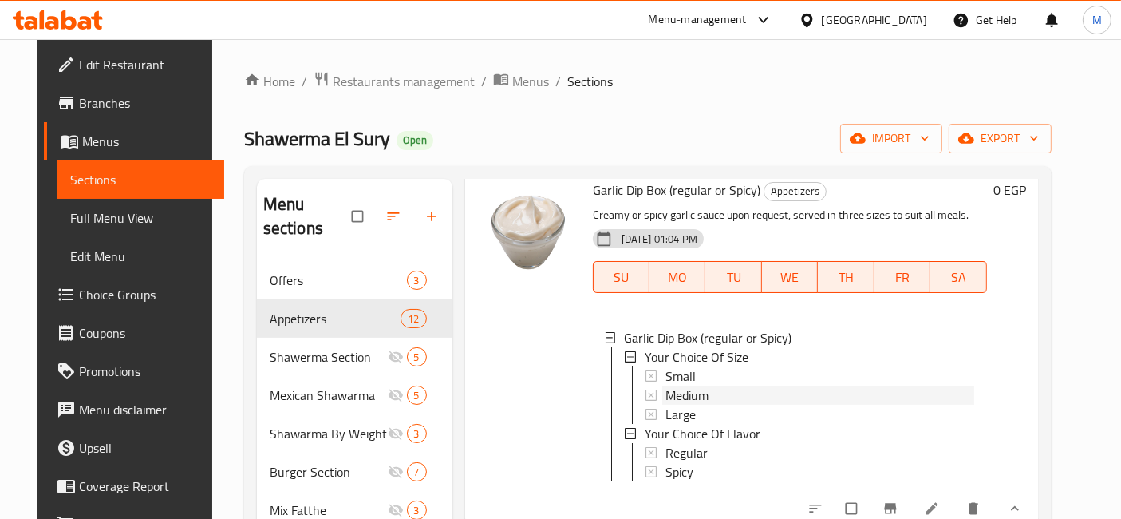
click at [692, 386] on span "Medium" at bounding box center [687, 395] width 43 height 19
click at [692, 405] on div "Large" at bounding box center [820, 414] width 309 height 19
click at [938, 503] on icon at bounding box center [932, 509] width 12 height 12
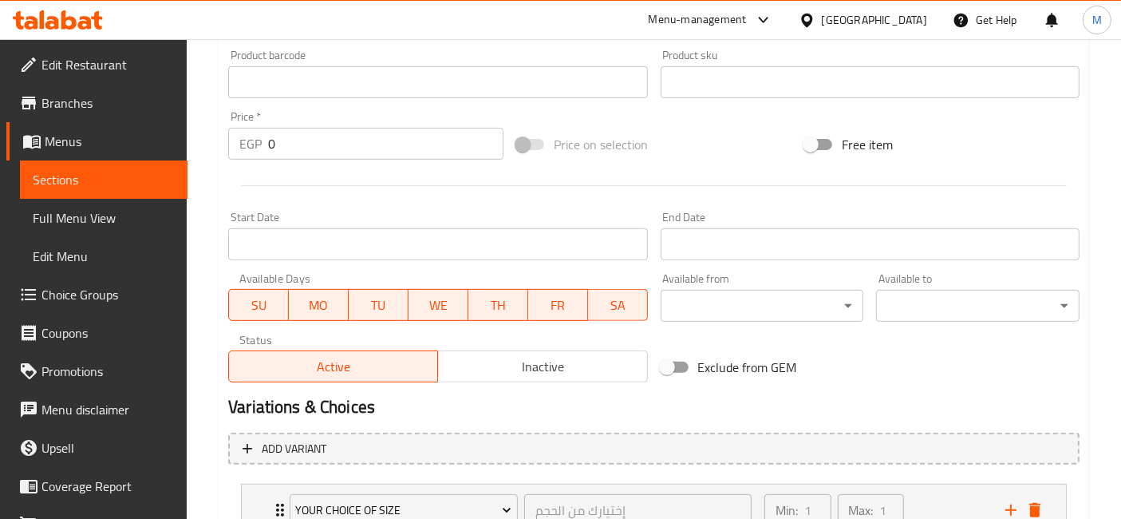
type input "إختيارك من الحجم"
type input "1"
type input "إختيارك من النكهة"
type input "1"
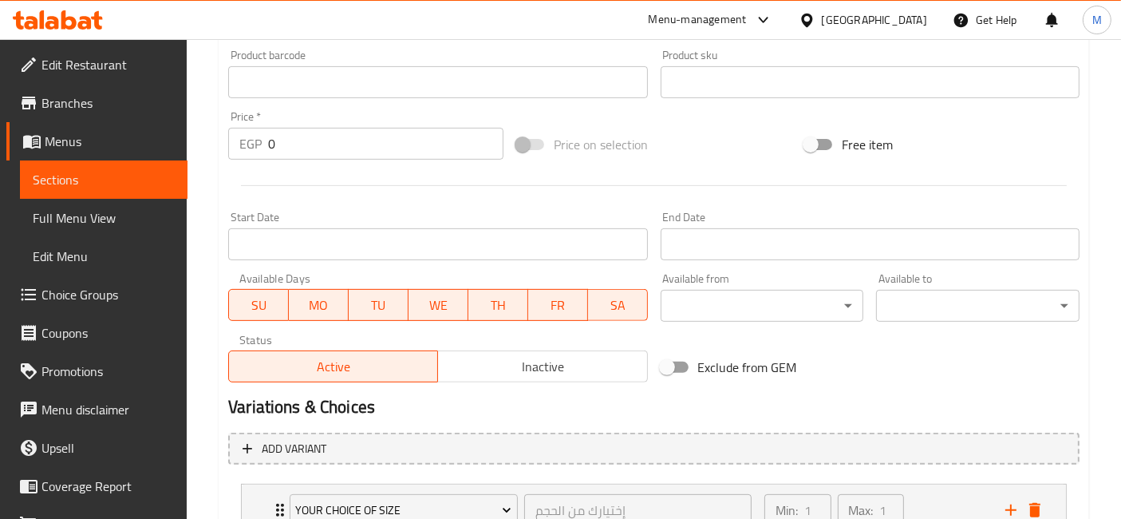
type input "1"
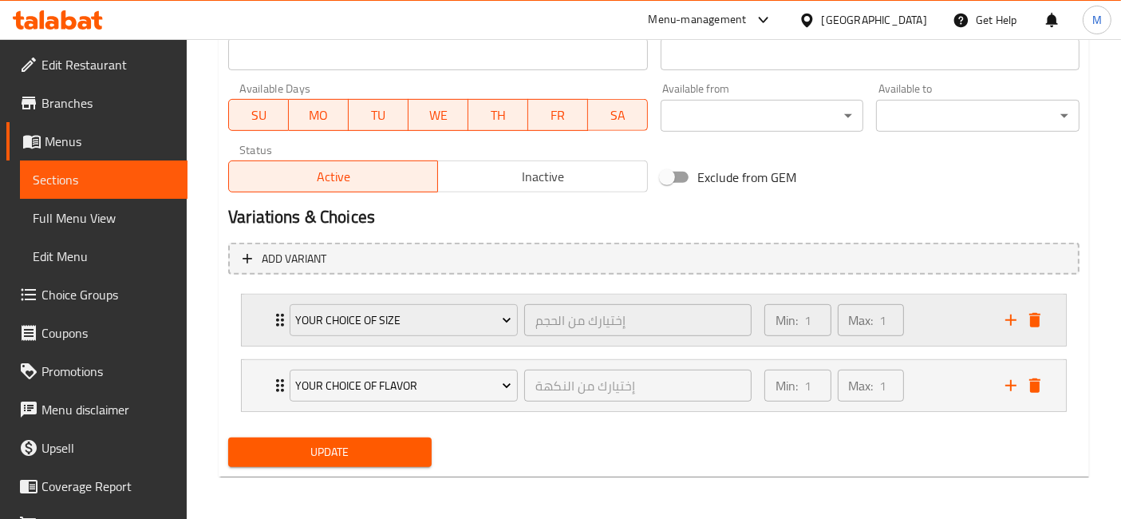
click at [259, 323] on div "Your Choice Of Size إختيارك من الحجم ​ Min: 1 ​ Max: 1 ​" at bounding box center [654, 320] width 825 height 51
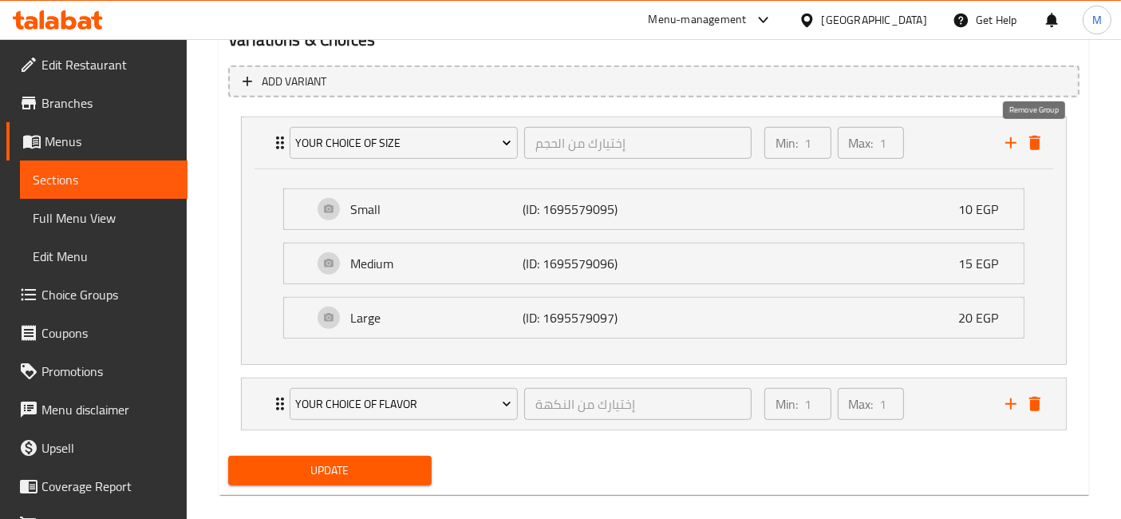
click at [1040, 138] on icon "delete" at bounding box center [1035, 142] width 19 height 19
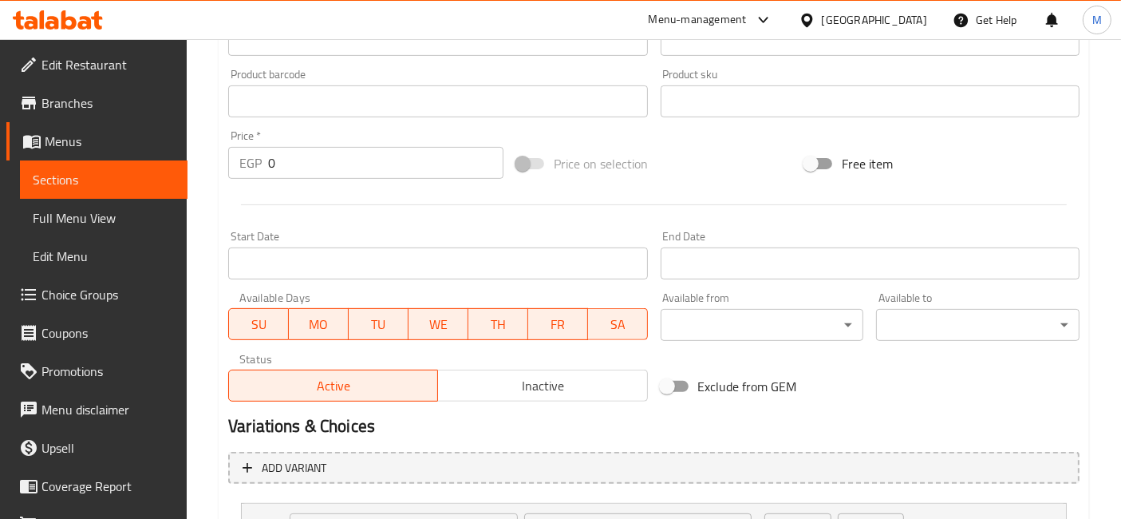
scroll to position [479, 0]
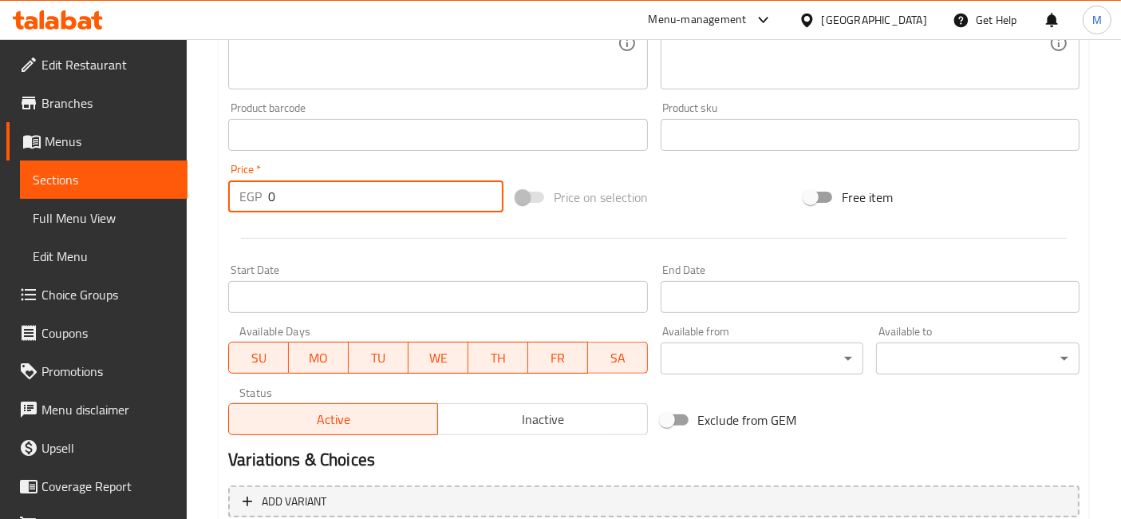
drag, startPoint x: 279, startPoint y: 195, endPoint x: 239, endPoint y: 197, distance: 40.0
click at [240, 197] on div "EGP 0 Price *" at bounding box center [365, 196] width 275 height 32
type input "29"
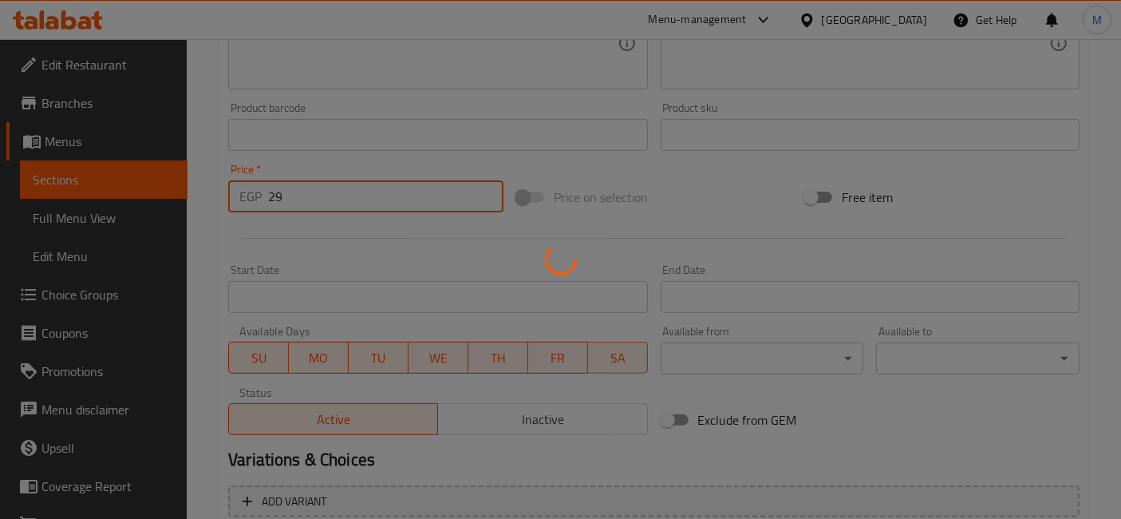
scroll to position [0, 0]
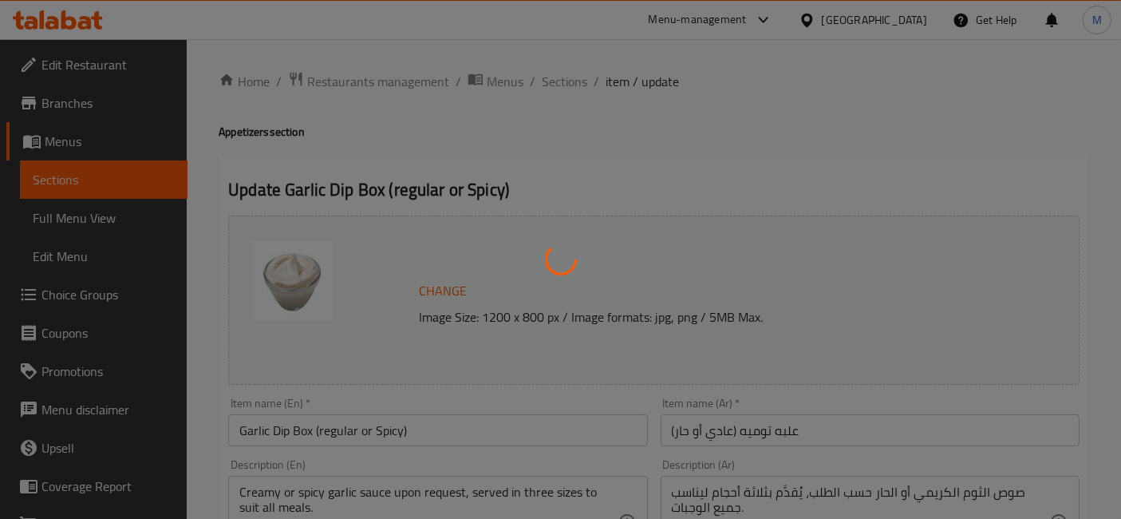
click at [565, 82] on div at bounding box center [560, 259] width 1121 height 519
click at [566, 83] on div at bounding box center [560, 259] width 1121 height 519
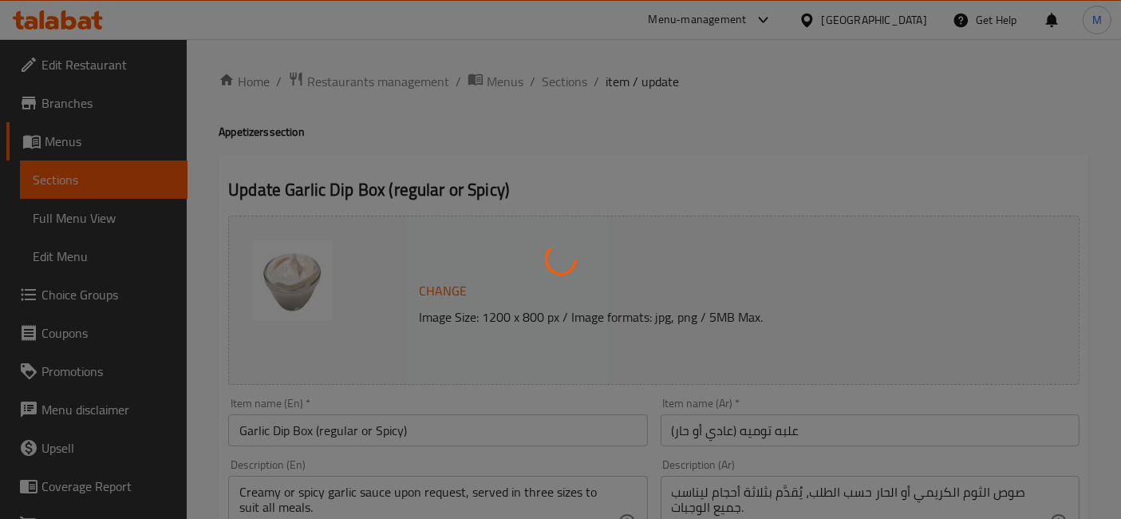
click at [566, 83] on div at bounding box center [560, 259] width 1121 height 519
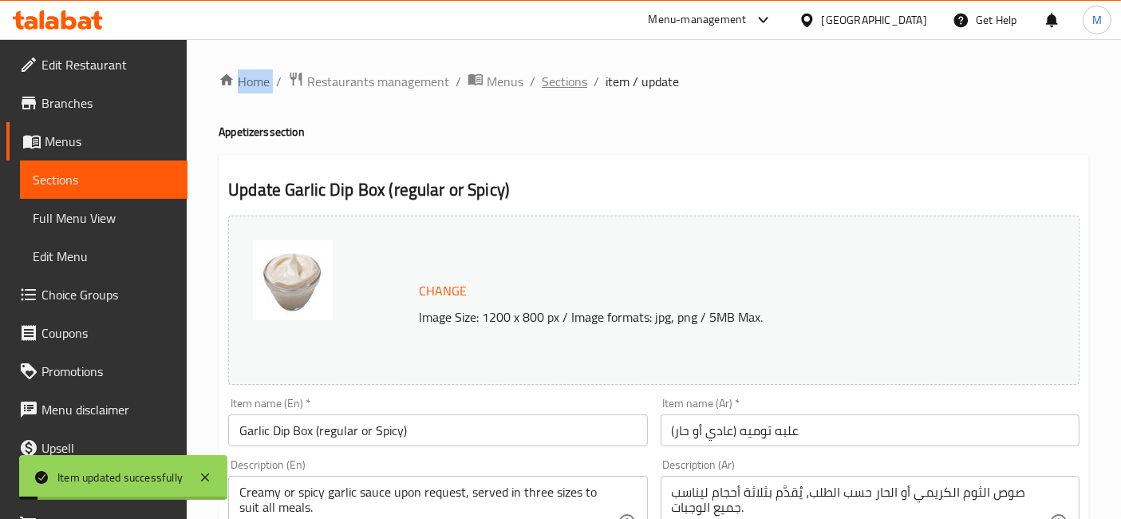
click at [566, 84] on span "Sections" at bounding box center [564, 81] width 45 height 19
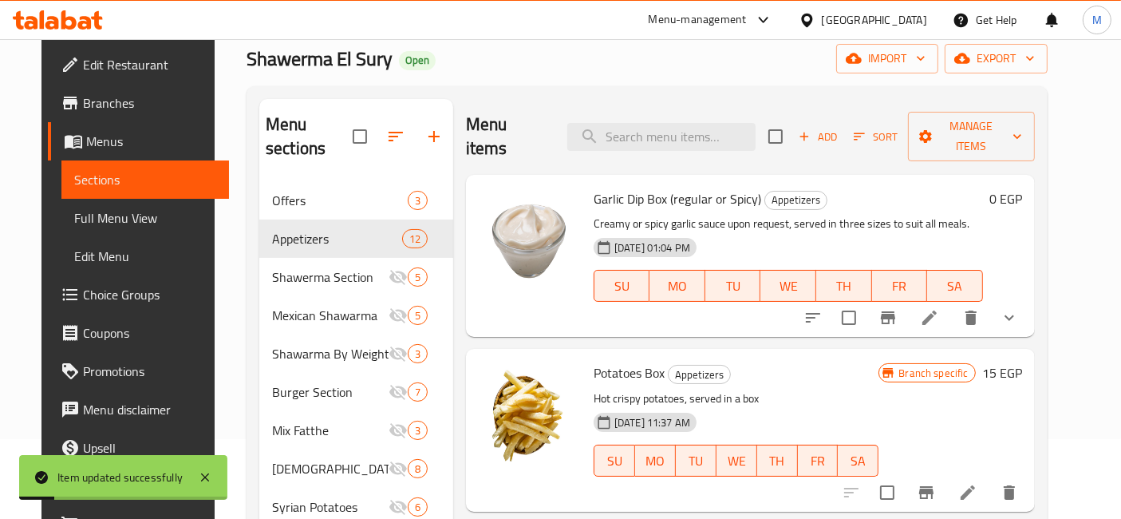
scroll to position [89, 0]
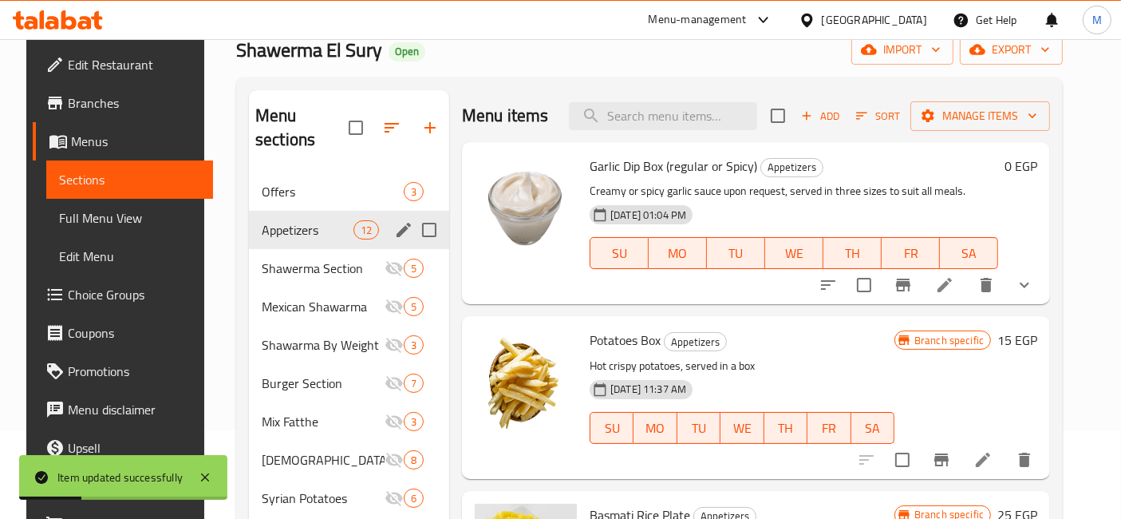
click at [421, 213] on input "Menu sections" at bounding box center [430, 230] width 34 height 34
checkbox input "true"
click at [398, 235] on icon "edit" at bounding box center [403, 229] width 19 height 19
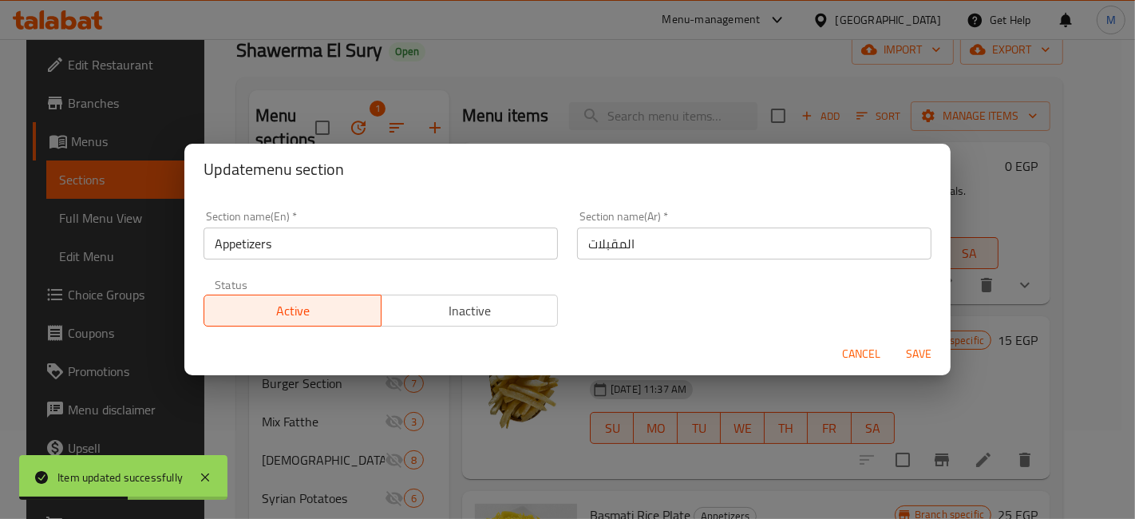
click at [403, 302] on span "Inactive" at bounding box center [470, 310] width 164 height 23
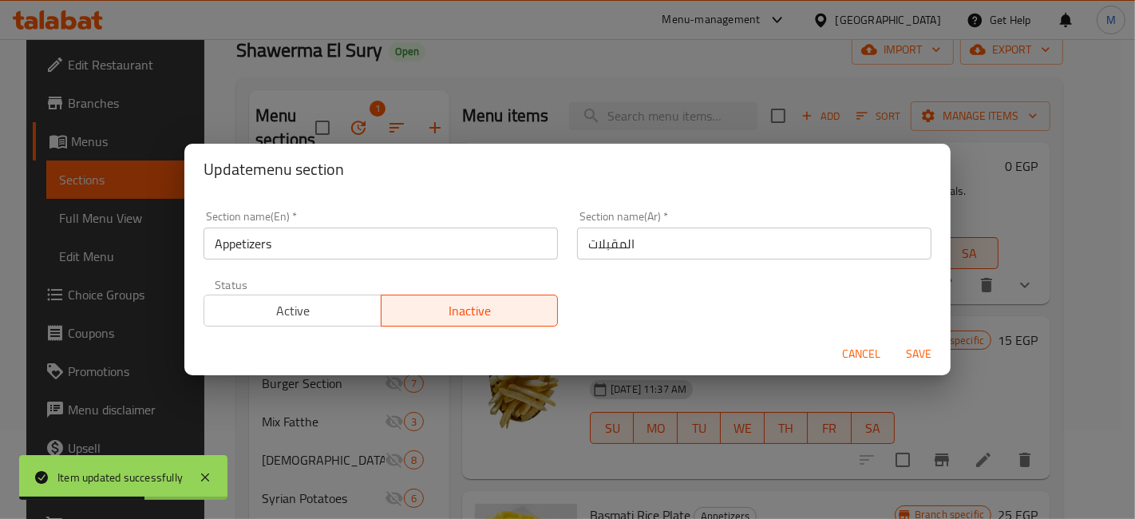
click at [930, 356] on span "Save" at bounding box center [919, 354] width 38 height 20
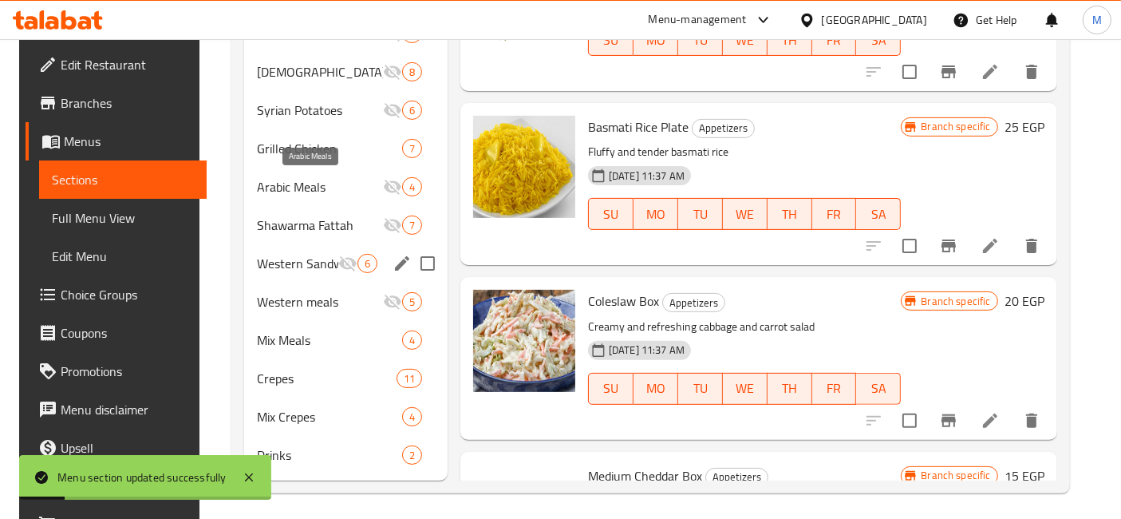
scroll to position [481, 0]
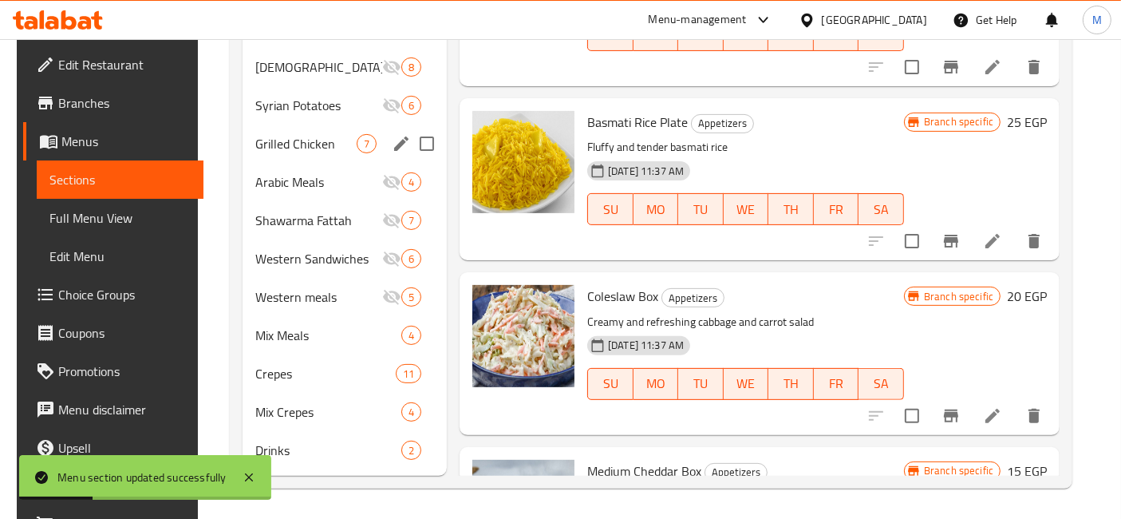
click at [328, 155] on div "Grilled Chicken 7" at bounding box center [345, 144] width 204 height 38
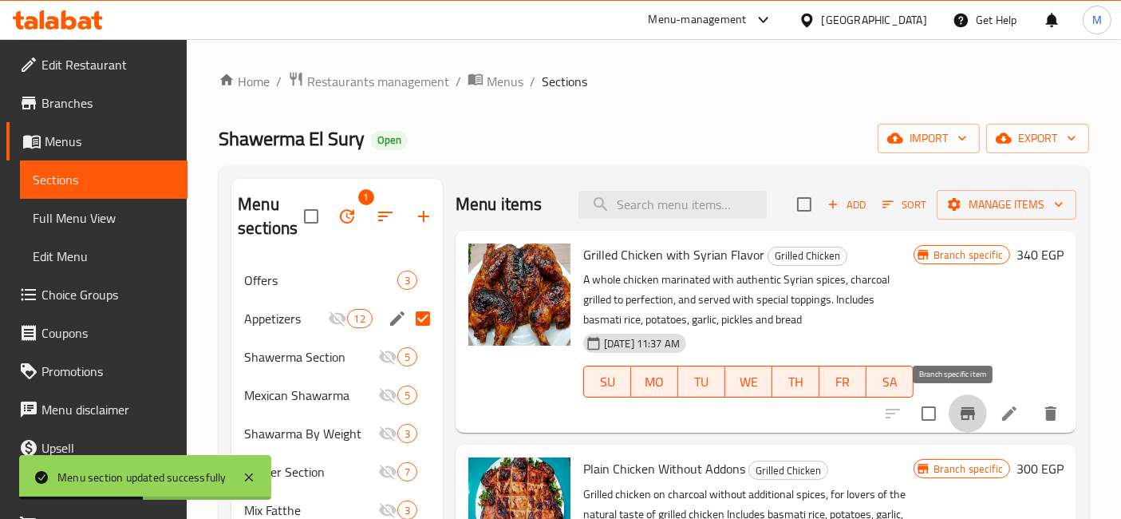
click at [962, 408] on icon "Branch-specific-item" at bounding box center [968, 413] width 19 height 19
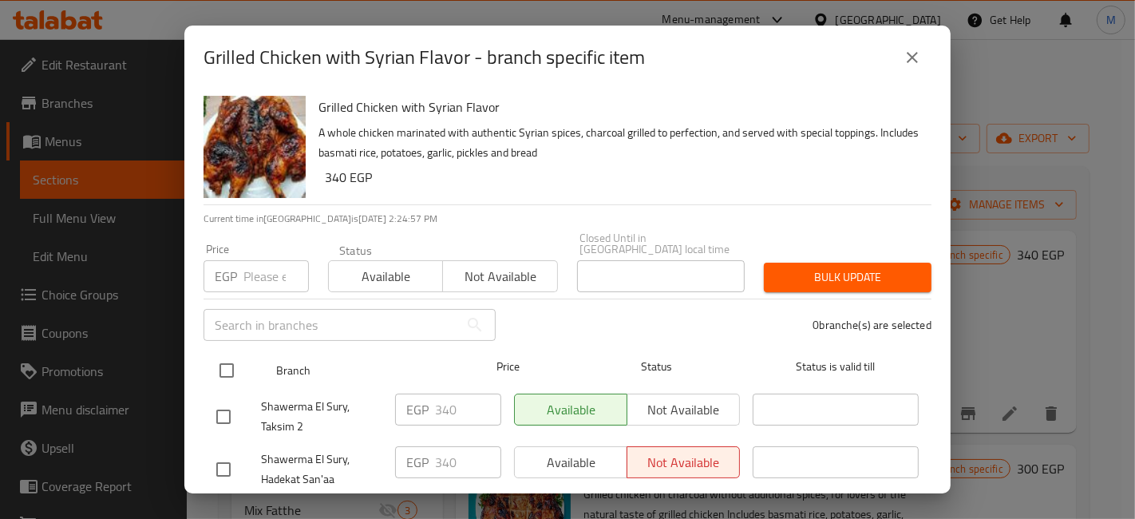
click at [231, 357] on input "checkbox" at bounding box center [227, 371] width 34 height 34
checkbox input "true"
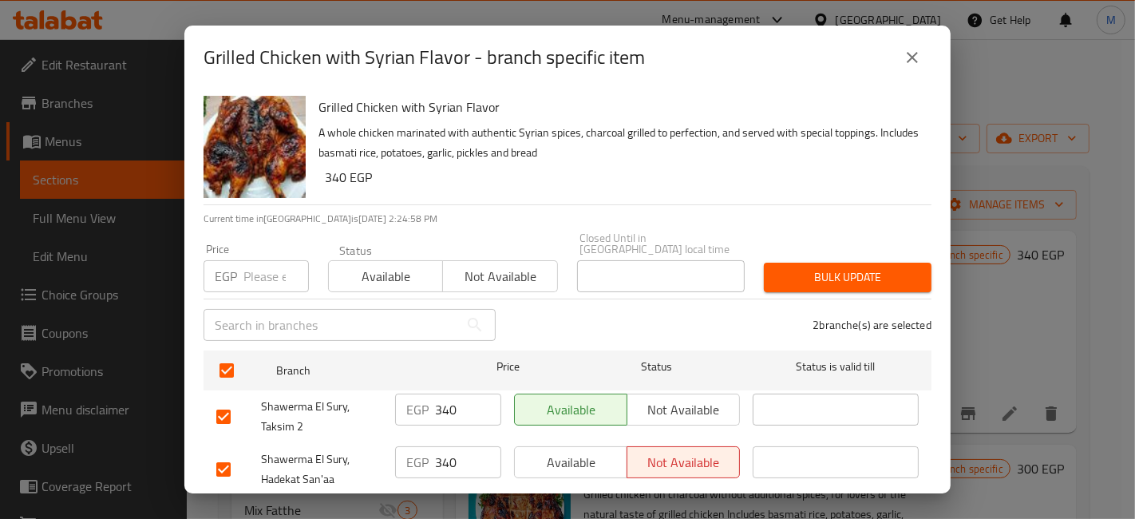
click at [270, 260] on input "number" at bounding box center [275, 276] width 65 height 32
type input "449.99"
click at [832, 267] on span "Bulk update" at bounding box center [848, 277] width 142 height 20
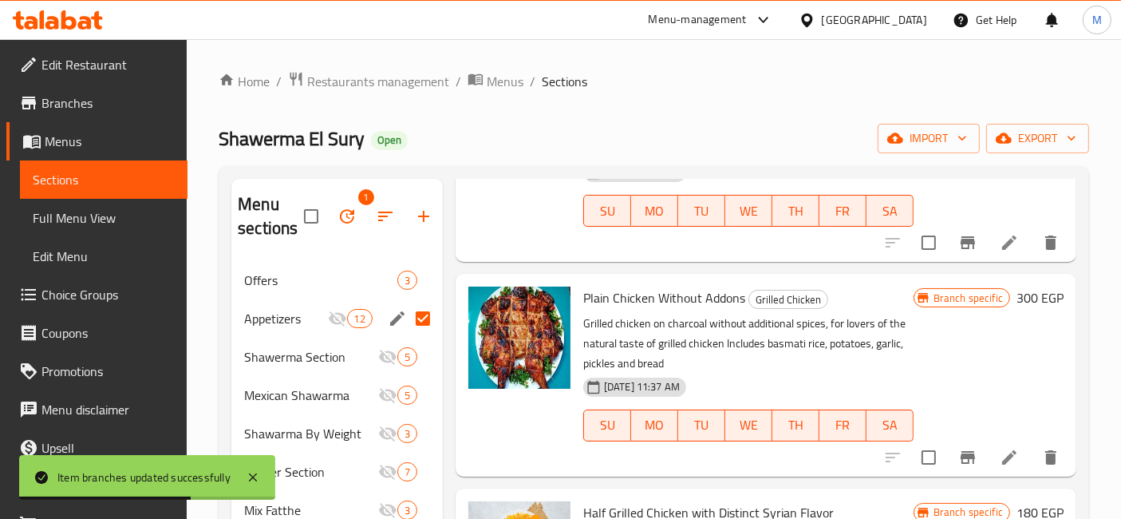
scroll to position [177, 0]
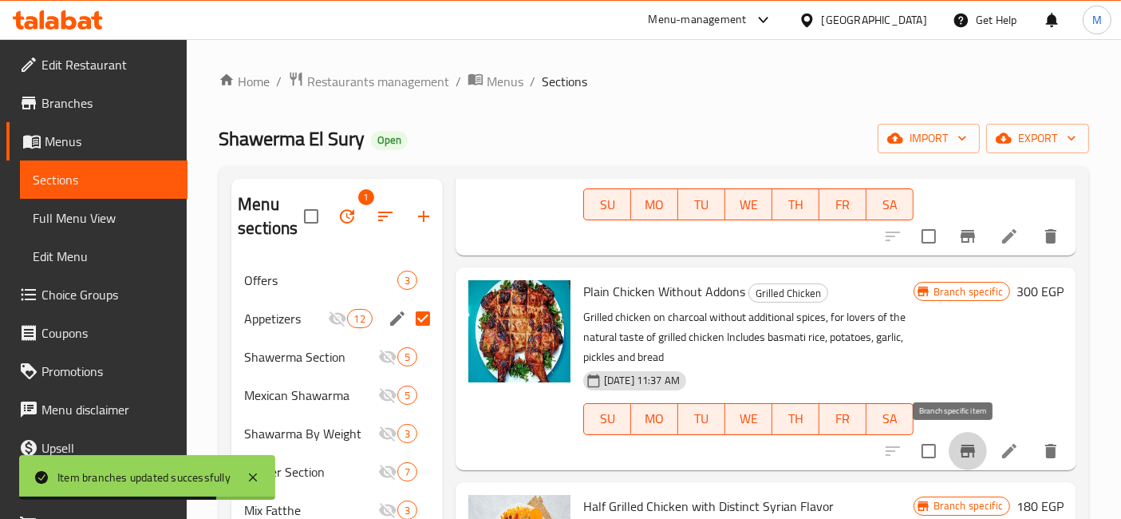
click at [959, 445] on icon "Branch-specific-item" at bounding box center [968, 450] width 19 height 19
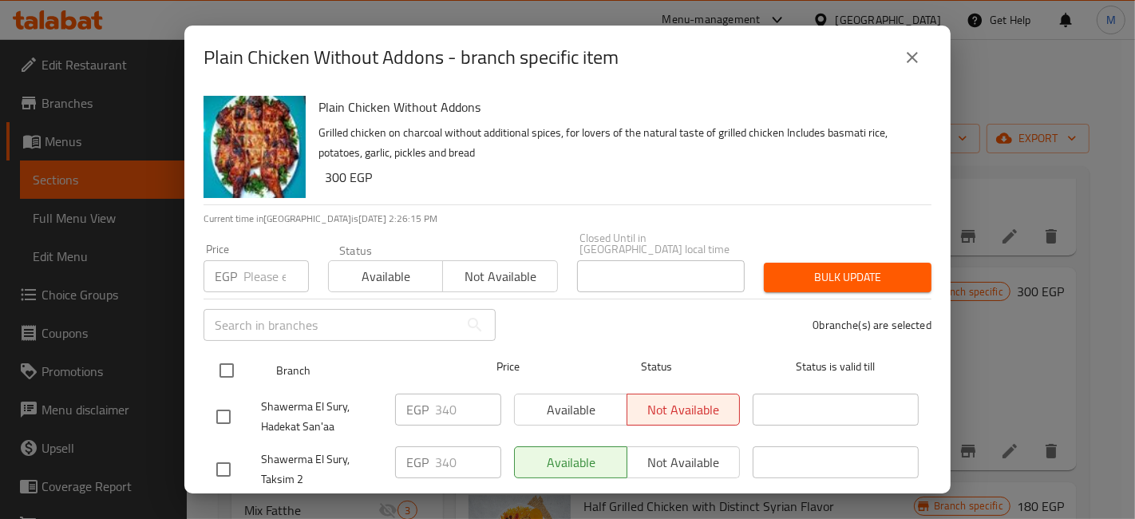
click at [232, 354] on input "checkbox" at bounding box center [227, 371] width 34 height 34
checkbox input "true"
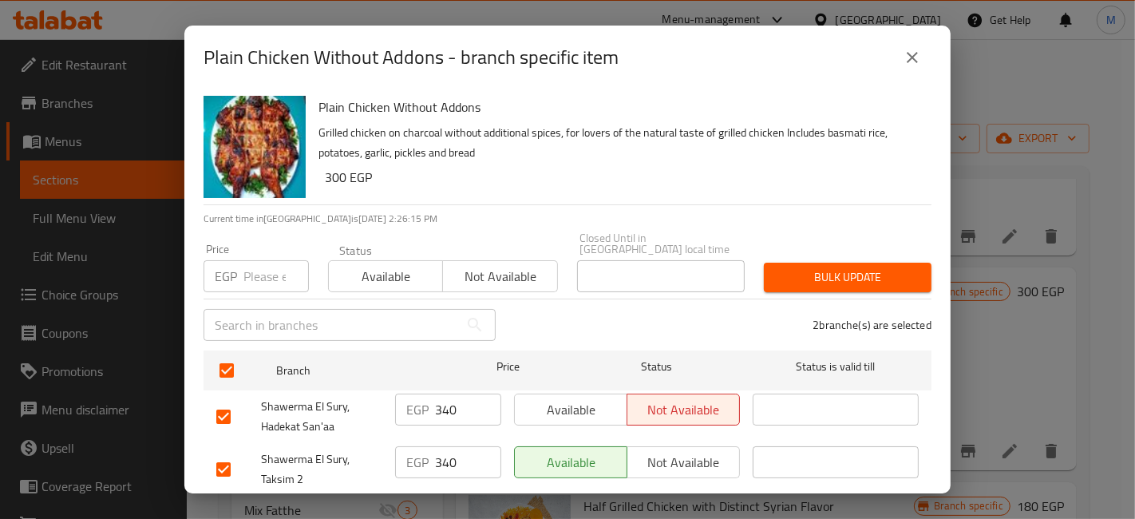
click at [268, 271] on input "number" at bounding box center [275, 276] width 65 height 32
type input "379.99"
click at [890, 267] on span "Bulk update" at bounding box center [848, 277] width 142 height 20
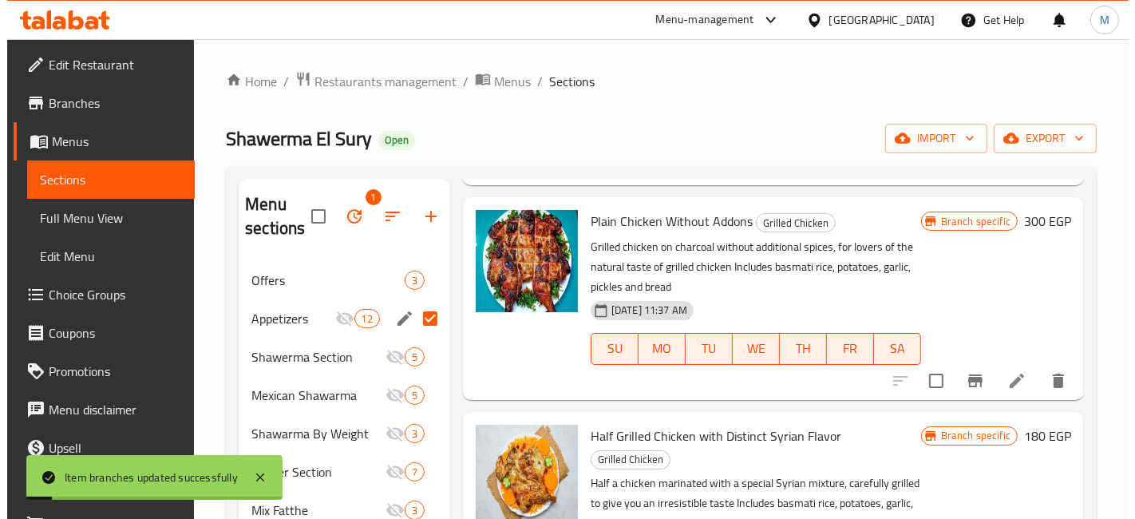
scroll to position [354, 0]
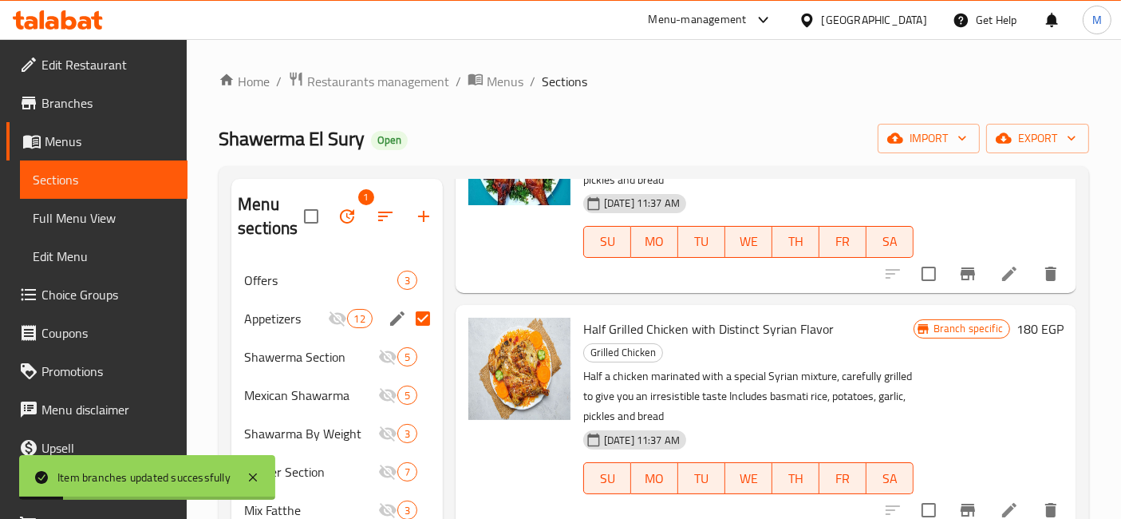
click at [961, 508] on icon "Branch-specific-item" at bounding box center [968, 510] width 14 height 13
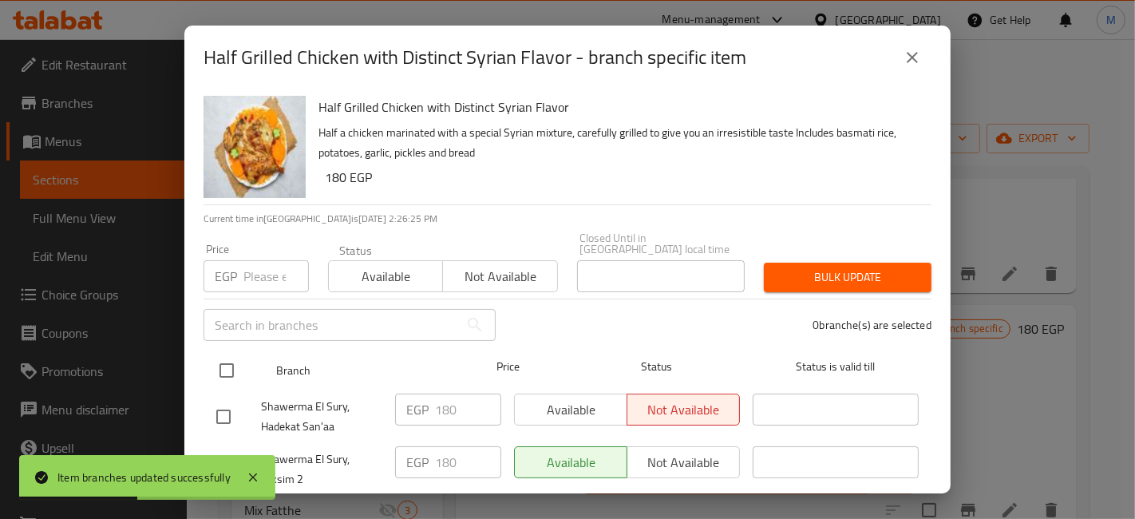
click at [212, 354] on input "checkbox" at bounding box center [227, 371] width 34 height 34
checkbox input "true"
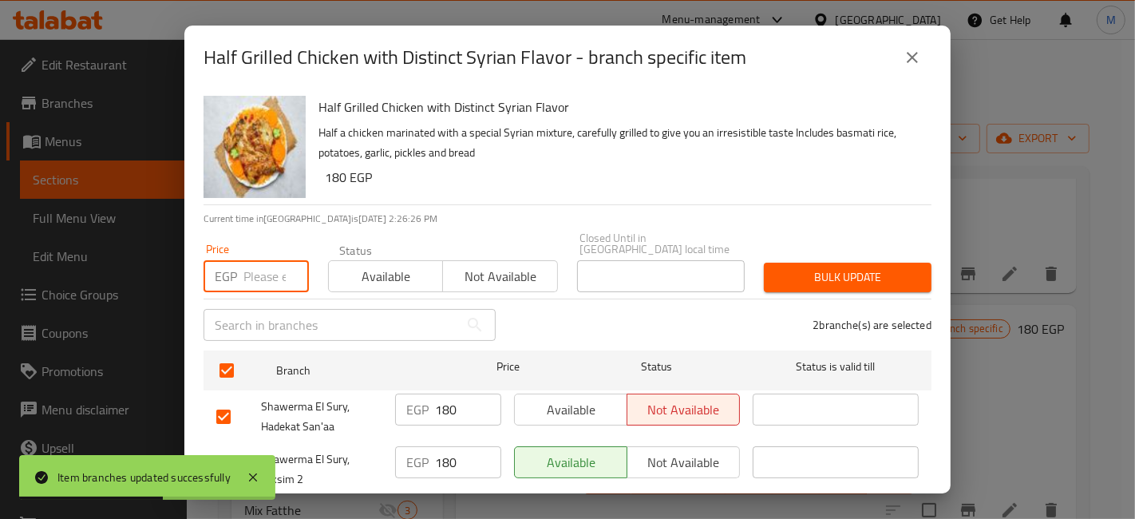
click at [253, 263] on input "number" at bounding box center [275, 276] width 65 height 32
type input "234.99"
click at [883, 269] on span "Bulk update" at bounding box center [848, 277] width 142 height 20
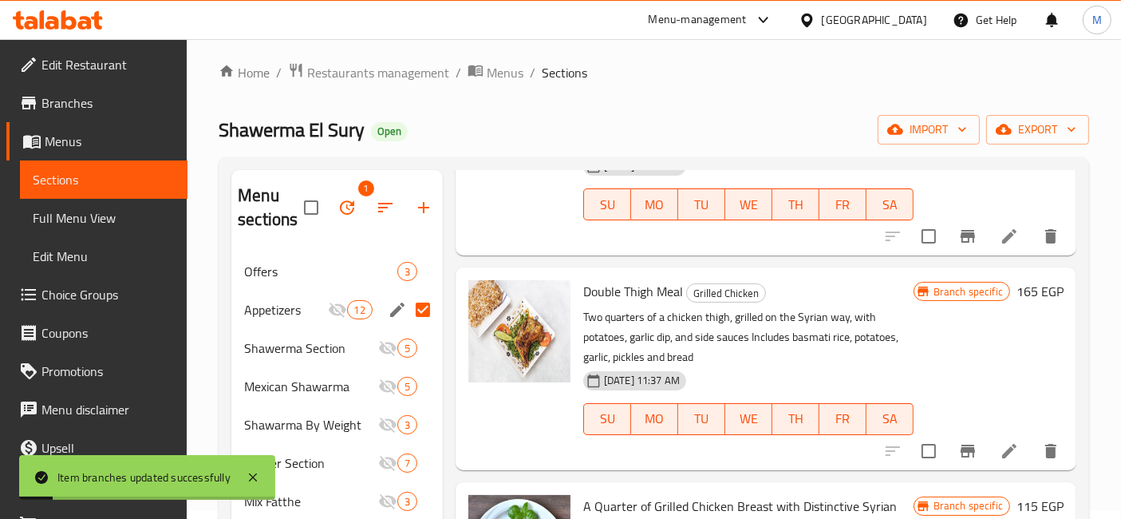
scroll to position [620, 0]
click at [959, 457] on icon "Branch-specific-item" at bounding box center [968, 450] width 19 height 19
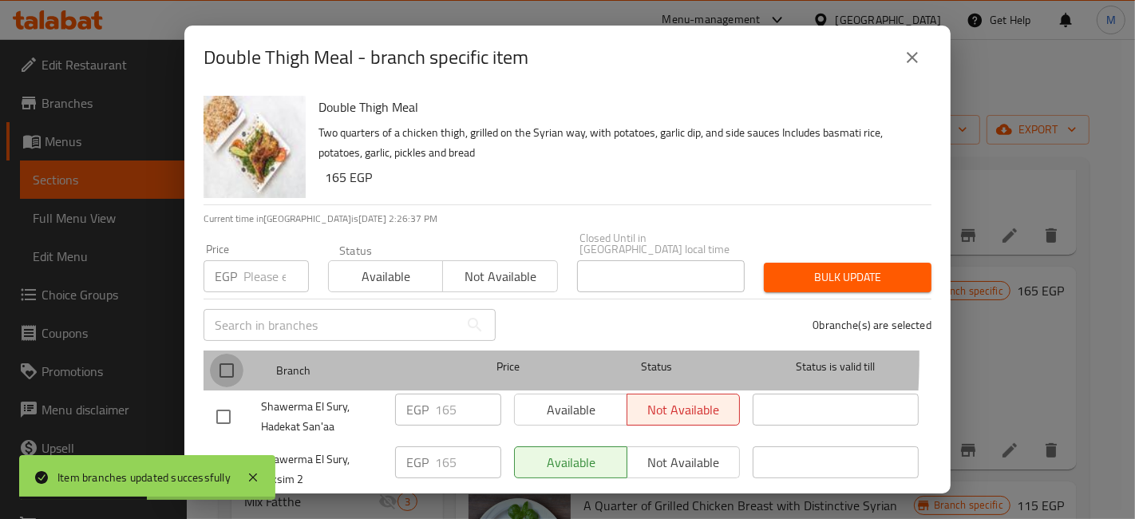
click at [216, 354] on input "checkbox" at bounding box center [227, 371] width 34 height 34
checkbox input "true"
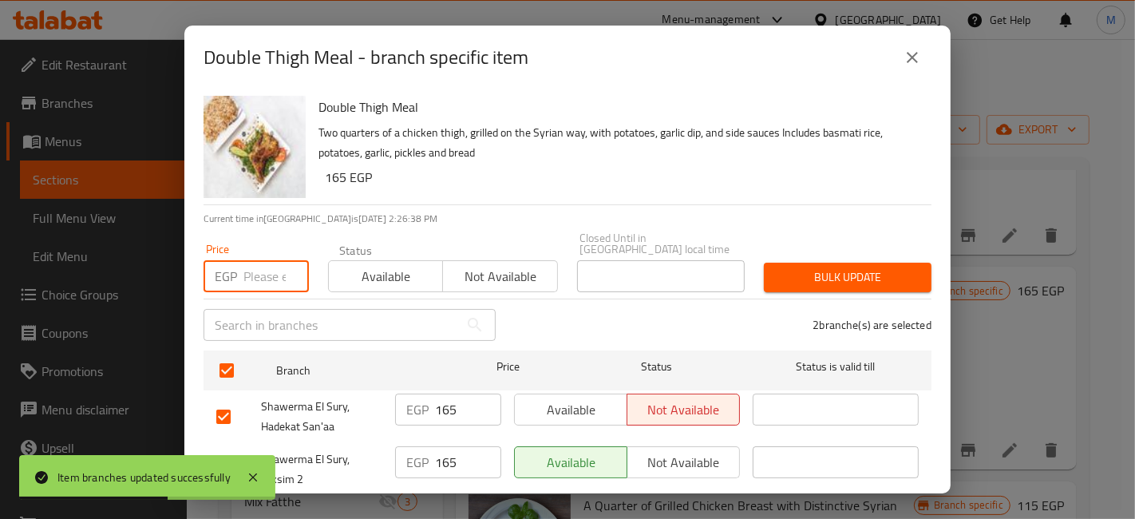
click at [255, 260] on input "number" at bounding box center [275, 276] width 65 height 32
type input "214.99"
click at [847, 278] on button "Bulk update" at bounding box center [848, 278] width 168 height 30
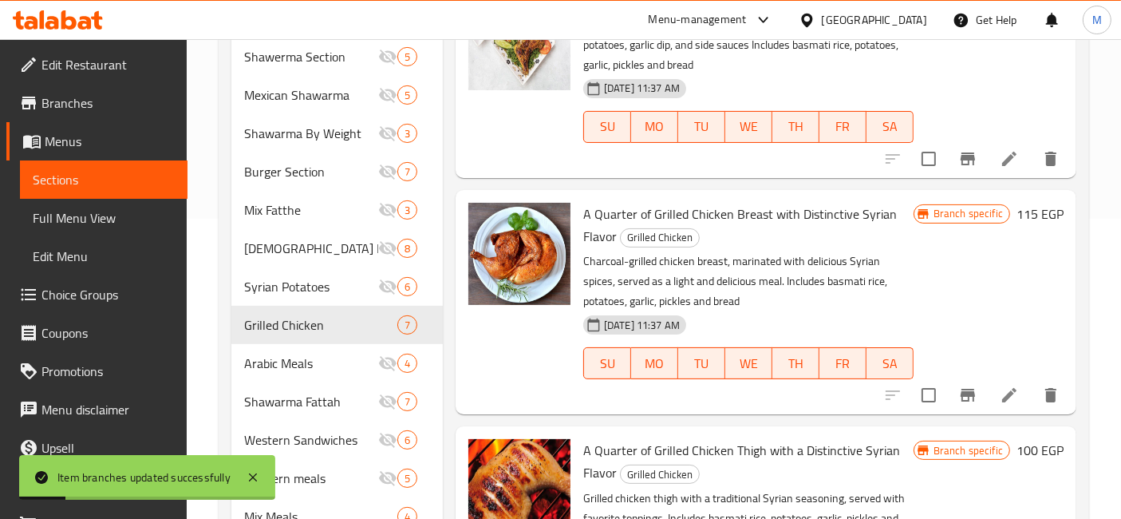
scroll to position [401, 0]
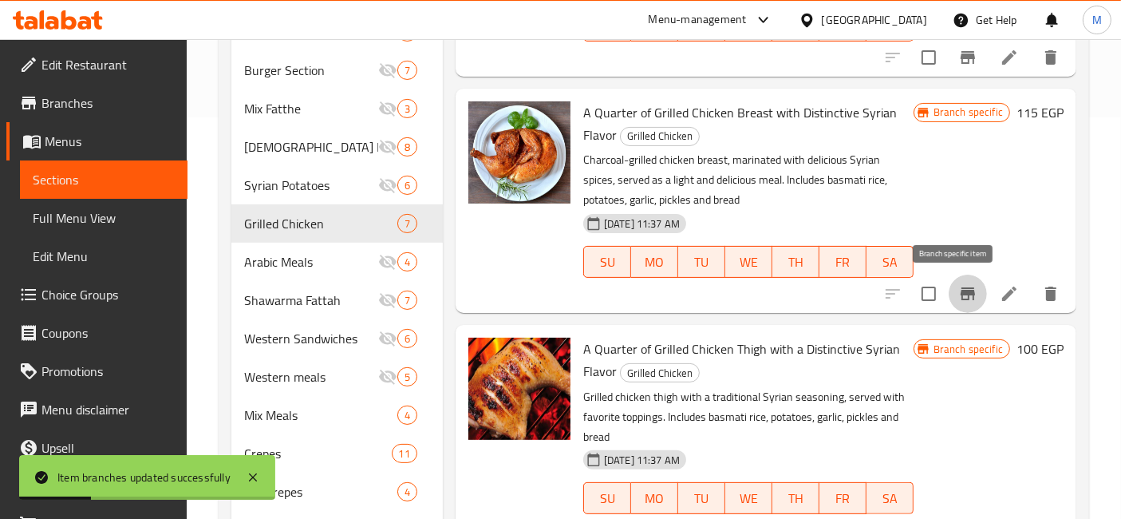
click at [959, 285] on icon "Branch-specific-item" at bounding box center [968, 293] width 19 height 19
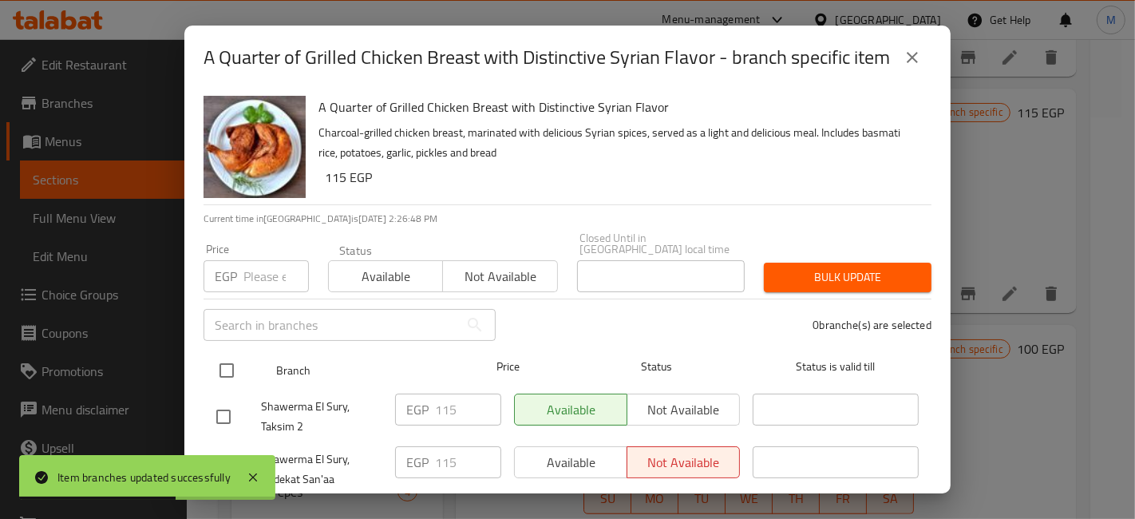
click at [230, 366] on input "checkbox" at bounding box center [227, 371] width 34 height 34
checkbox input "true"
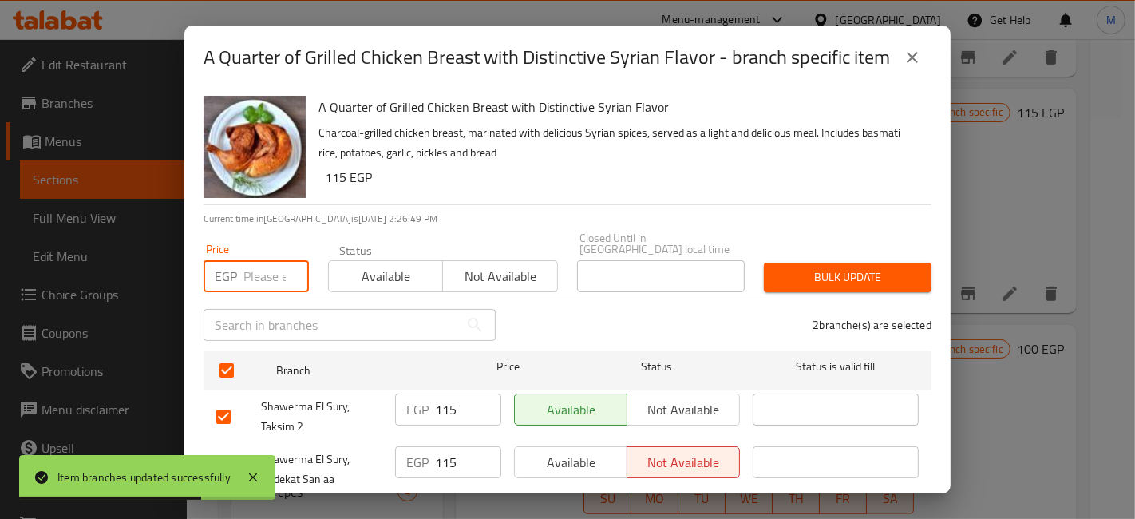
click at [255, 271] on input "number" at bounding box center [275, 276] width 65 height 32
type input "149.99"
click at [811, 279] on span "Bulk update" at bounding box center [848, 277] width 142 height 20
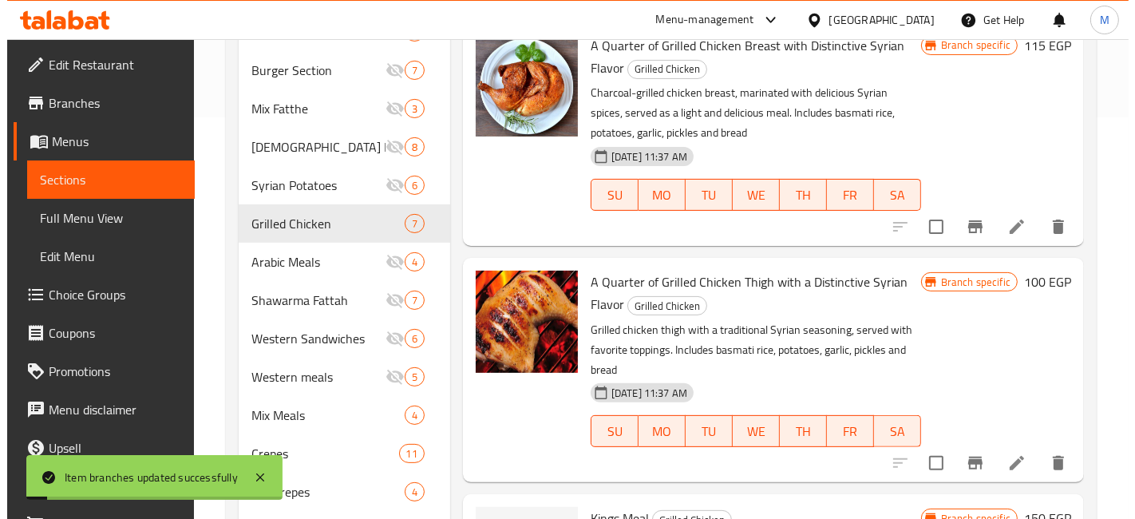
scroll to position [709, 0]
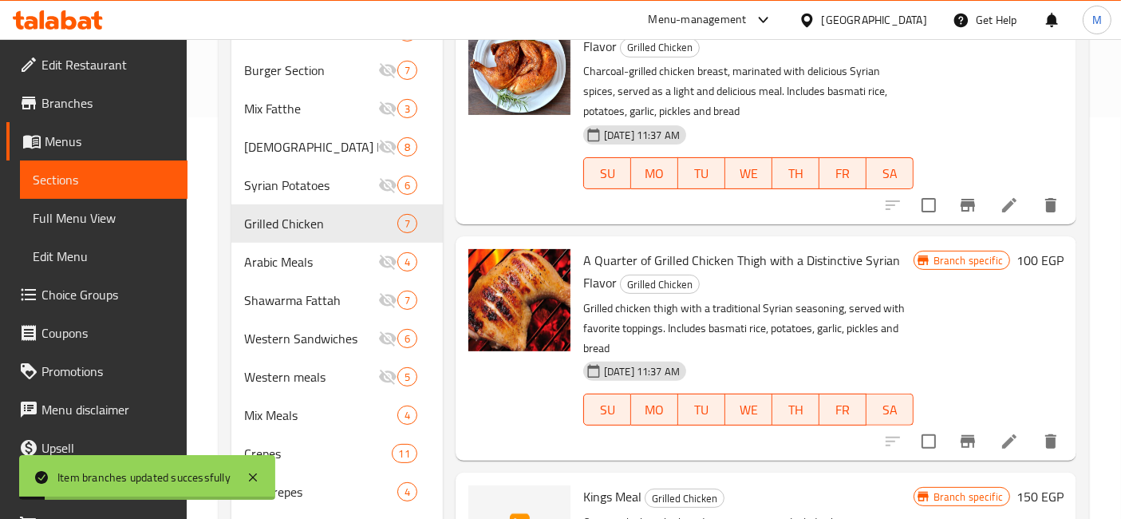
click at [959, 446] on icon "Branch-specific-item" at bounding box center [968, 441] width 19 height 19
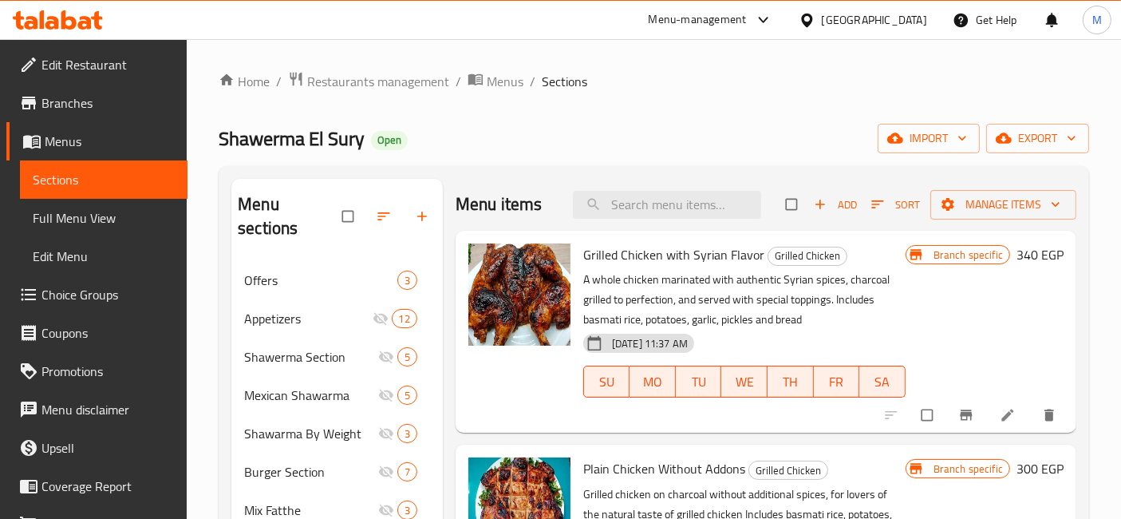
click at [967, 293] on div "Branch specific 340 EGP" at bounding box center [985, 331] width 158 height 176
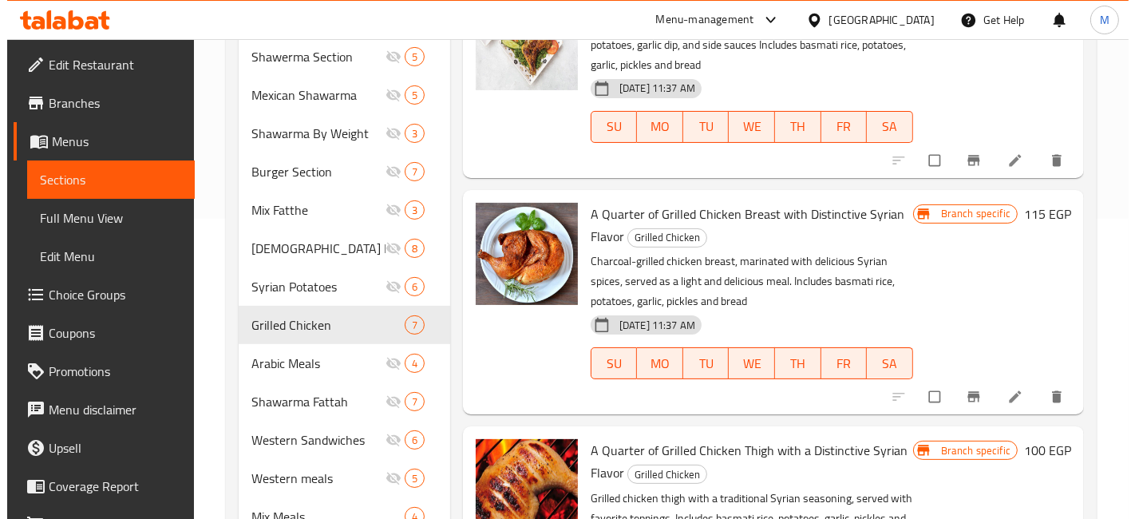
scroll to position [303, 0]
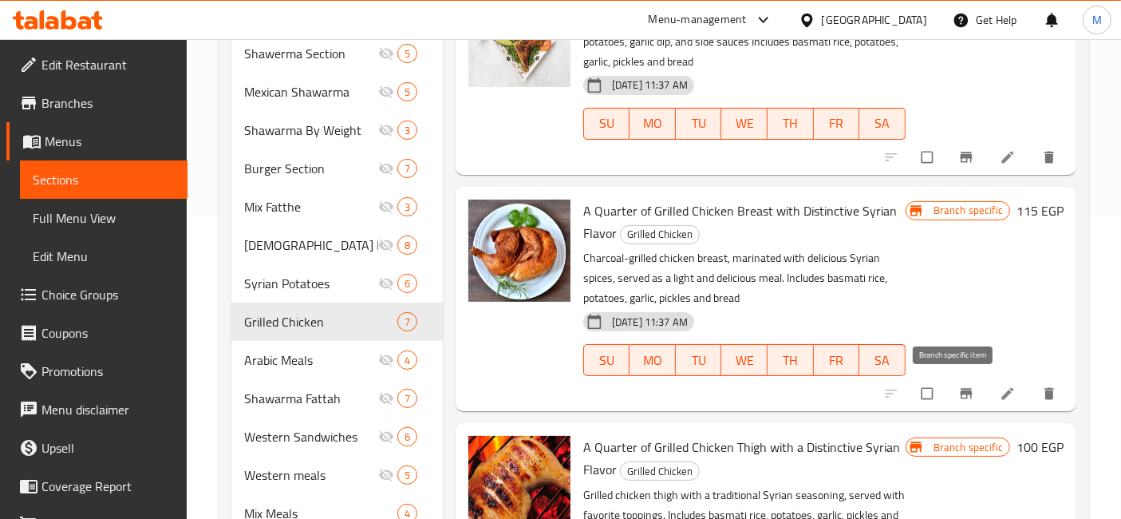
click at [949, 398] on button "Branch-specific-item" at bounding box center [968, 393] width 38 height 35
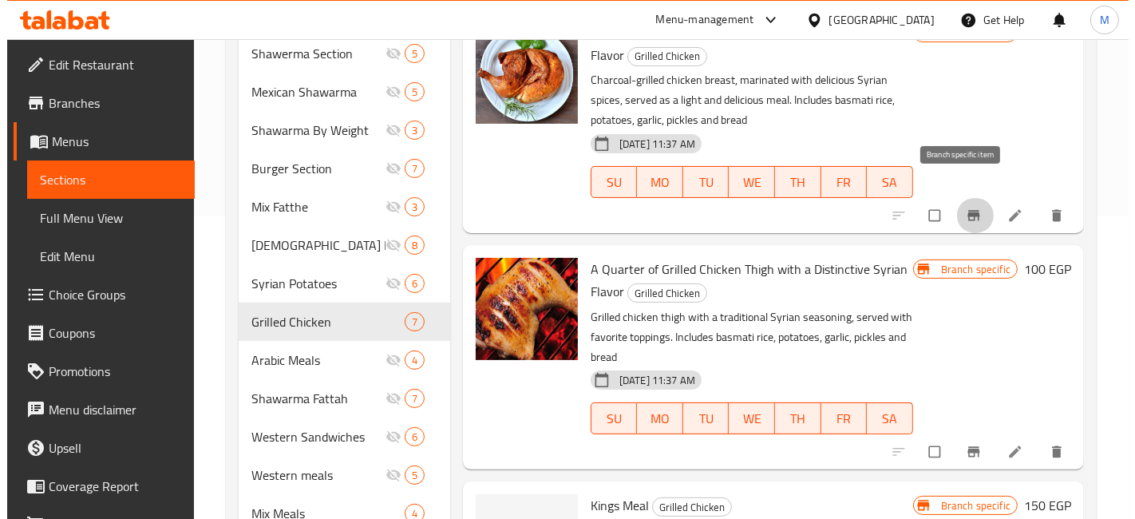
scroll to position [832, 0]
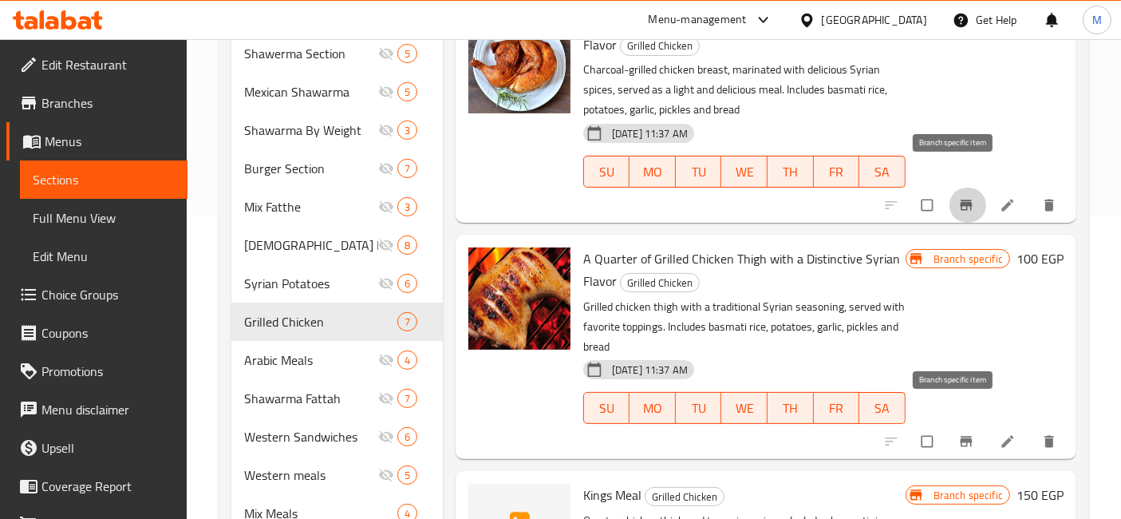
click at [959, 433] on icon "Branch-specific-item" at bounding box center [967, 441] width 16 height 16
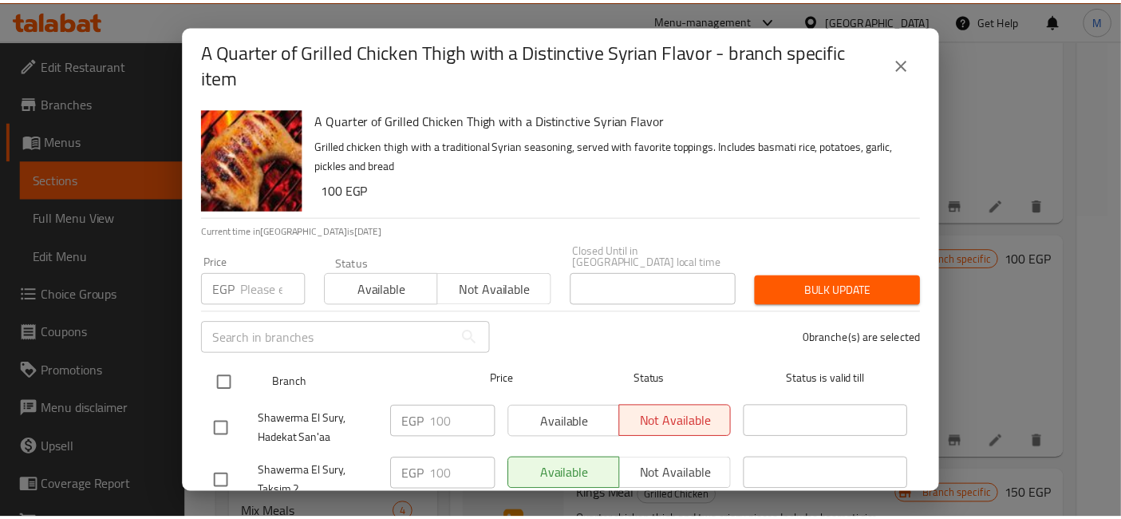
scroll to position [45, 0]
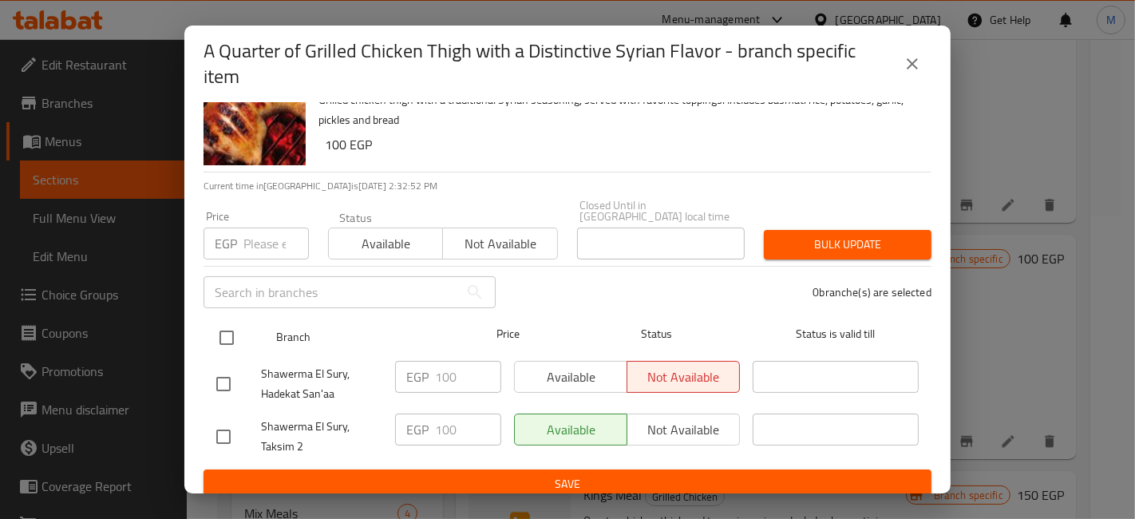
click at [227, 325] on input "checkbox" at bounding box center [227, 338] width 34 height 34
checkbox input "true"
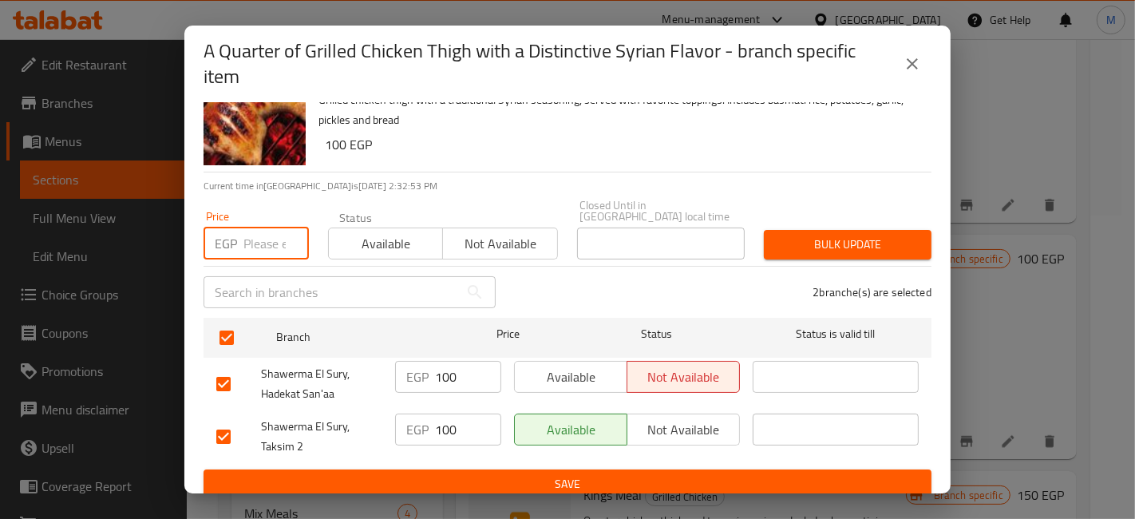
click at [247, 229] on input "number" at bounding box center [275, 243] width 65 height 32
type input "139.99"
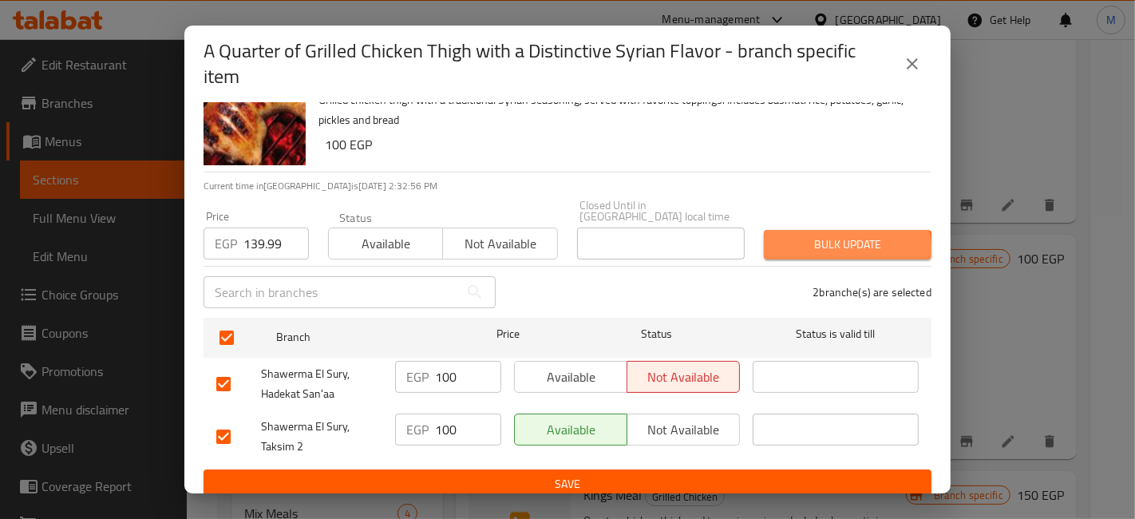
click at [781, 246] on button "Bulk update" at bounding box center [848, 245] width 168 height 30
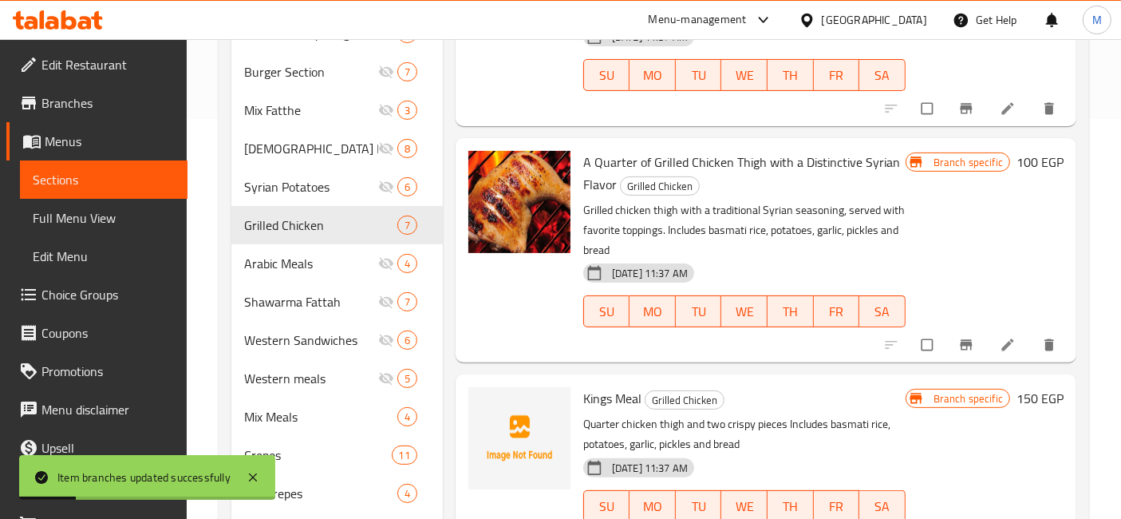
scroll to position [457, 0]
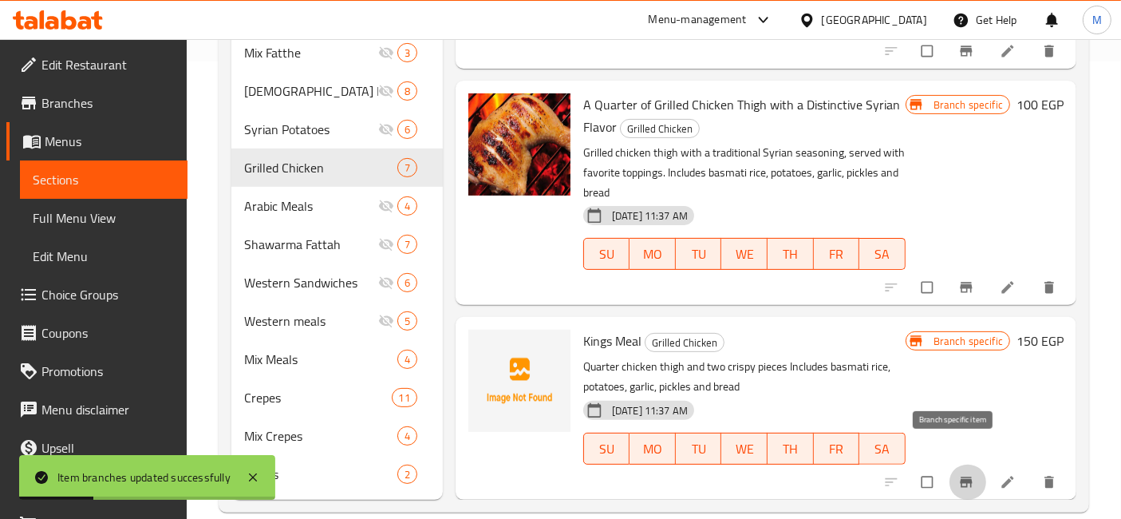
click at [949, 465] on button "Branch-specific-item" at bounding box center [968, 482] width 38 height 35
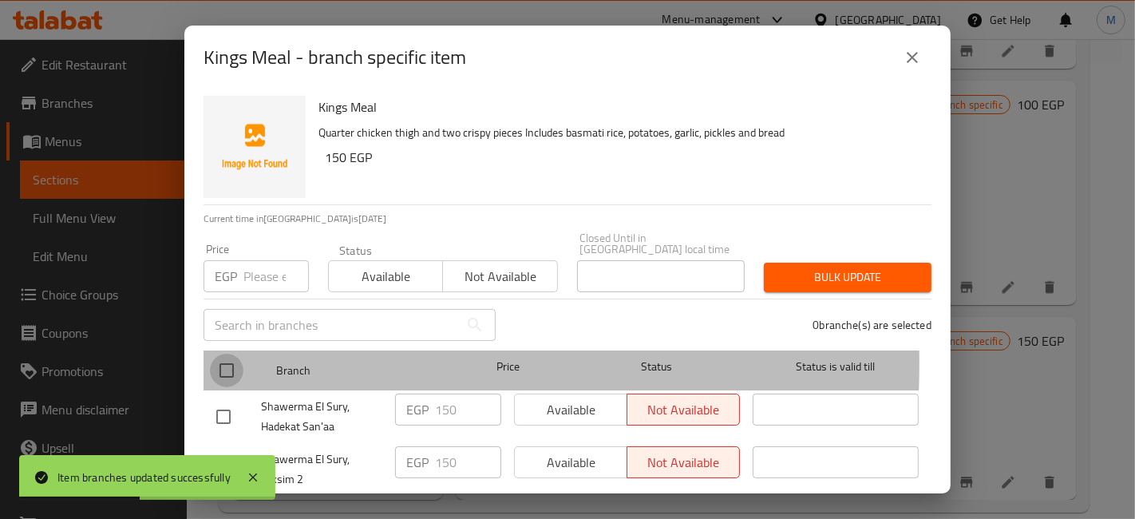
click at [230, 354] on input "checkbox" at bounding box center [227, 371] width 34 height 34
checkbox input "true"
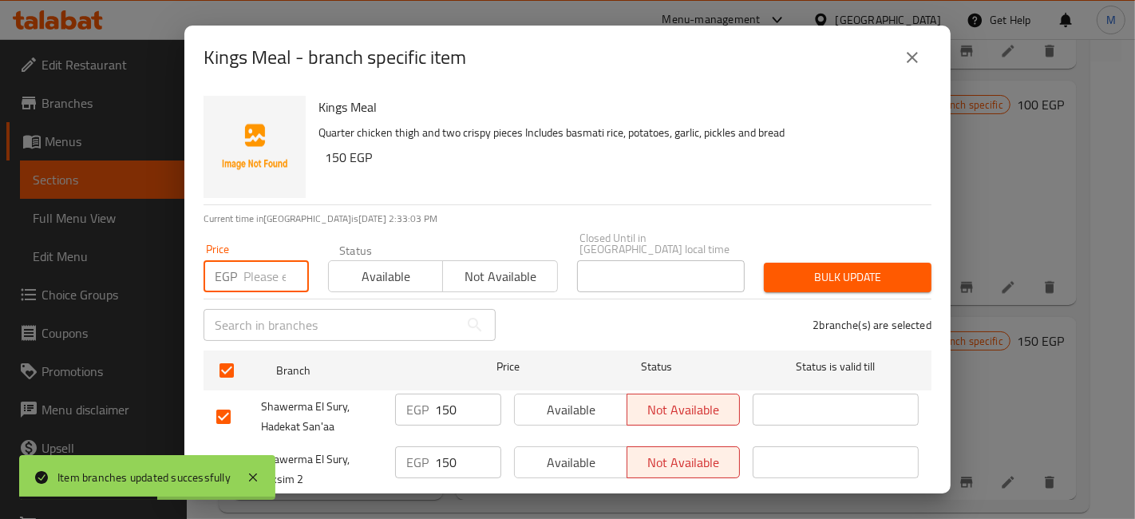
click at [262, 260] on input "number" at bounding box center [275, 276] width 65 height 32
type input "199.99"
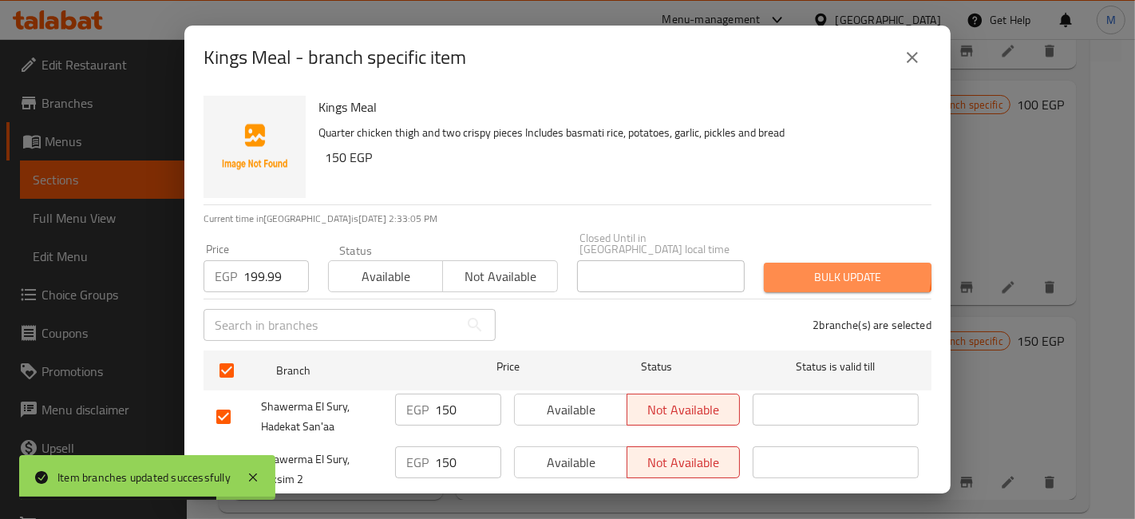
click at [821, 267] on span "Bulk update" at bounding box center [848, 277] width 142 height 20
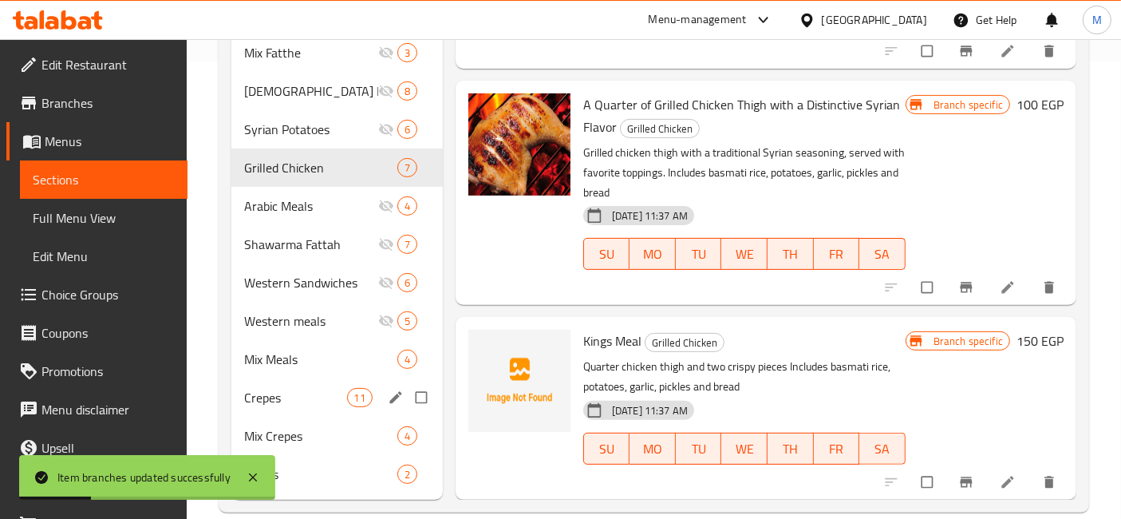
click at [313, 378] on div "Crepes 11" at bounding box center [337, 397] width 212 height 38
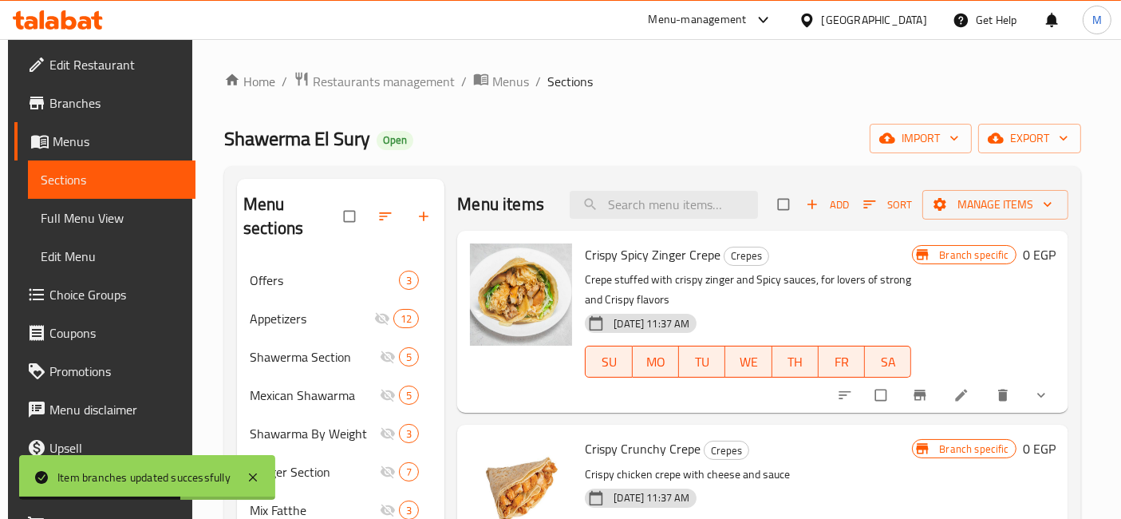
click at [1042, 404] on button "show more" at bounding box center [1043, 395] width 38 height 35
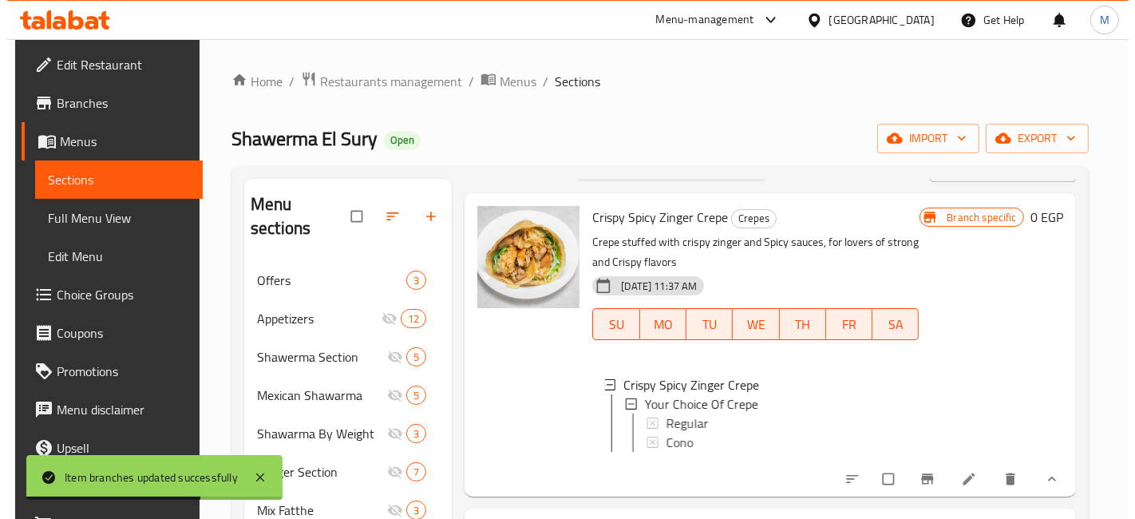
scroll to position [89, 0]
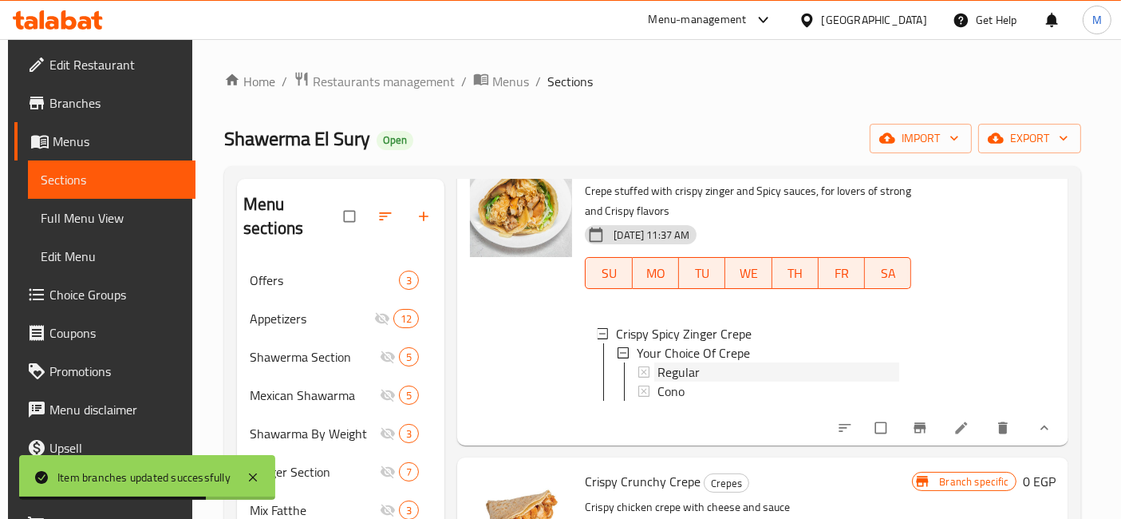
click at [682, 372] on span "Regular" at bounding box center [679, 371] width 42 height 19
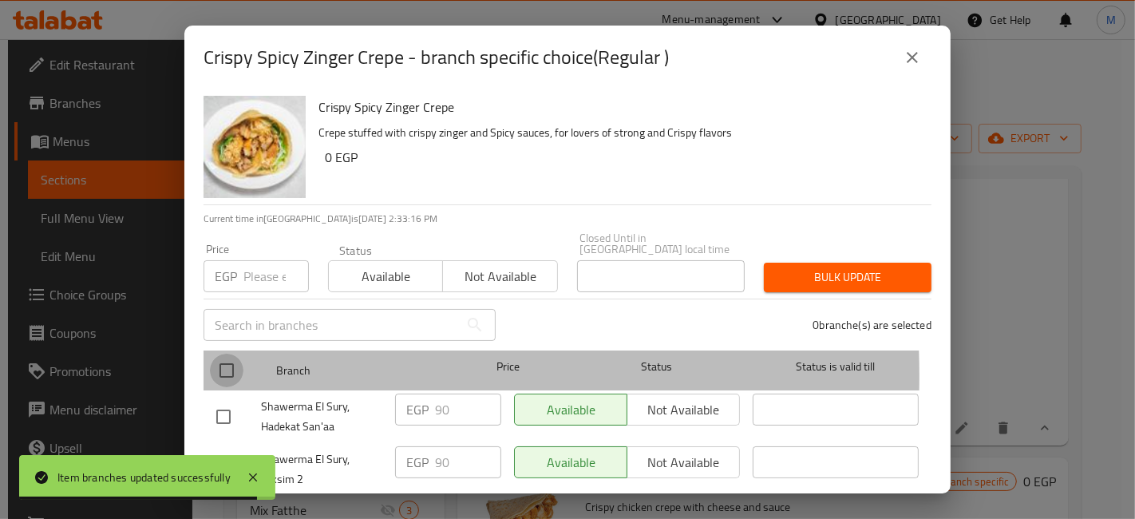
click at [220, 364] on input "checkbox" at bounding box center [227, 371] width 34 height 34
checkbox input "true"
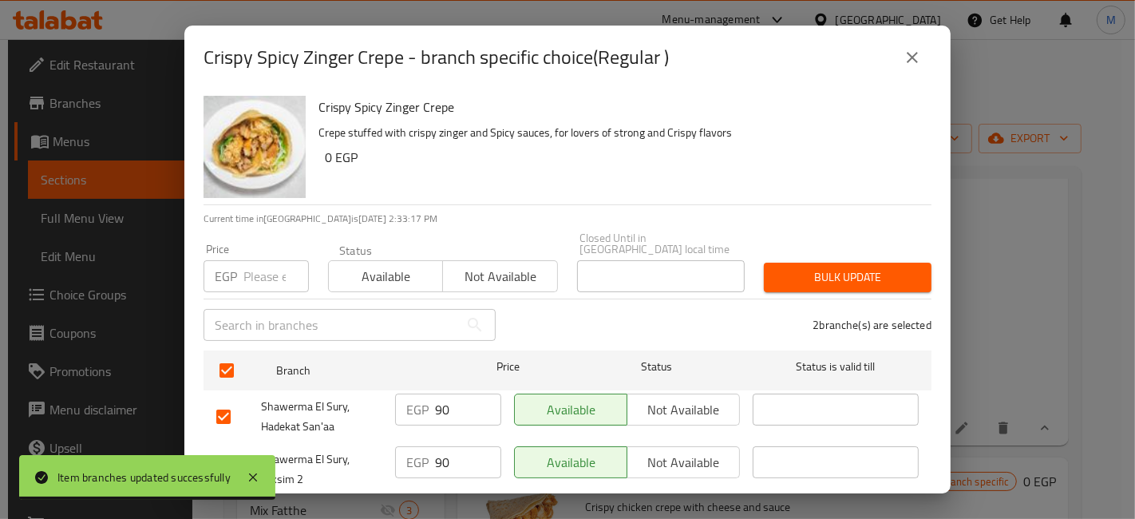
click at [268, 272] on input "number" at bounding box center [275, 276] width 65 height 32
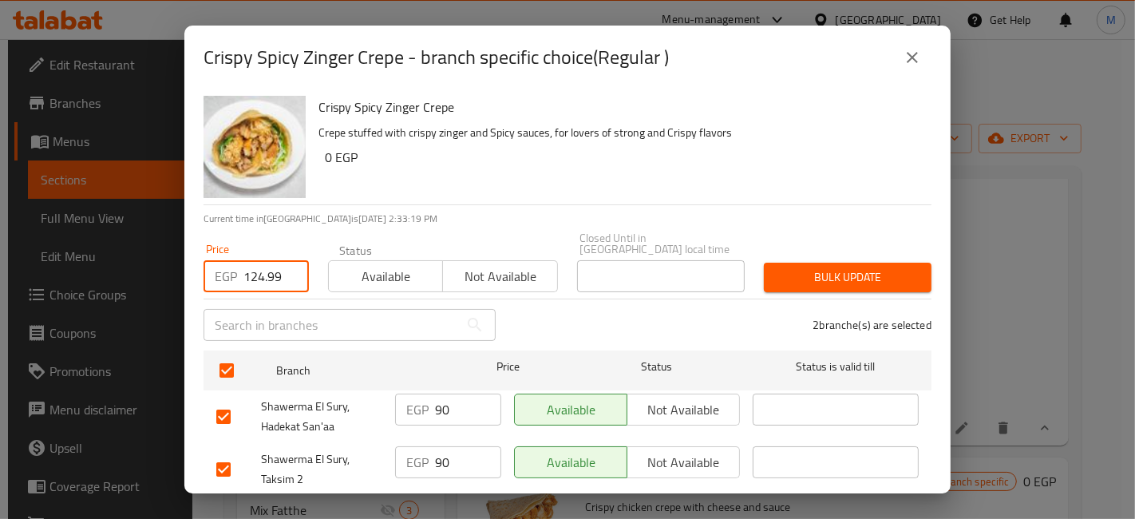
type input "124.99"
click at [925, 259] on div "Bulk update" at bounding box center [847, 277] width 187 height 49
click at [900, 270] on span "Bulk update" at bounding box center [848, 277] width 142 height 20
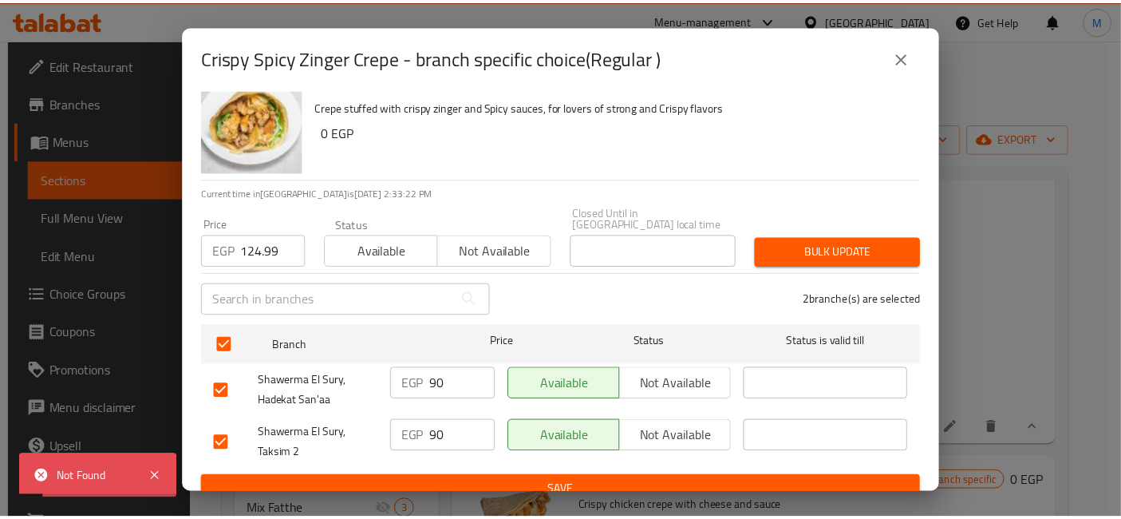
scroll to position [33, 0]
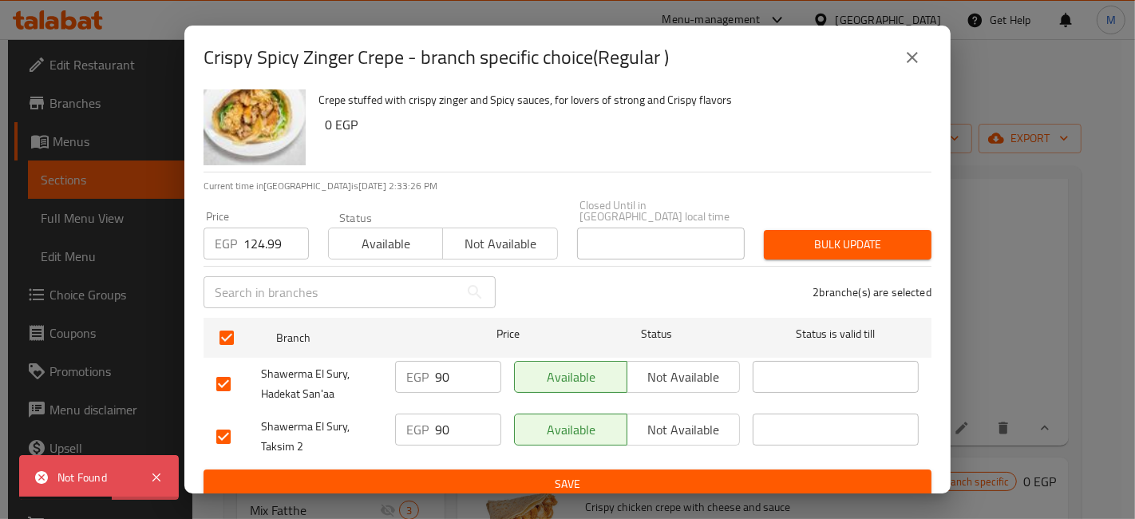
click at [919, 53] on icon "close" at bounding box center [912, 57] width 19 height 19
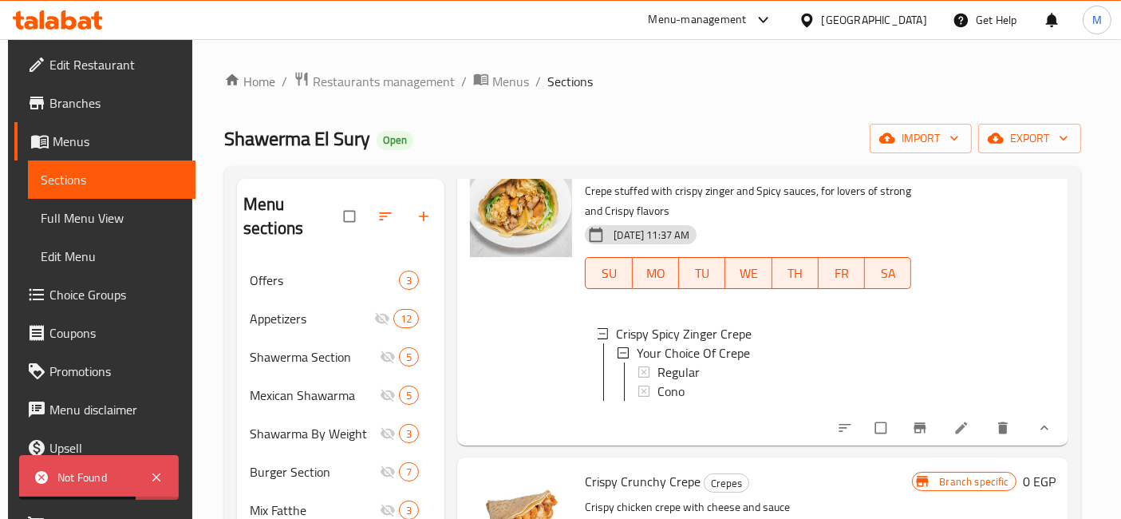
click at [95, 297] on span "Choice Groups" at bounding box center [115, 294] width 133 height 19
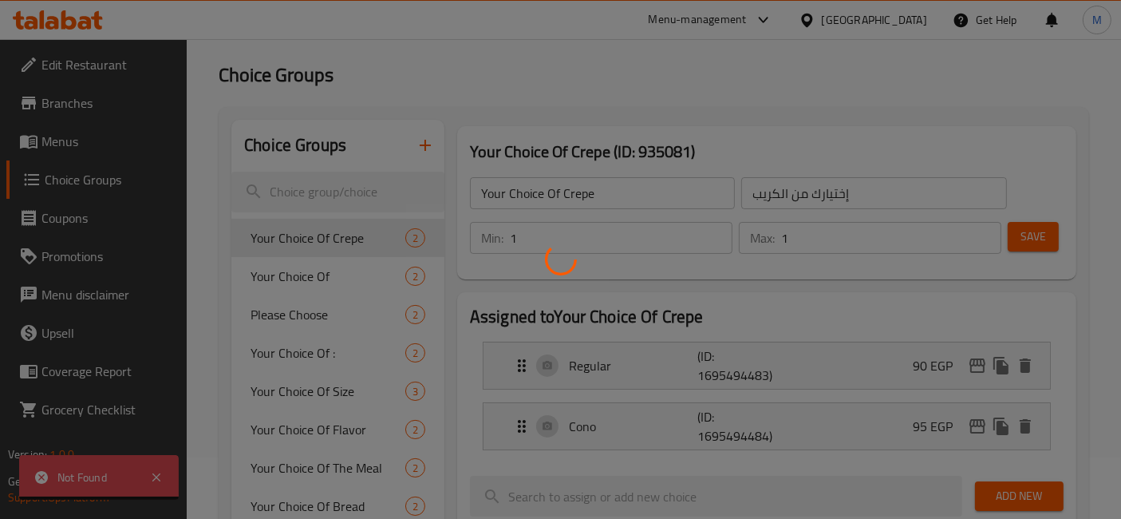
scroll to position [177, 0]
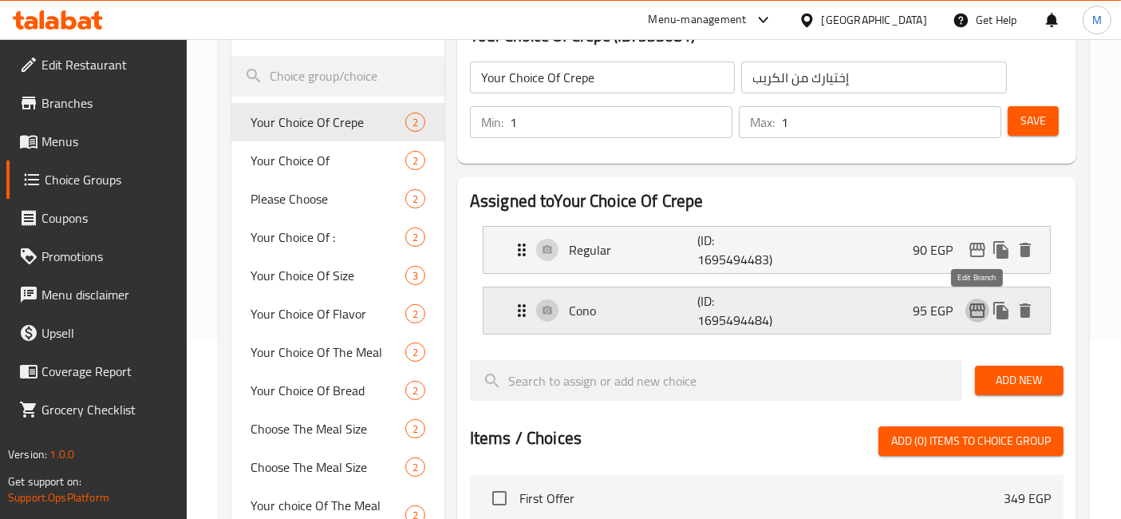
click at [974, 307] on icon "edit" at bounding box center [977, 310] width 19 height 19
click at [980, 249] on icon "edit" at bounding box center [978, 250] width 16 height 14
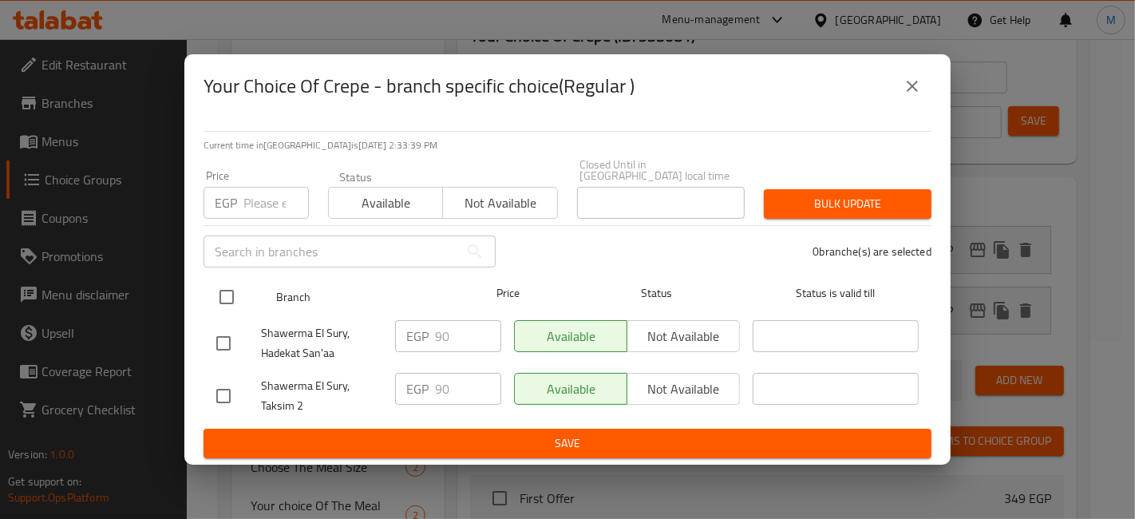
click at [232, 280] on input "checkbox" at bounding box center [227, 297] width 34 height 34
checkbox input "true"
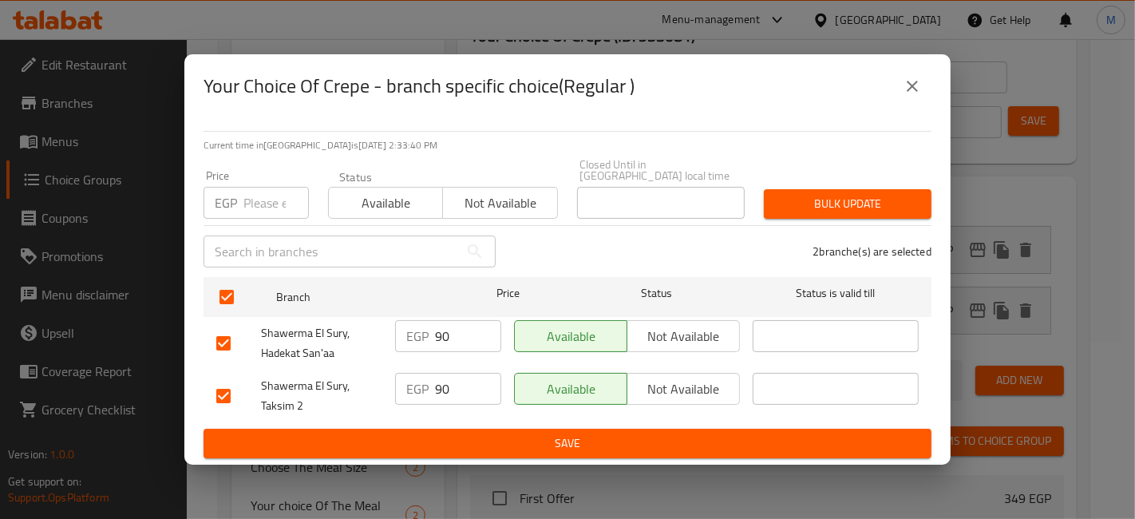
click at [273, 195] on input "number" at bounding box center [275, 203] width 65 height 32
type input "124.99"
click at [763, 197] on div "Bulk update" at bounding box center [847, 204] width 187 height 49
click at [787, 204] on span "Bulk update" at bounding box center [848, 204] width 142 height 20
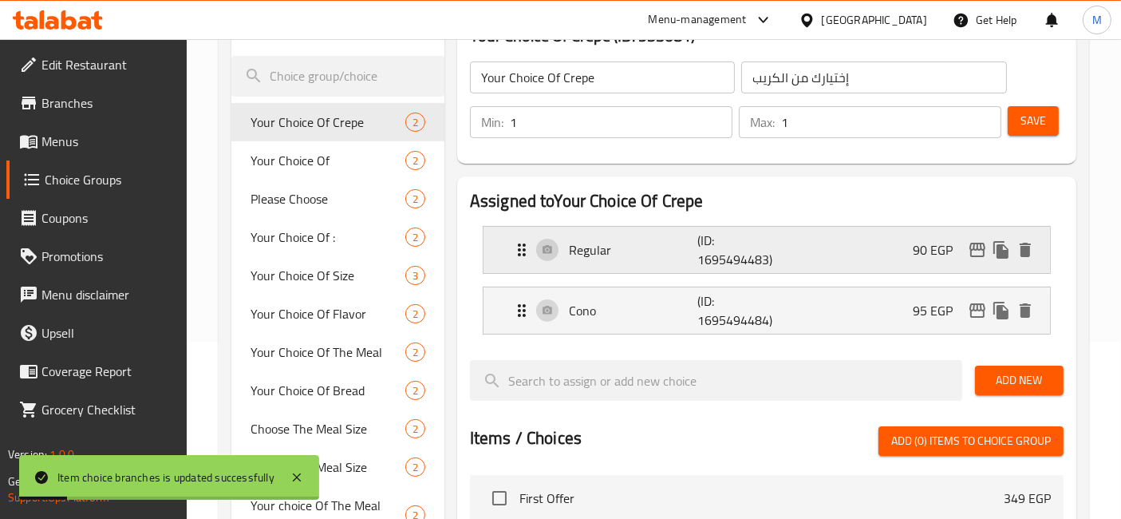
click at [852, 247] on div "Regular (ID: 1695494483) 90 EGP" at bounding box center [771, 250] width 519 height 46
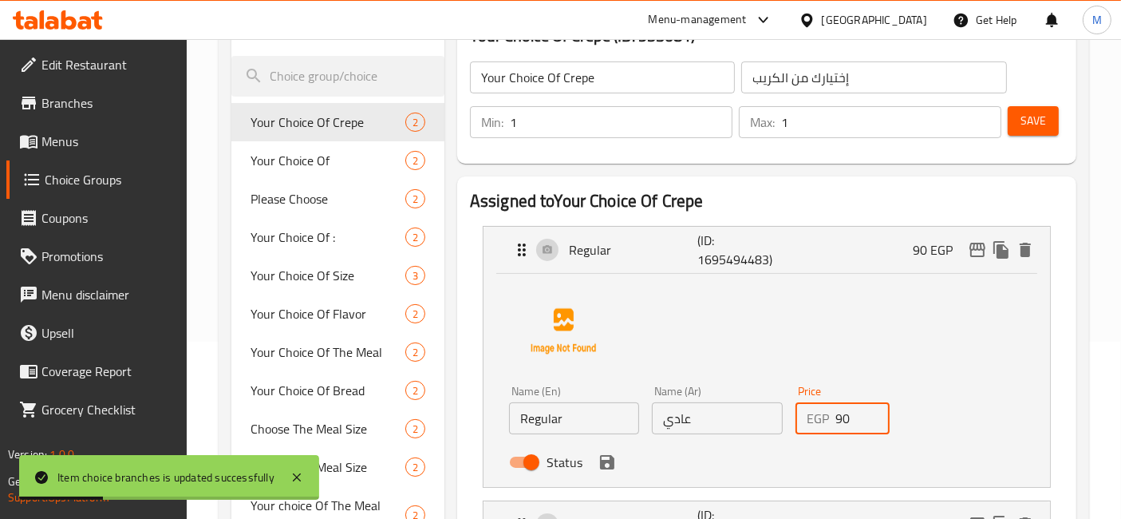
click at [848, 409] on input "90" at bounding box center [863, 418] width 55 height 32
click at [606, 458] on icon "save" at bounding box center [607, 462] width 19 height 19
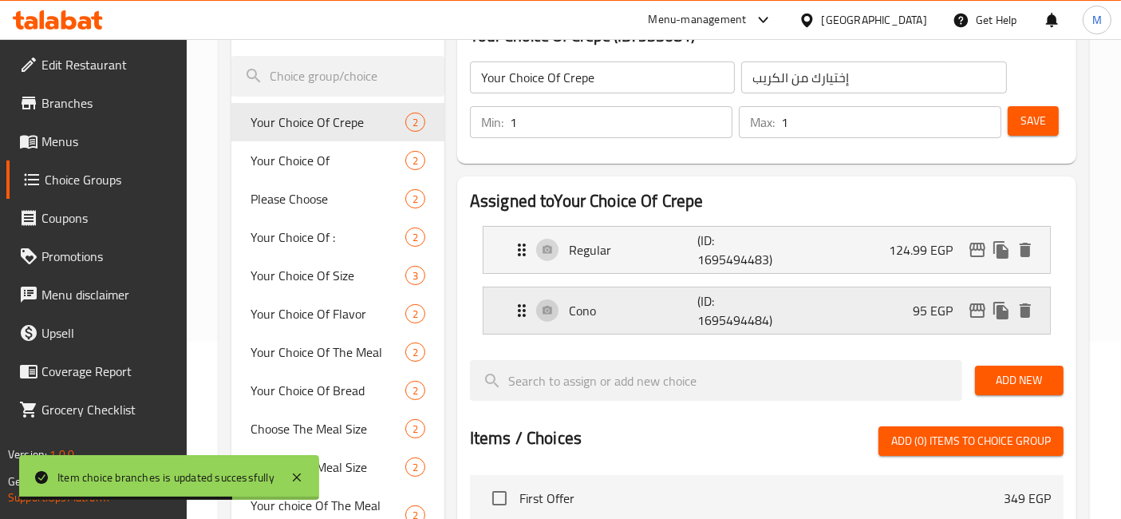
type input "124.99"
click at [900, 311] on div "Cono (ID: 1695494484) 95 EGP" at bounding box center [771, 310] width 519 height 46
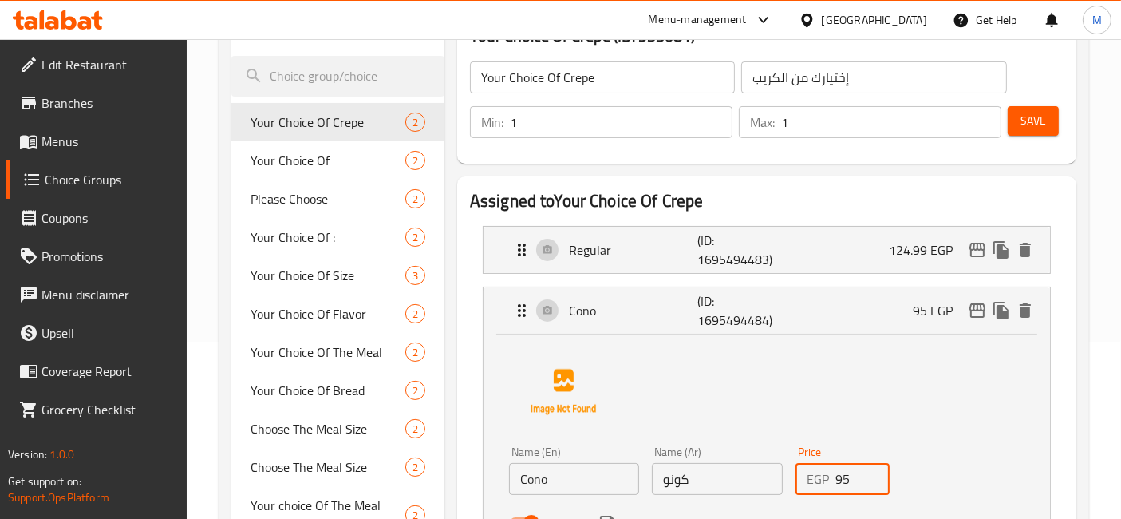
click at [856, 480] on input "95" at bounding box center [863, 479] width 55 height 32
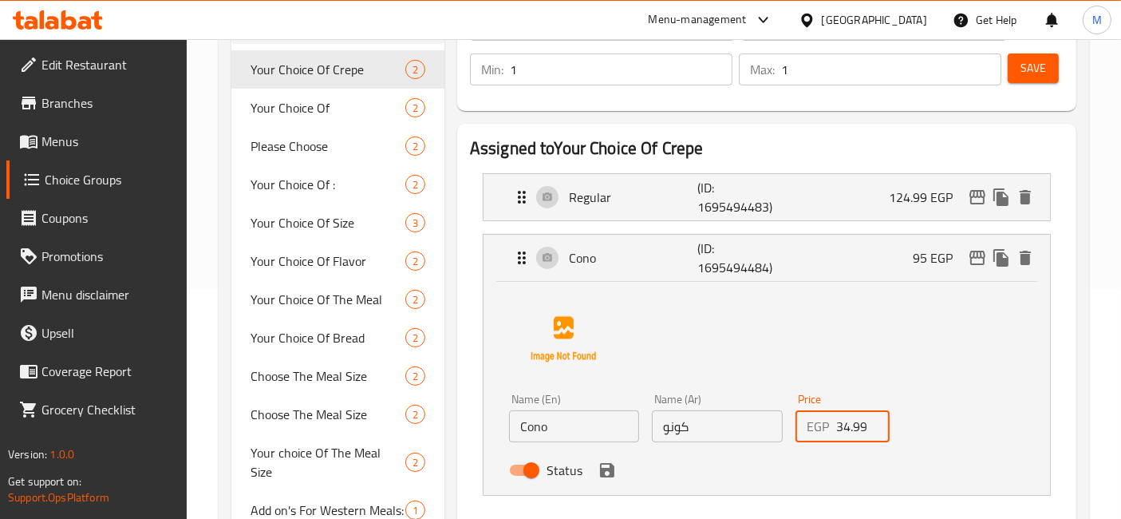
scroll to position [266, 0]
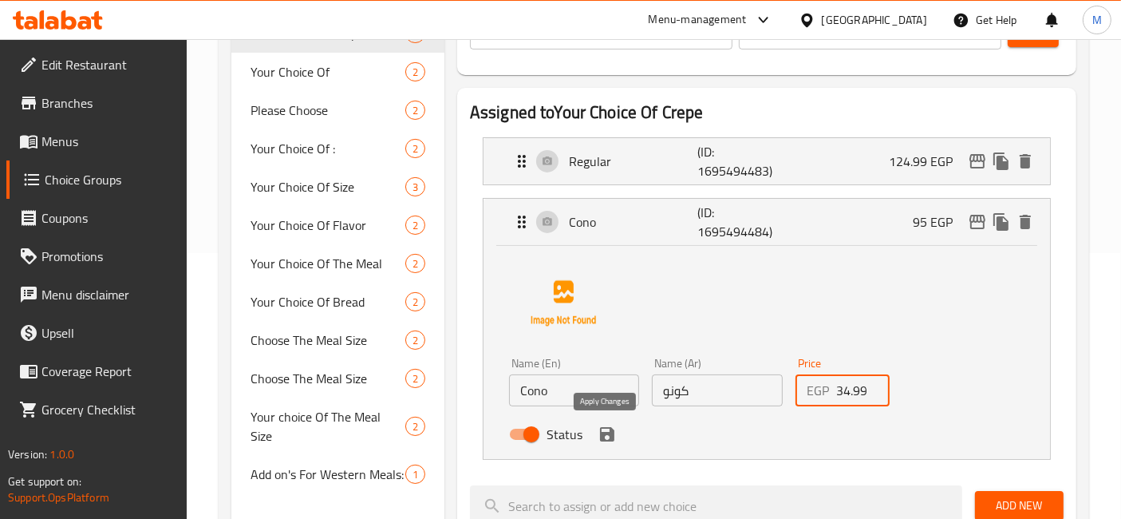
click at [609, 425] on icon "save" at bounding box center [607, 434] width 19 height 19
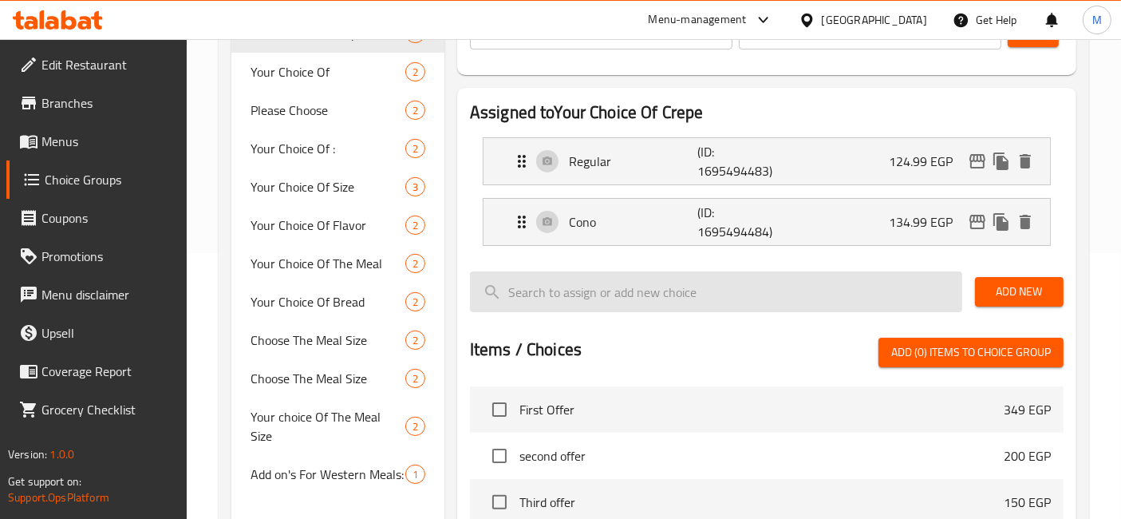
type input "134.99"
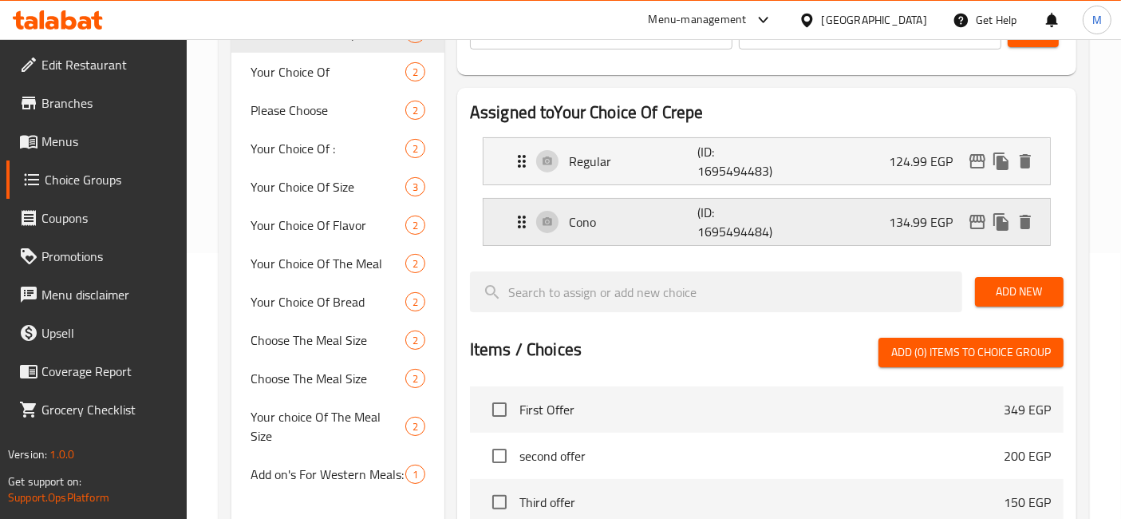
scroll to position [0, 0]
click at [975, 219] on icon "edit" at bounding box center [977, 221] width 19 height 19
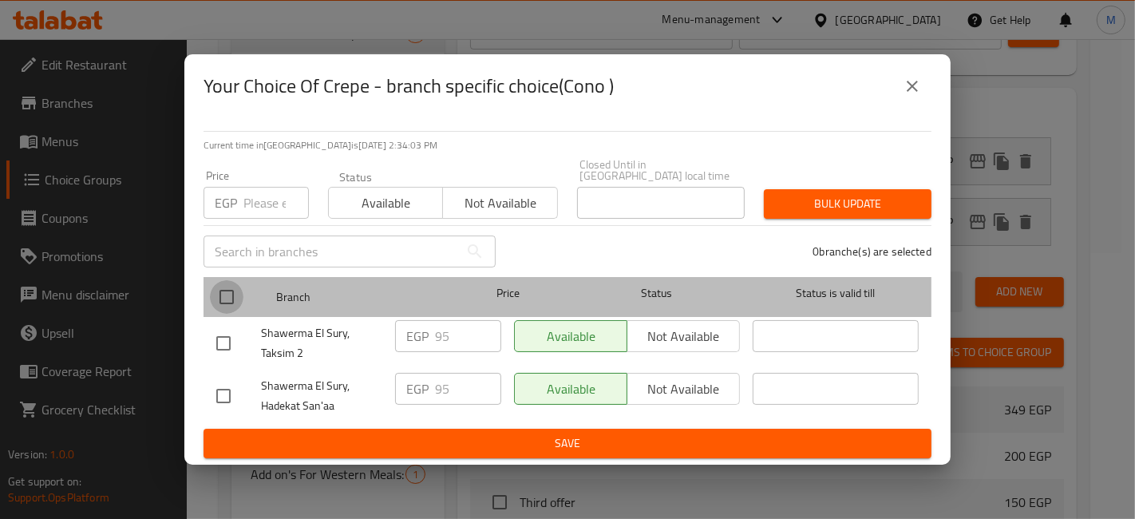
click at [226, 290] on input "checkbox" at bounding box center [227, 297] width 34 height 34
checkbox input "true"
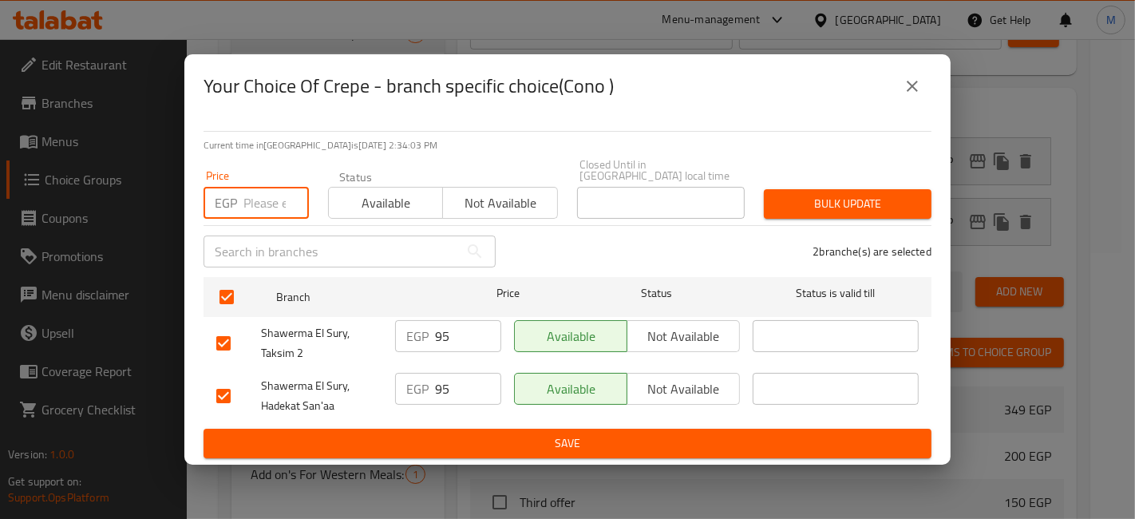
click at [262, 204] on input "number" at bounding box center [275, 203] width 65 height 32
type input "134.99"
click at [838, 189] on button "Bulk update" at bounding box center [848, 204] width 168 height 30
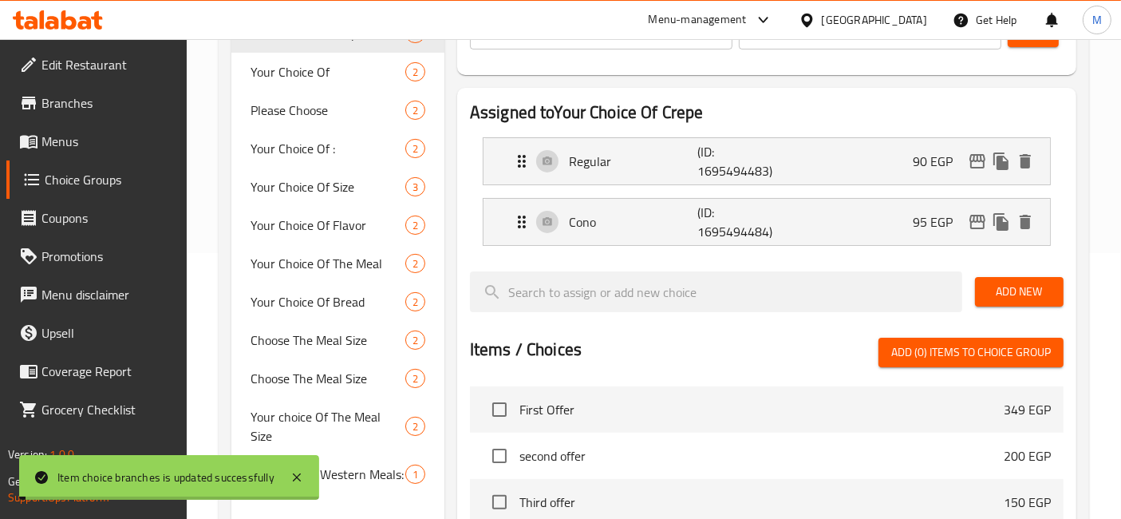
scroll to position [89, 0]
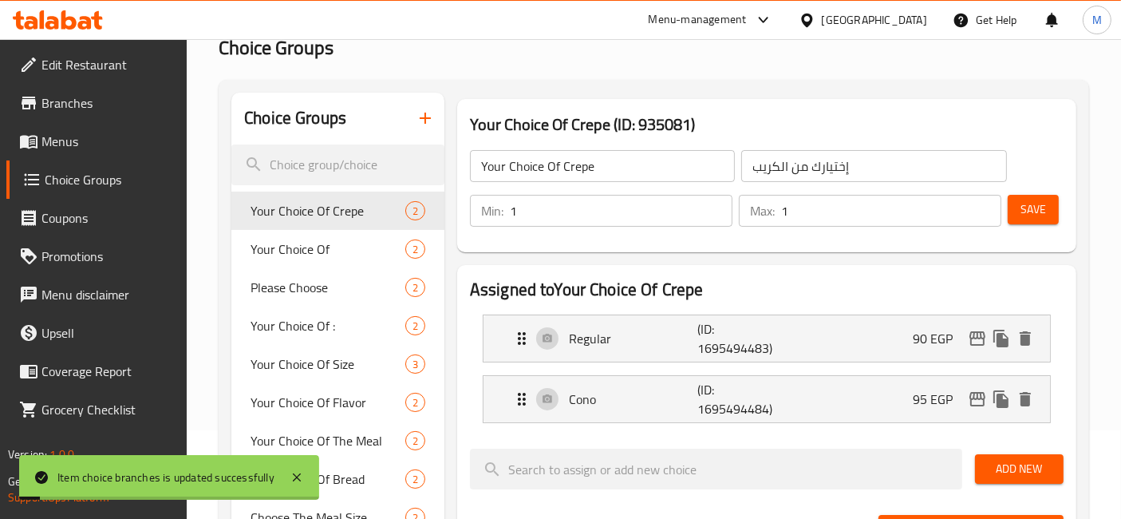
click at [1039, 222] on button "Save" at bounding box center [1033, 210] width 51 height 30
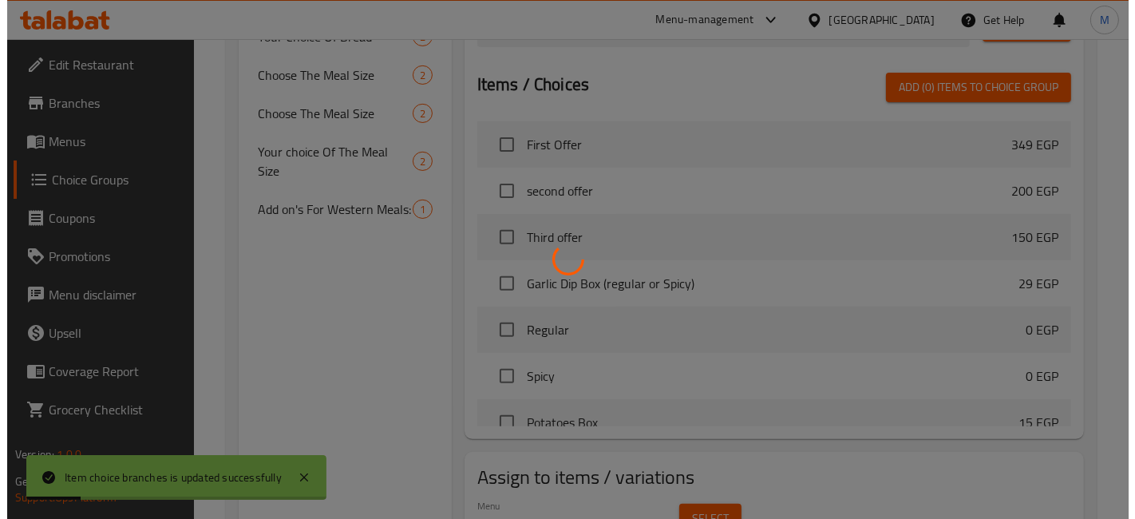
scroll to position [612, 0]
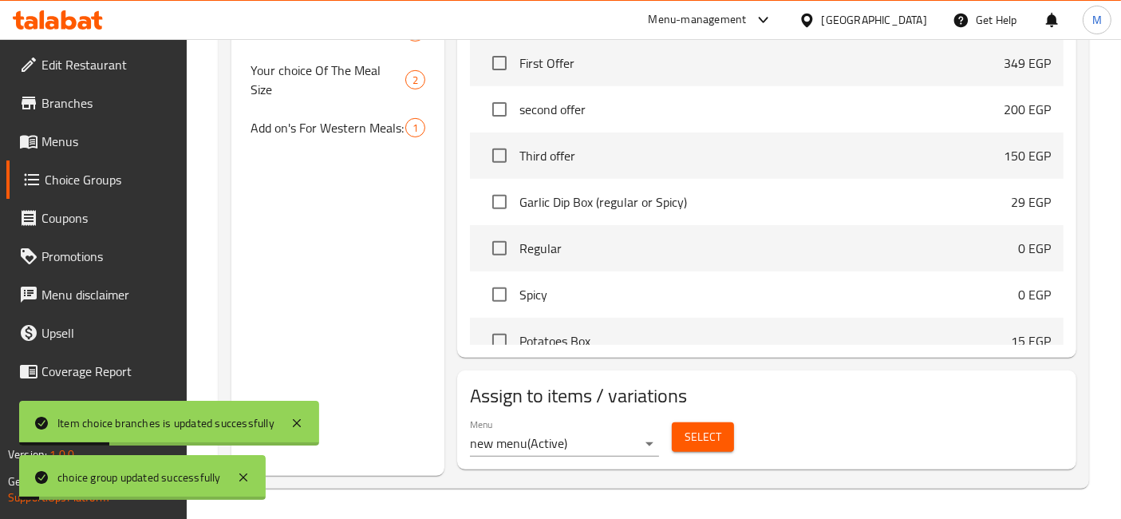
click at [677, 433] on button "Select" at bounding box center [703, 437] width 62 height 30
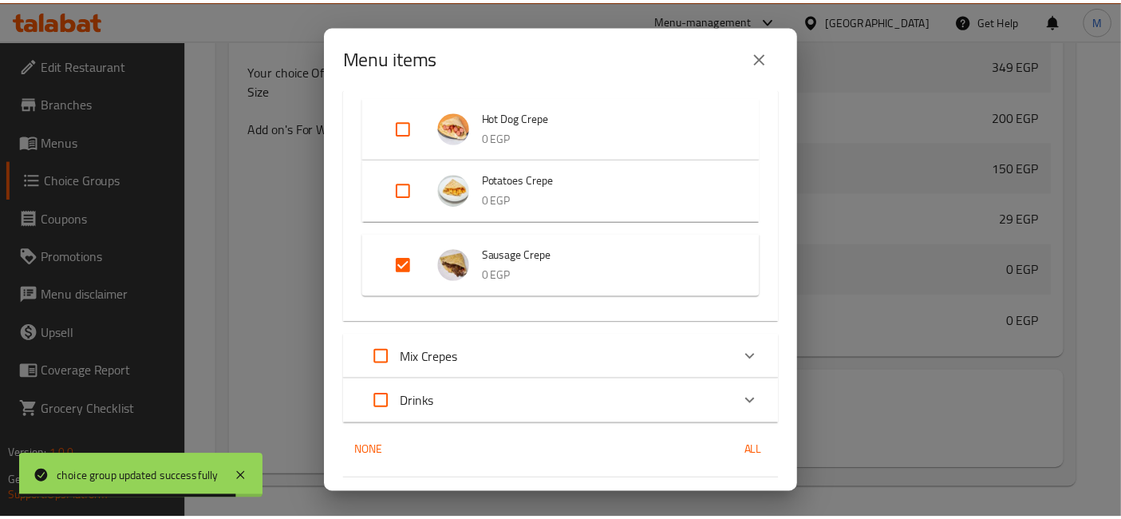
scroll to position [1430, 0]
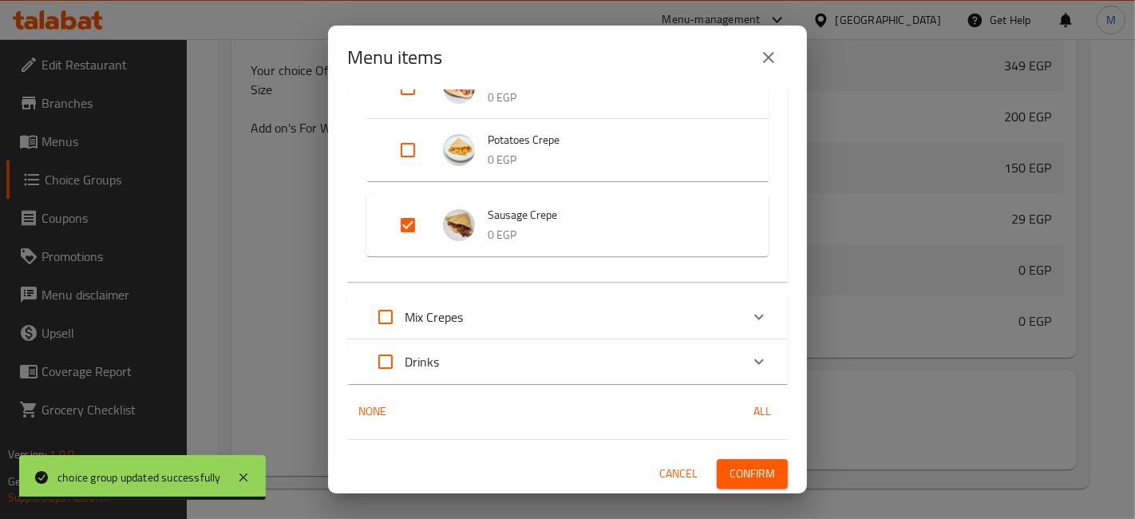
click at [766, 67] on button "close" at bounding box center [769, 57] width 38 height 38
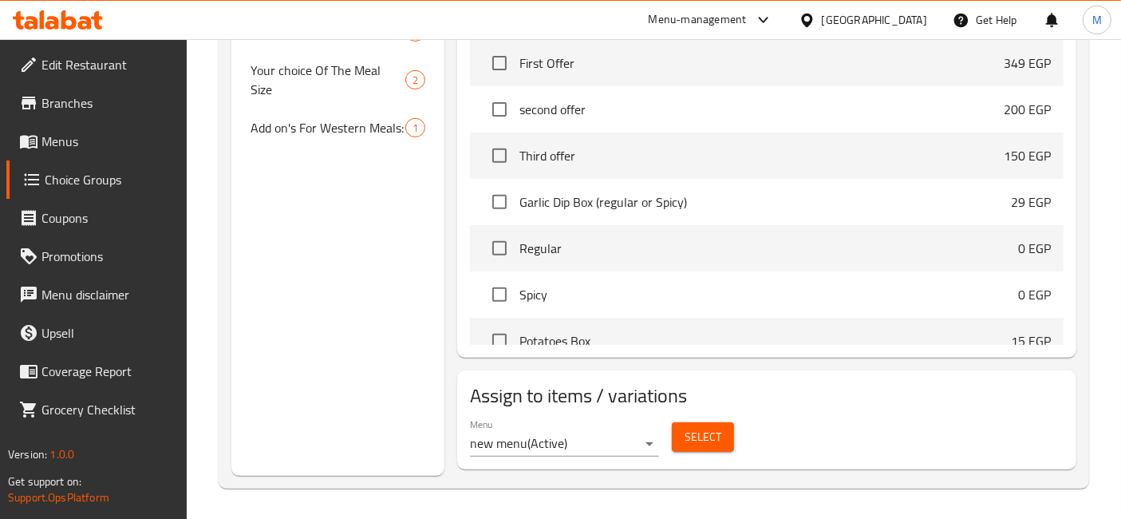
scroll to position [80, 0]
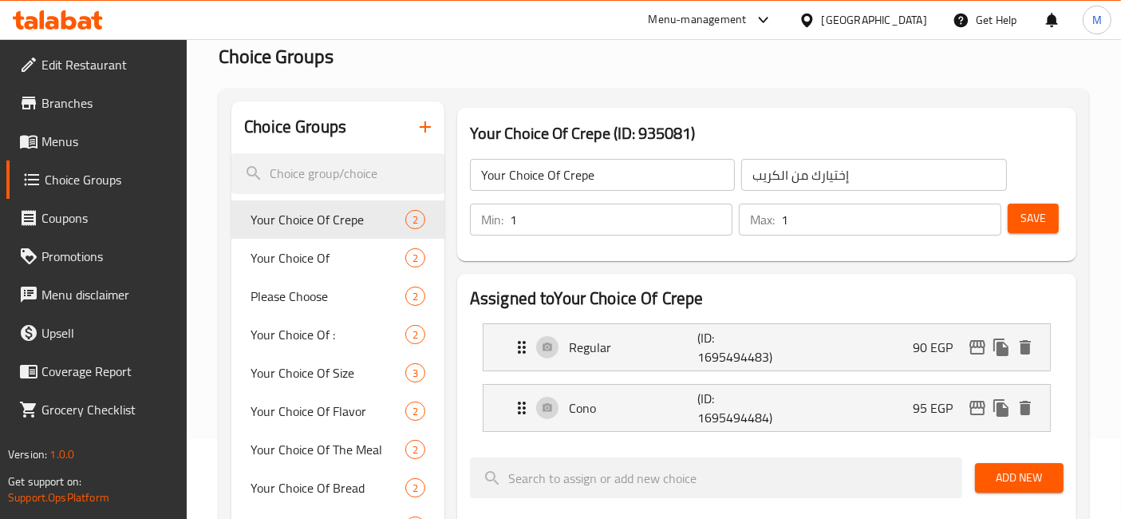
click at [1060, 224] on div "Min: 1 ​ Max: 1 ​ Save" at bounding box center [764, 219] width 607 height 51
click at [1039, 216] on span "Save" at bounding box center [1034, 218] width 26 height 20
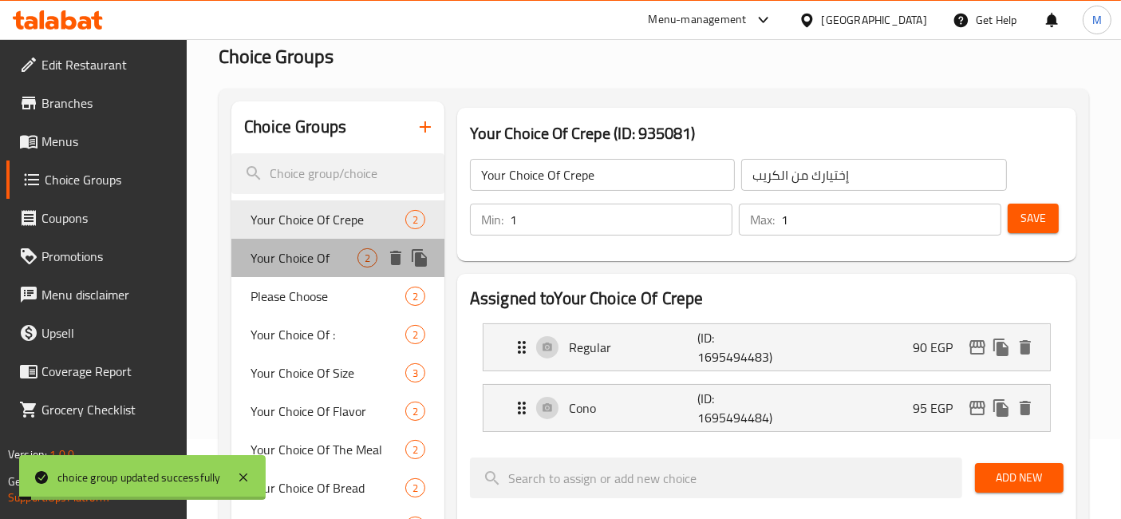
click at [300, 267] on span "Your Choice Of" at bounding box center [304, 257] width 107 height 19
type input "Your Choice Of"
type input "إختيارك من"
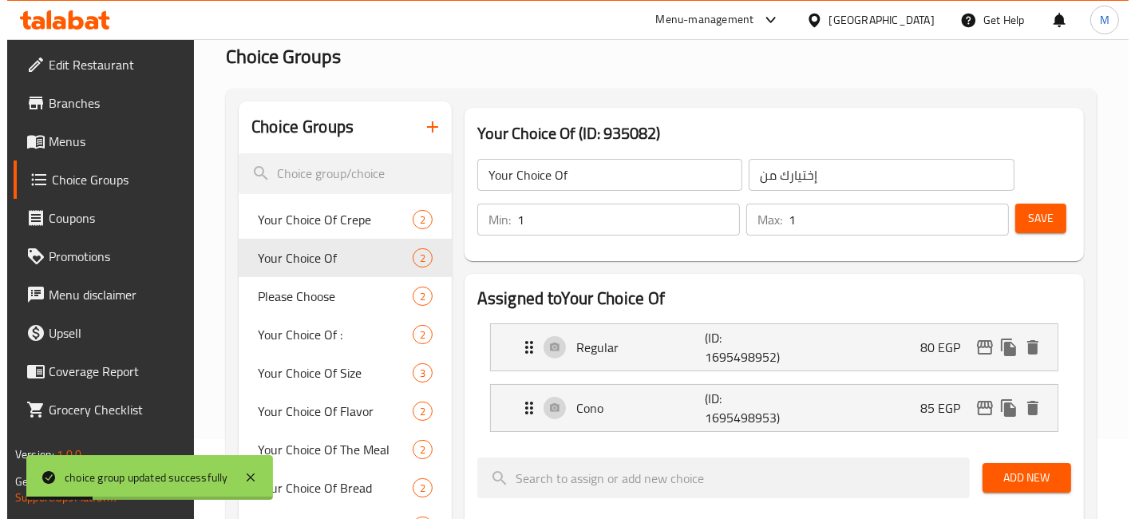
scroll to position [612, 0]
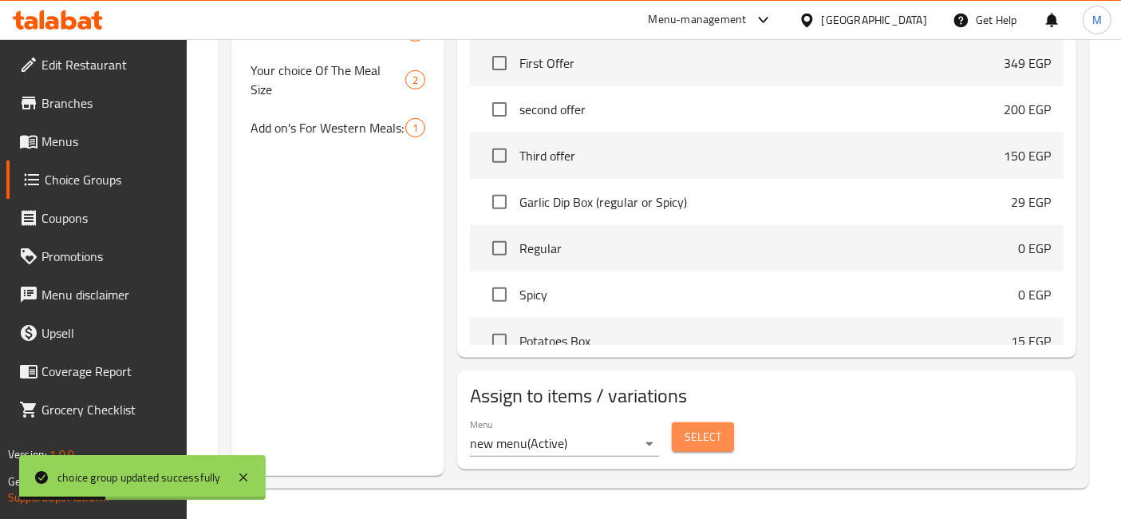
click at [729, 438] on button "Select" at bounding box center [703, 437] width 62 height 30
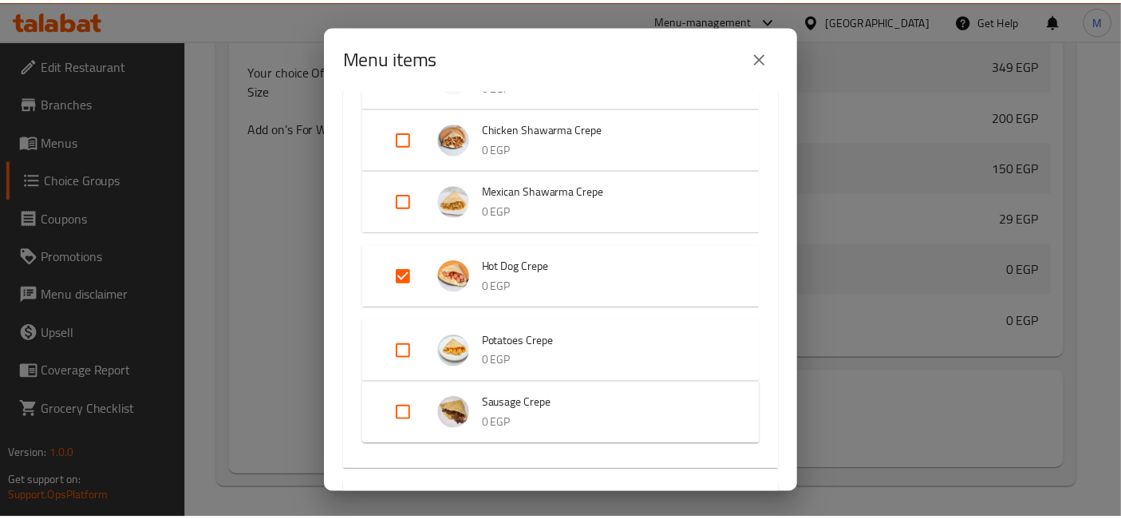
scroll to position [1341, 0]
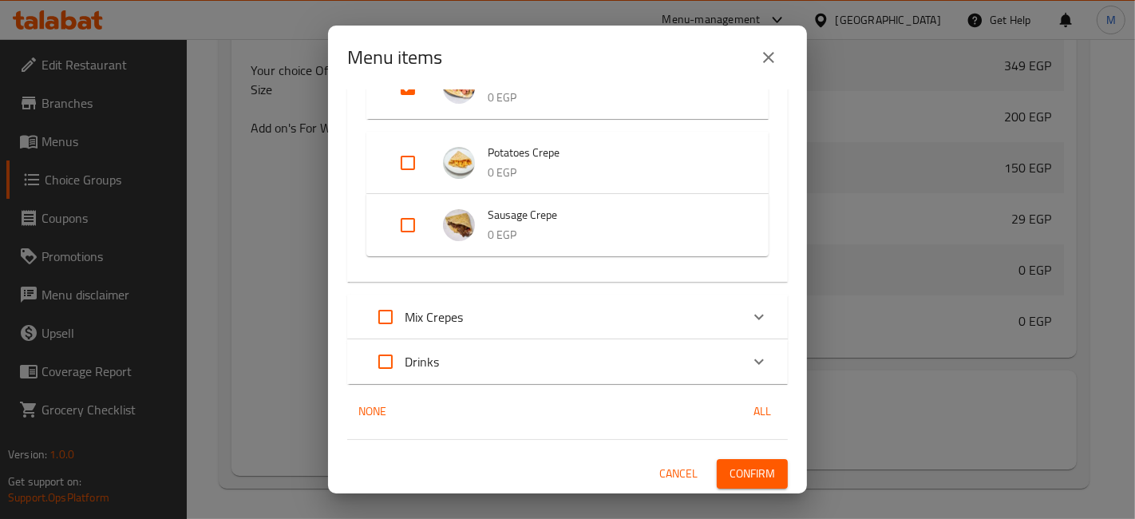
click at [777, 57] on icon "close" at bounding box center [768, 57] width 19 height 19
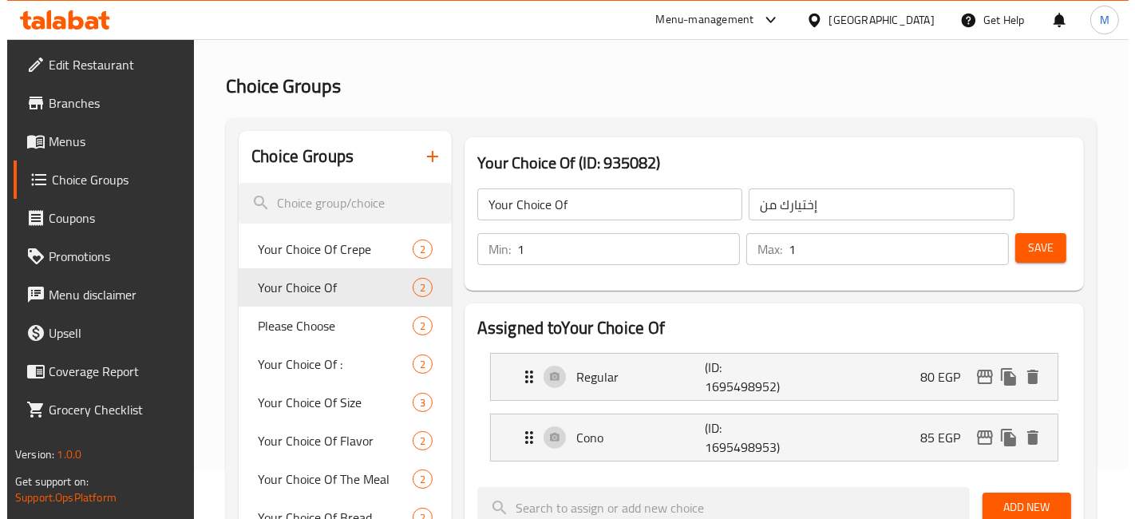
scroll to position [89, 0]
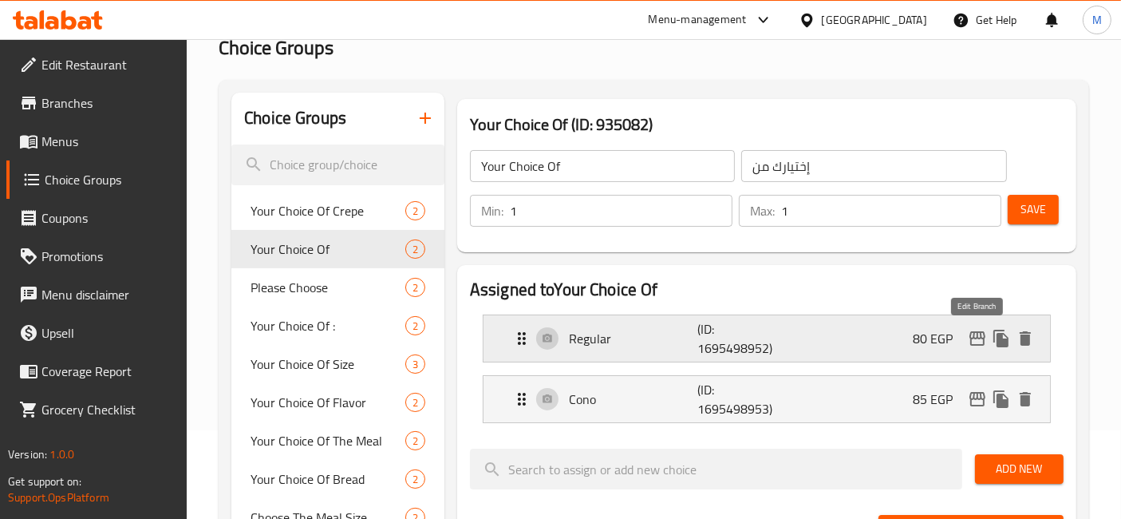
click at [968, 332] on icon "edit" at bounding box center [977, 338] width 19 height 19
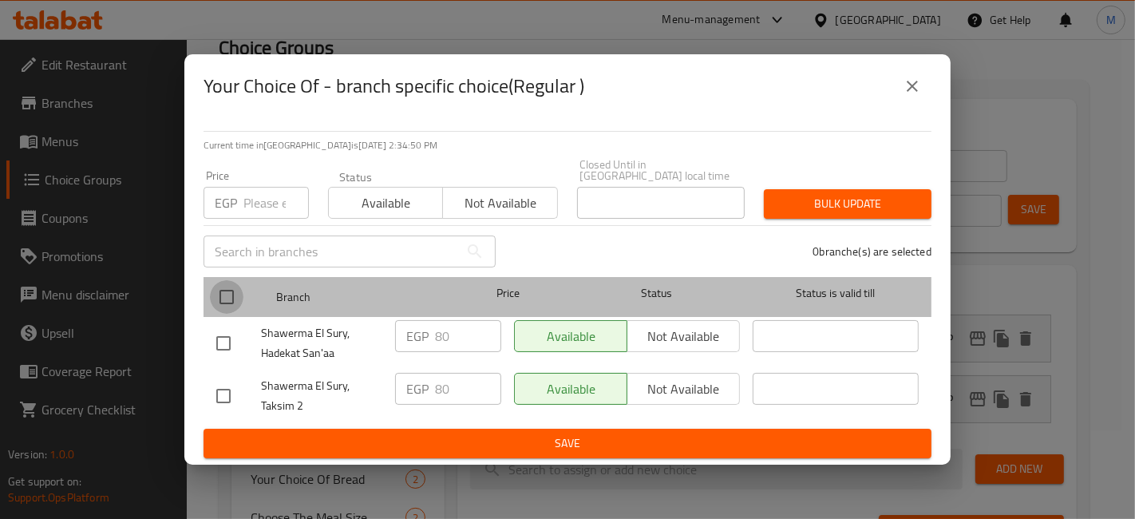
click at [230, 293] on input "checkbox" at bounding box center [227, 297] width 34 height 34
checkbox input "true"
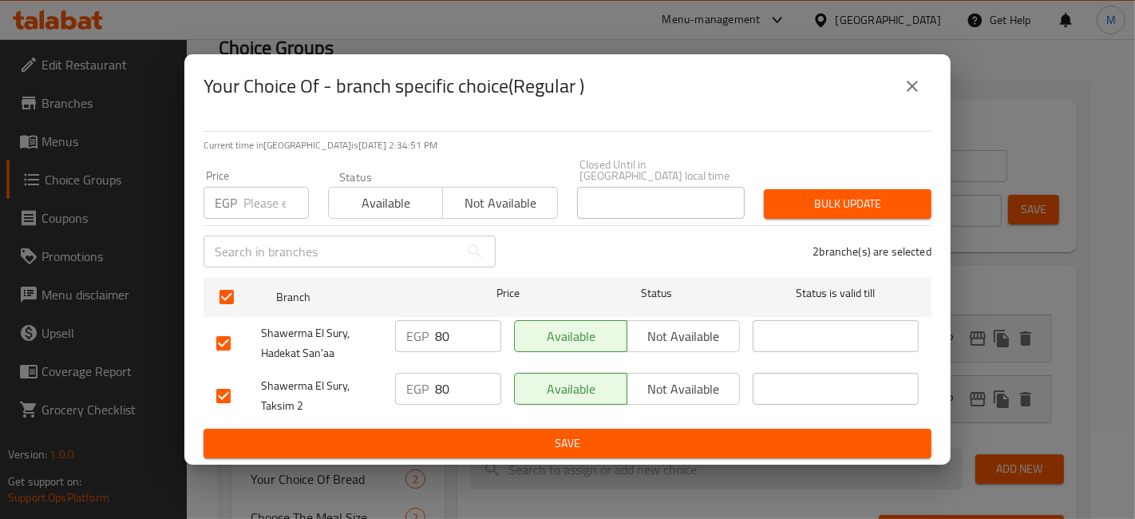
click at [267, 200] on input "number" at bounding box center [275, 203] width 65 height 32
click at [916, 85] on icon "close" at bounding box center [912, 86] width 19 height 19
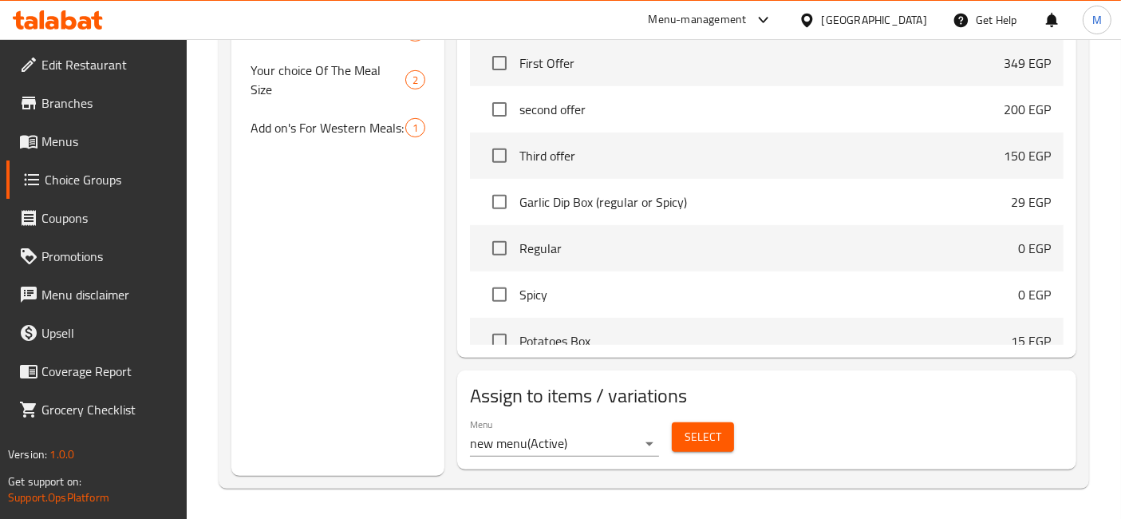
scroll to position [0, 0]
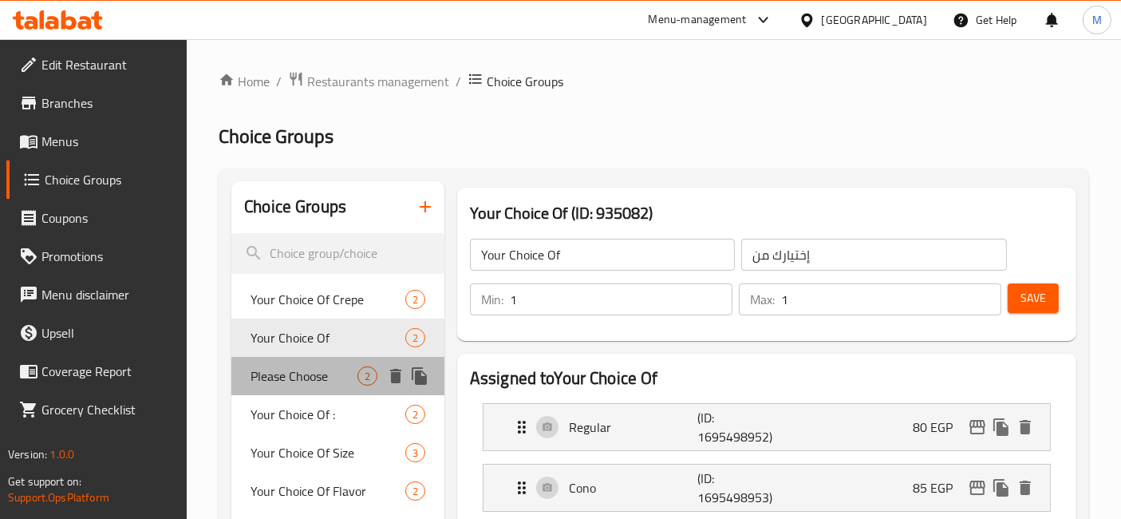
click at [344, 366] on span "Please Choose" at bounding box center [304, 375] width 107 height 19
type input "Please Choose"
type input "برجاء الإختيار"
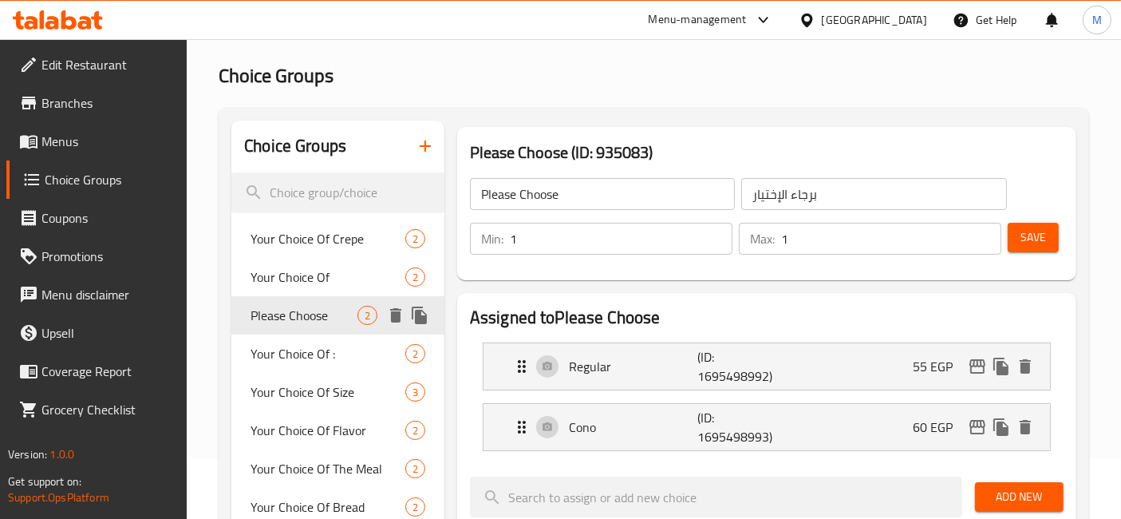
scroll to position [89, 0]
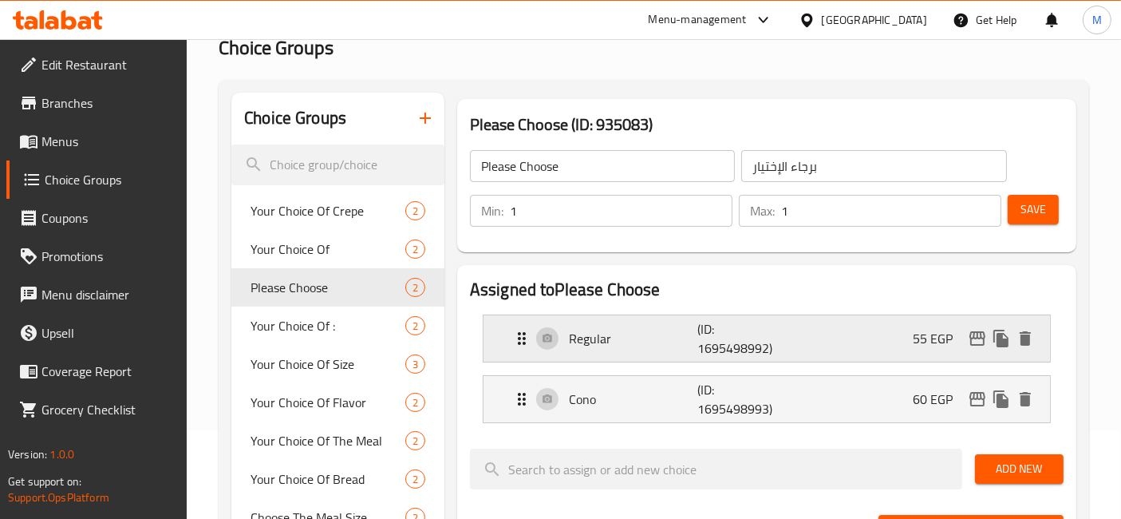
click at [909, 329] on div "Regular (ID: 1695498992) 55 EGP" at bounding box center [771, 338] width 519 height 46
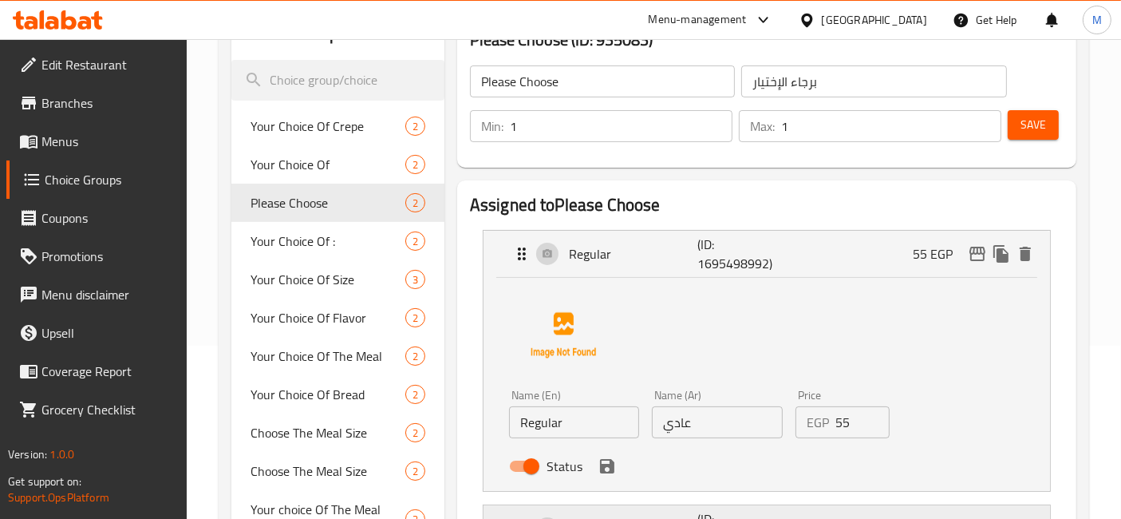
scroll to position [266, 0]
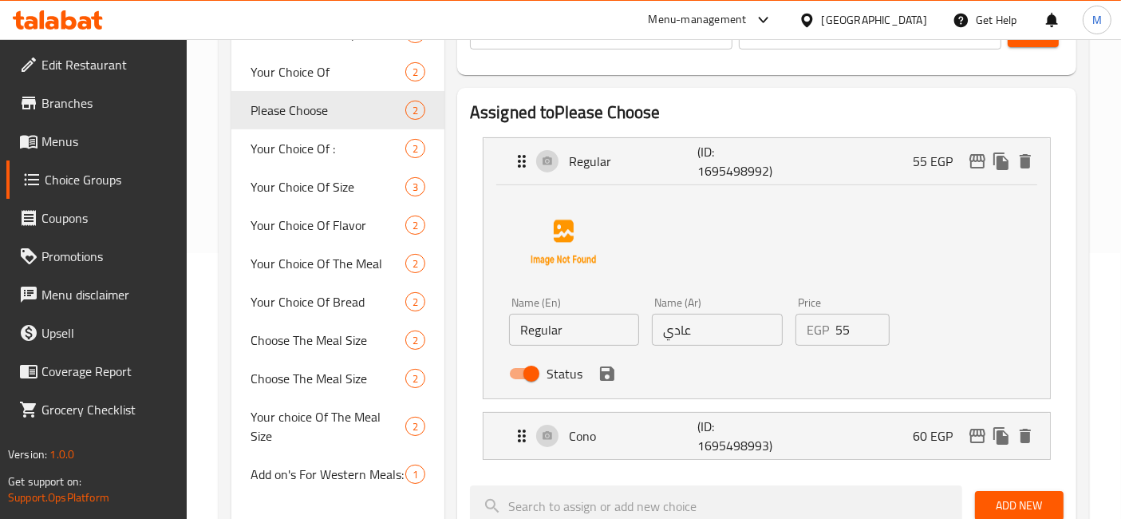
click at [848, 331] on input "55" at bounding box center [863, 330] width 55 height 32
click at [613, 374] on icon "save" at bounding box center [607, 373] width 14 height 14
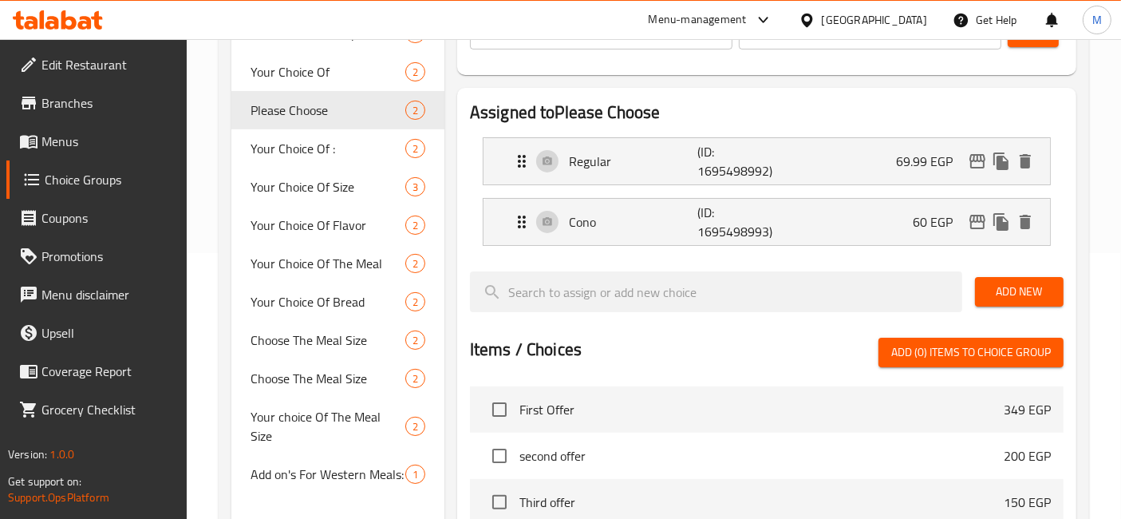
type input "69.99"
click at [982, 172] on button "edit" at bounding box center [978, 161] width 24 height 24
click at [942, 239] on div "Cono (ID: 1695498993) 60 EGP" at bounding box center [771, 222] width 519 height 46
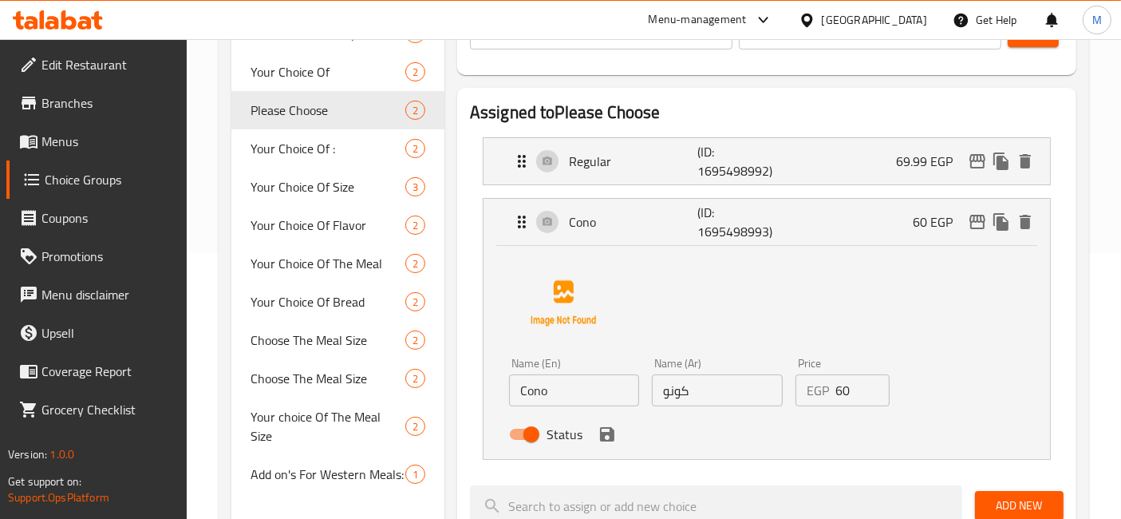
drag, startPoint x: 834, startPoint y: 395, endPoint x: 844, endPoint y: 390, distance: 10.7
click at [837, 394] on div "EGP 60 Price" at bounding box center [843, 390] width 95 height 32
click at [844, 390] on input "60" at bounding box center [863, 390] width 55 height 32
click at [602, 437] on icon "save" at bounding box center [607, 434] width 14 height 14
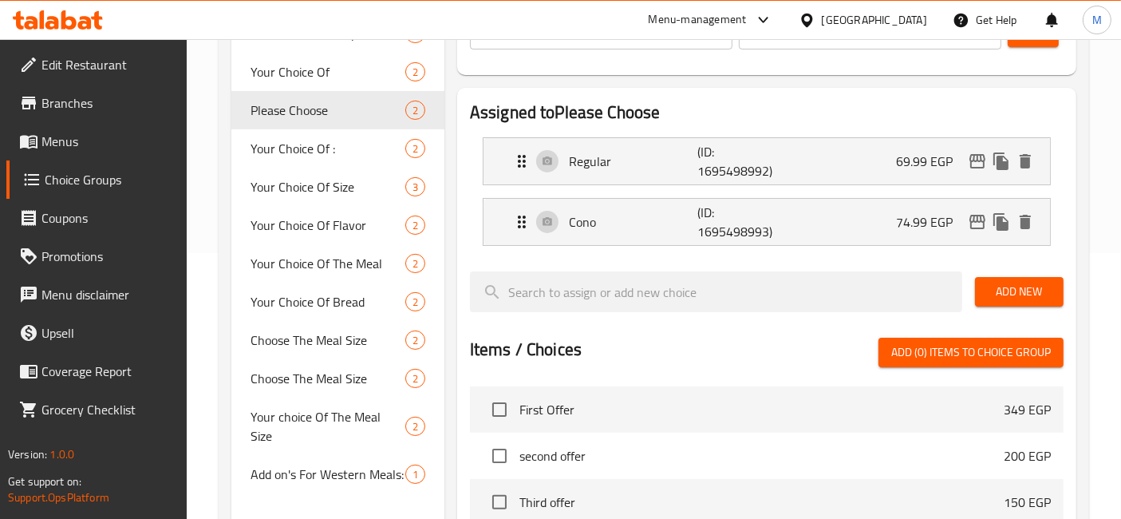
type input "74.99"
click at [977, 222] on icon "edit" at bounding box center [977, 221] width 19 height 19
click at [1027, 42] on span "Save" at bounding box center [1034, 32] width 26 height 20
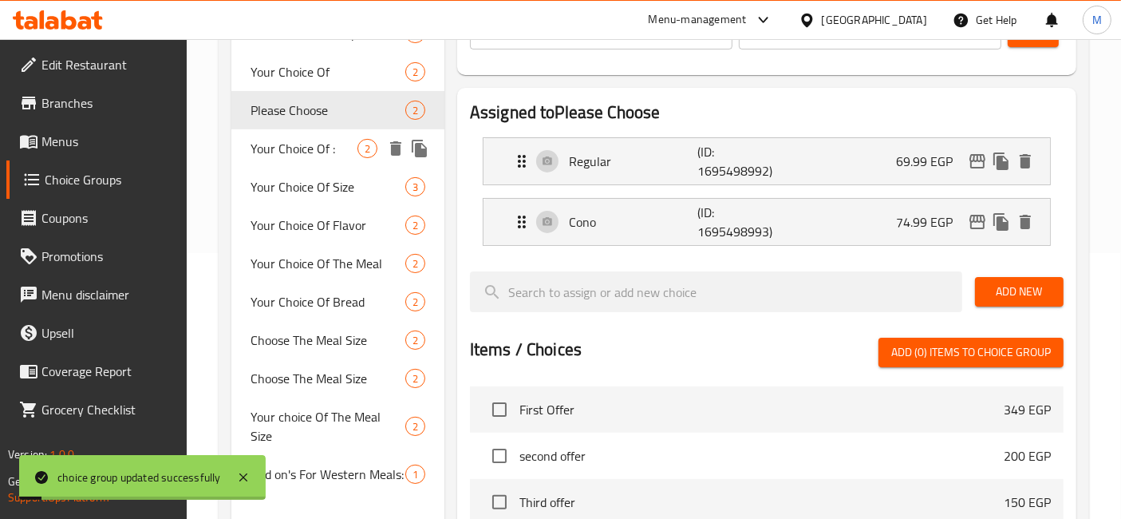
click at [349, 141] on span "Your Choice Of :" at bounding box center [304, 148] width 107 height 19
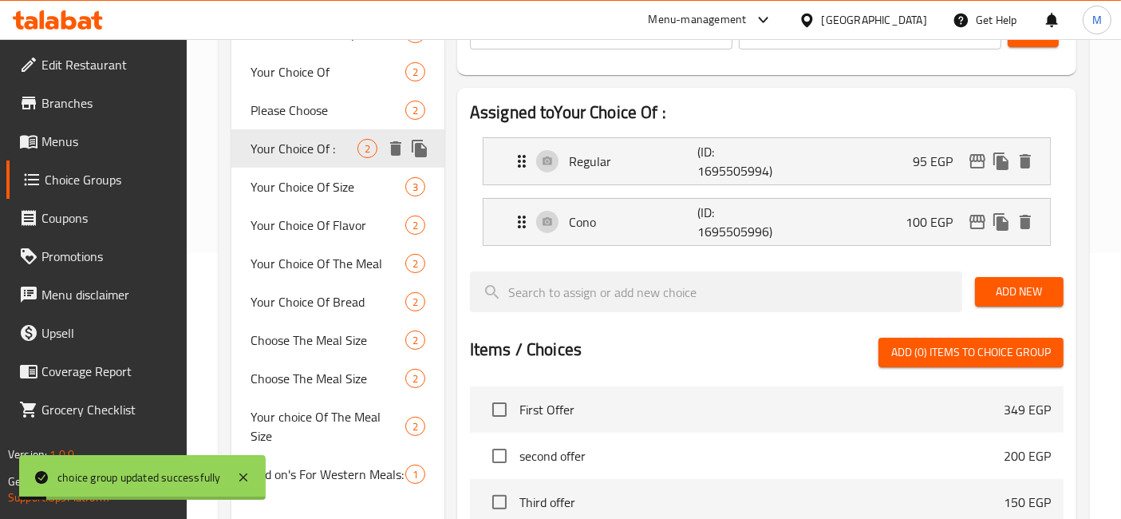
type input "Your Choice Of :"
type input "إختيارك من :"
click at [975, 162] on icon "edit" at bounding box center [977, 161] width 19 height 19
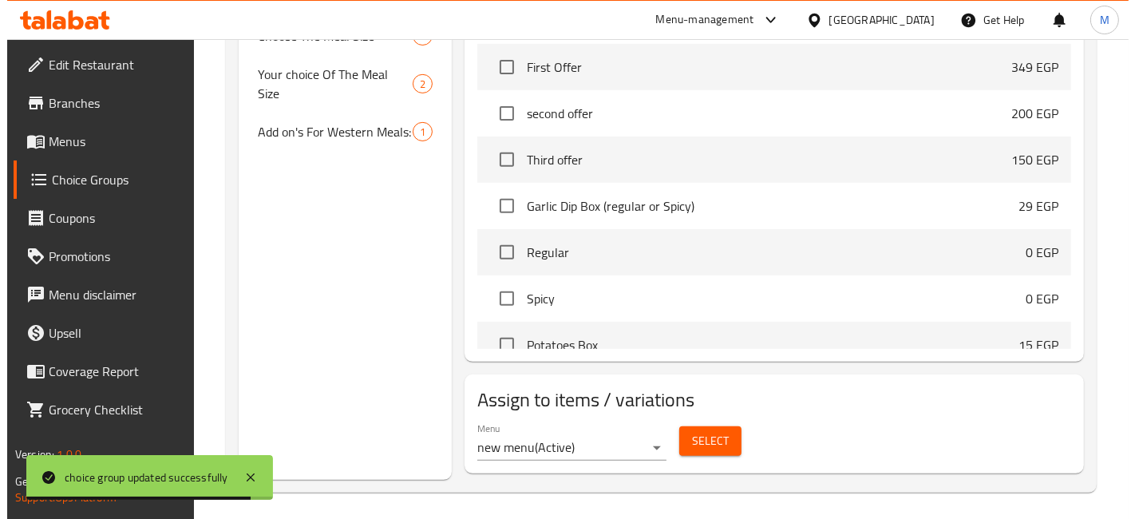
scroll to position [612, 0]
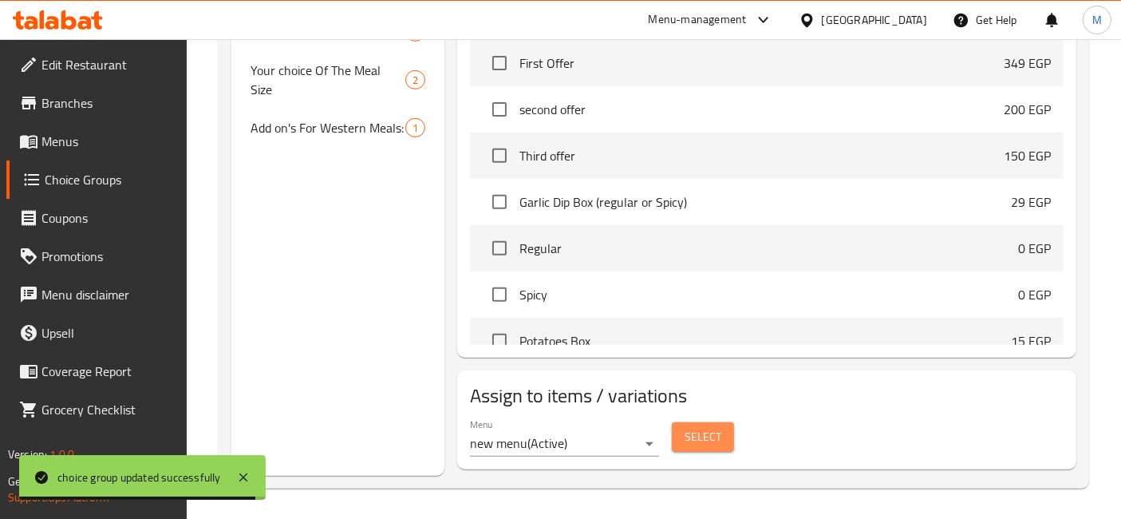
click at [715, 440] on span "Select" at bounding box center [703, 437] width 37 height 20
